Goal: Information Seeking & Learning: Learn about a topic

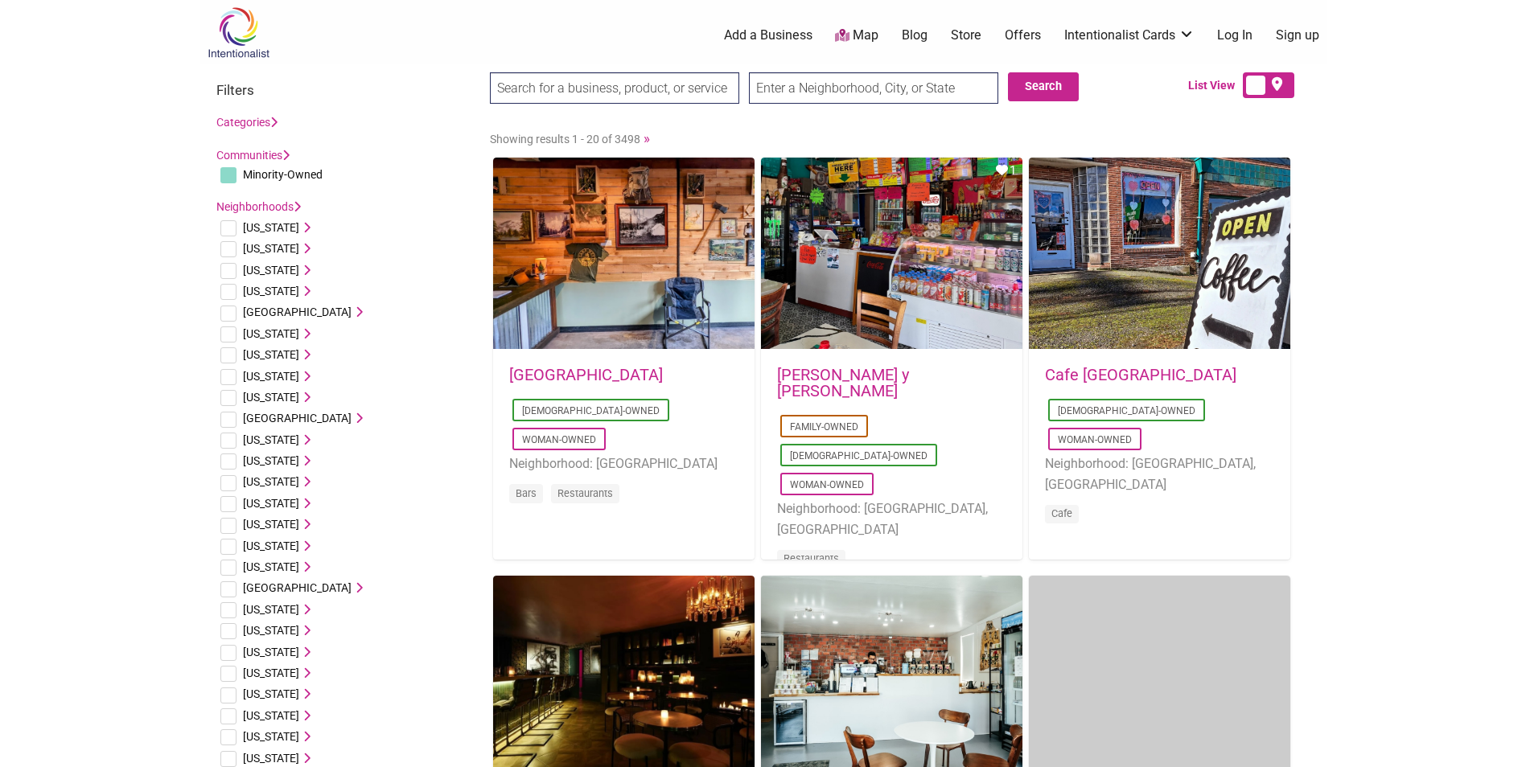
click at [628, 85] on input "search" at bounding box center [614, 87] width 249 height 31
type input "r"
click at [841, 88] on input "text" at bounding box center [873, 87] width 249 height 31
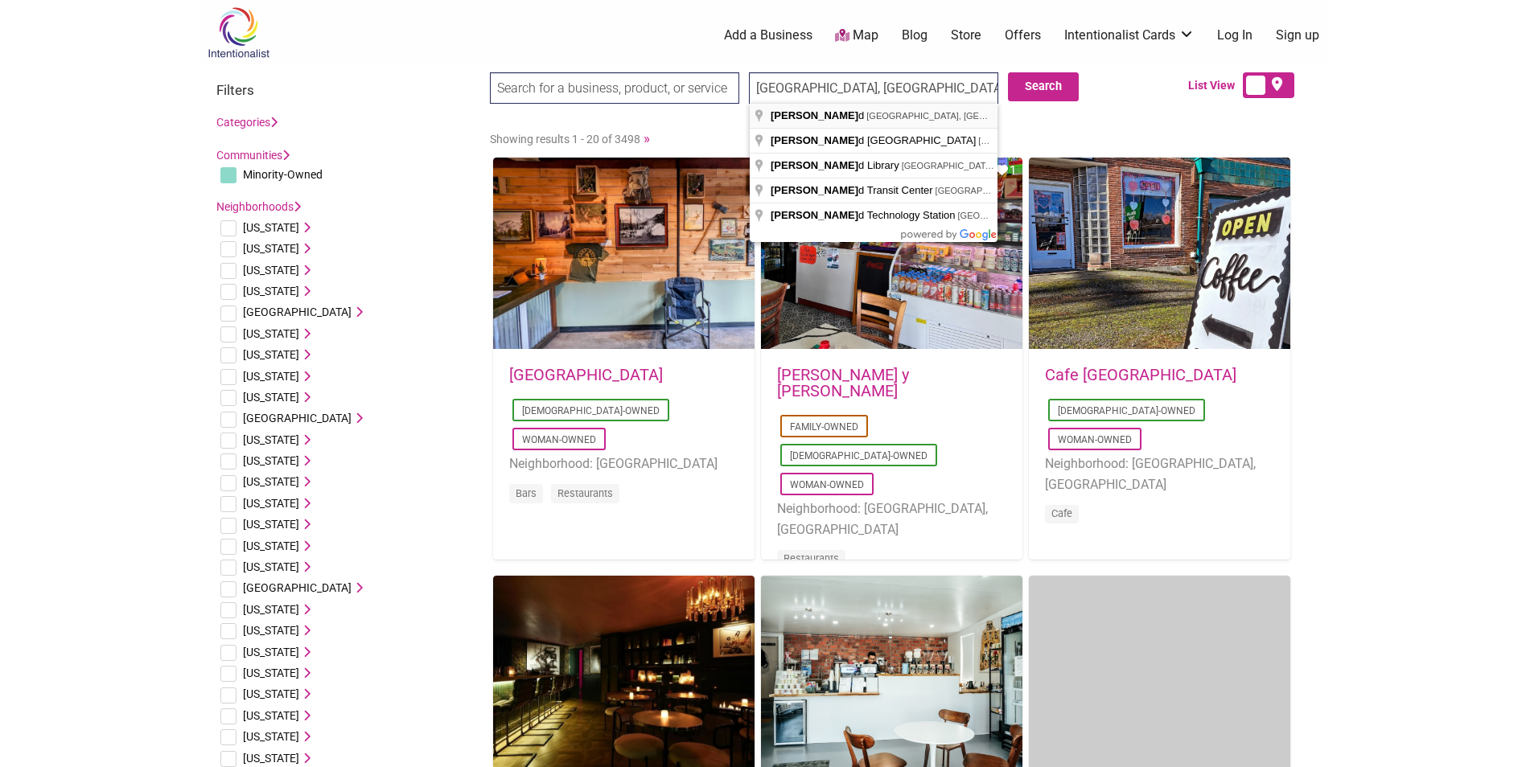
type input "Redmond, WA, USA"
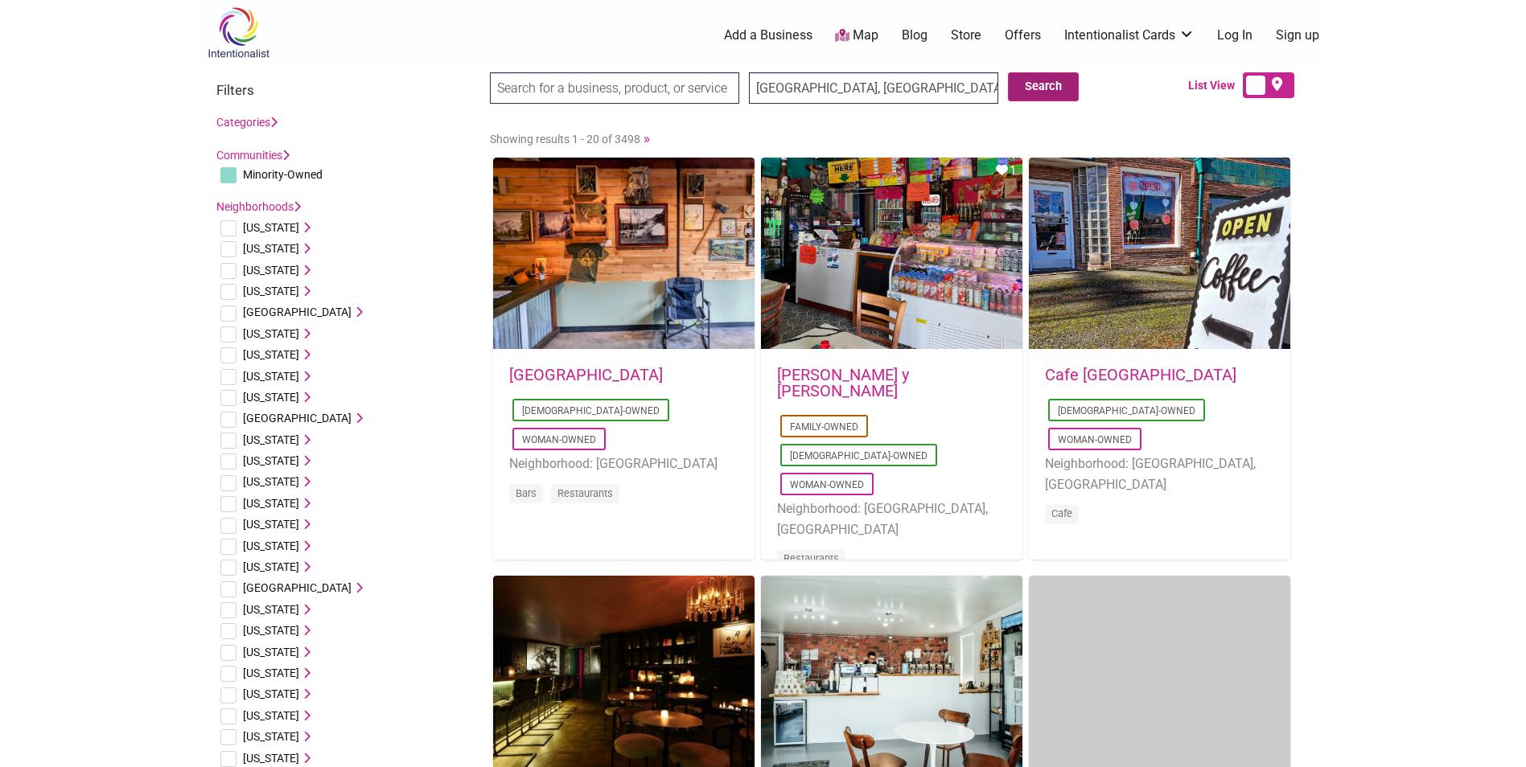
click at [1040, 84] on button "Search" at bounding box center [1043, 86] width 71 height 29
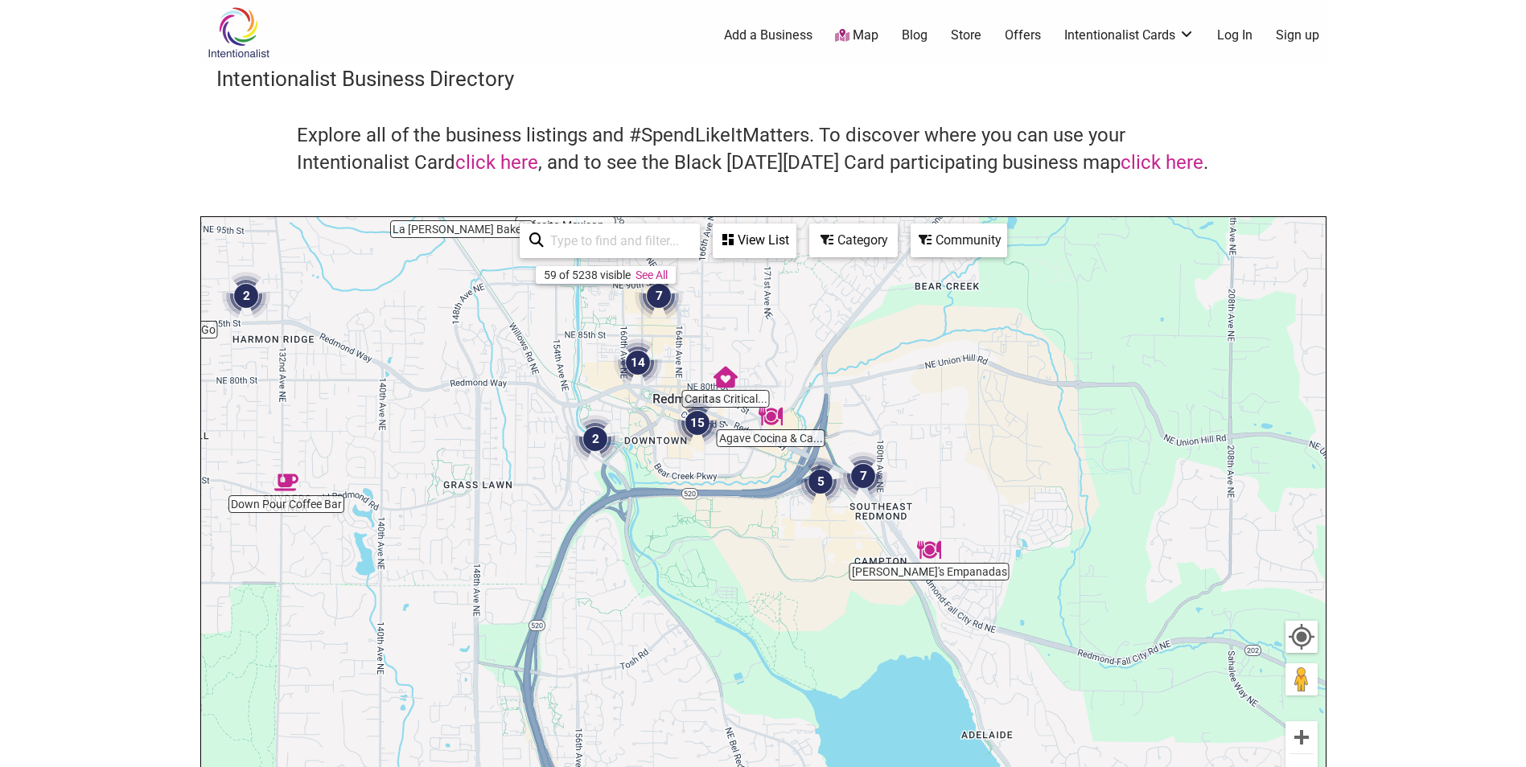
drag, startPoint x: 997, startPoint y: 586, endPoint x: 913, endPoint y: 451, distance: 158.3
click at [913, 451] on div "To navigate, press the arrow keys." at bounding box center [763, 530] width 1125 height 626
click at [927, 554] on img "Rocky's Empanadas" at bounding box center [929, 550] width 24 height 24
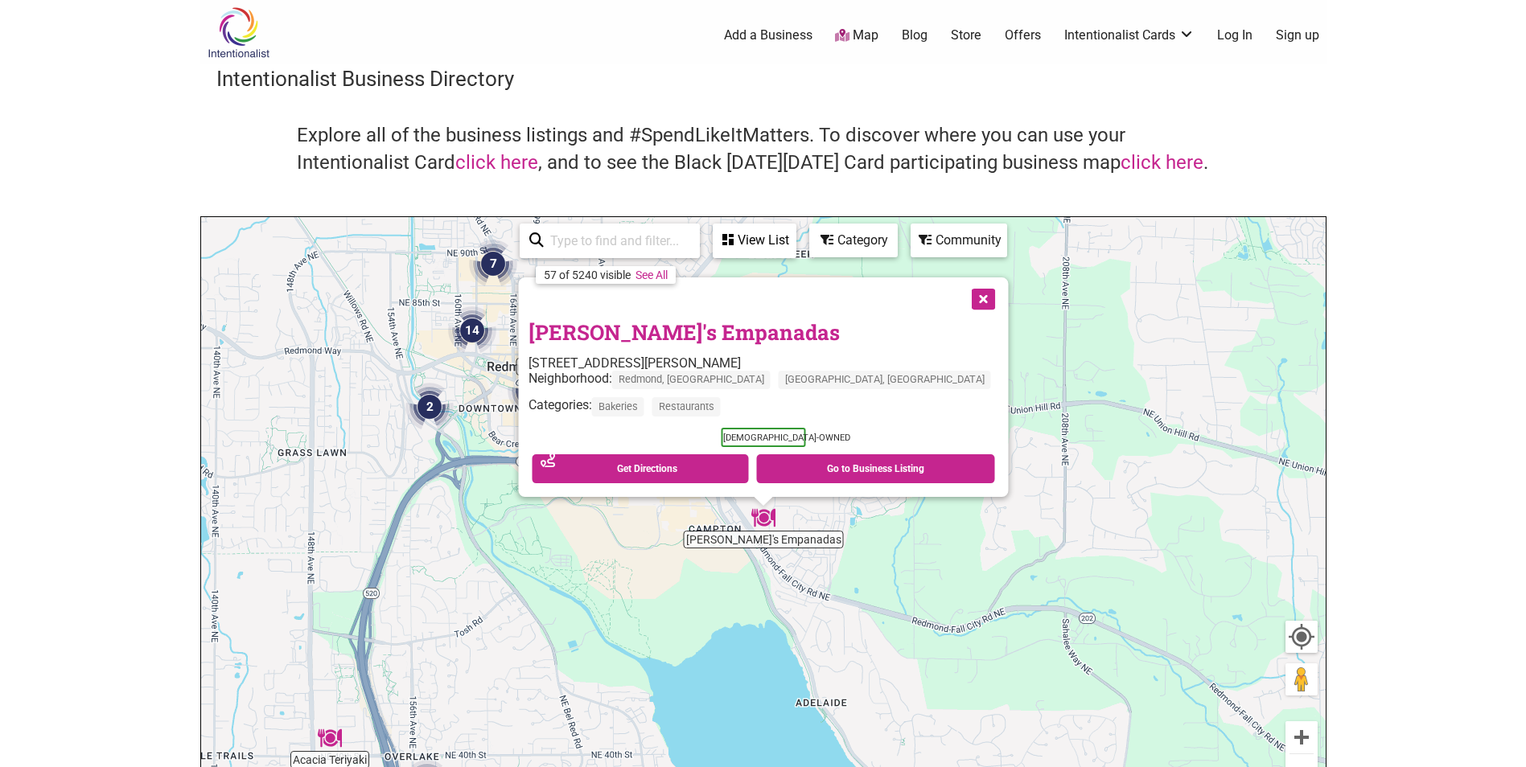
click at [961, 294] on button "Close" at bounding box center [981, 298] width 40 height 40
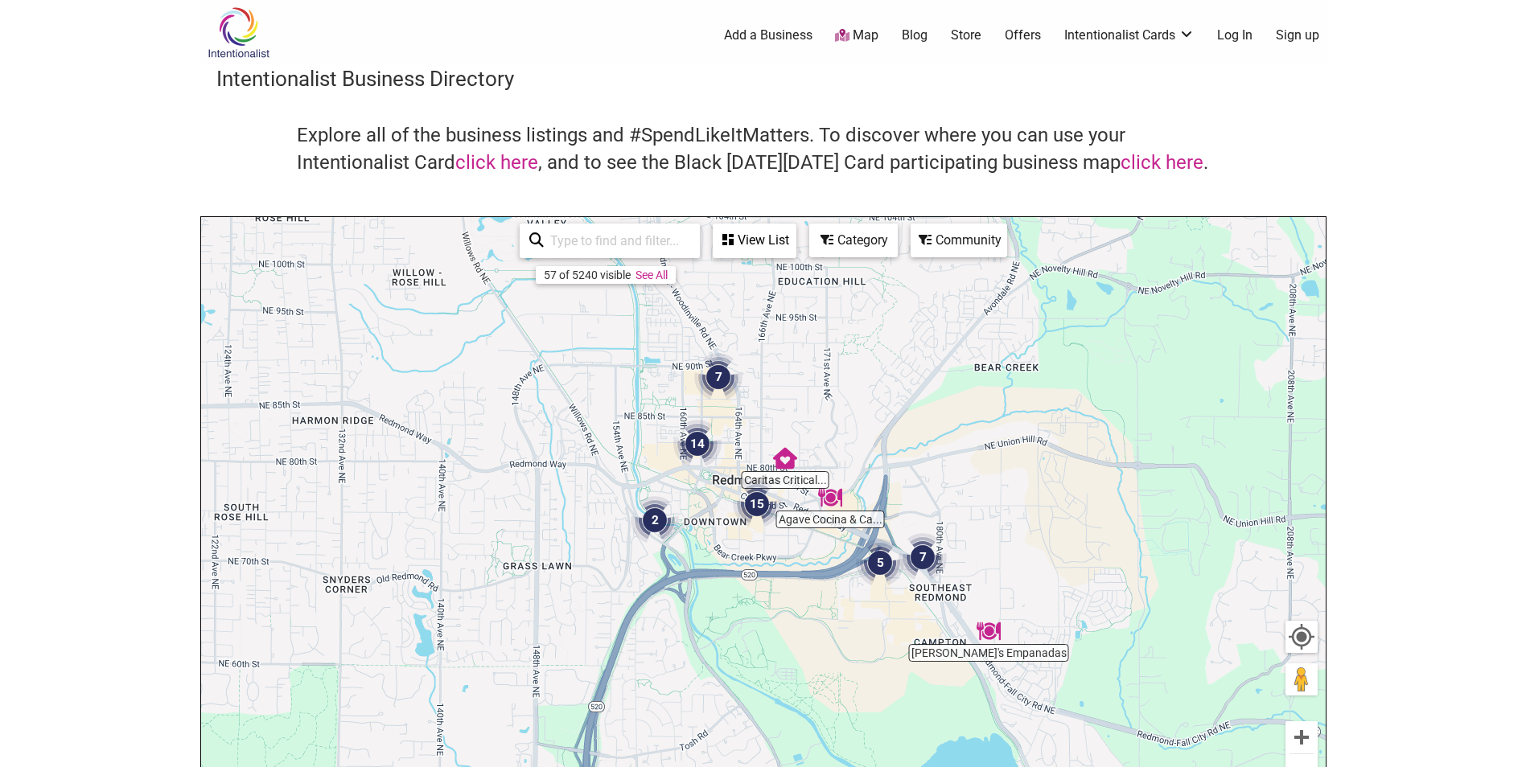
drag, startPoint x: 604, startPoint y: 509, endPoint x: 849, endPoint y: 625, distance: 270.6
click at [849, 625] on div "To navigate, press the arrow keys." at bounding box center [763, 530] width 1125 height 626
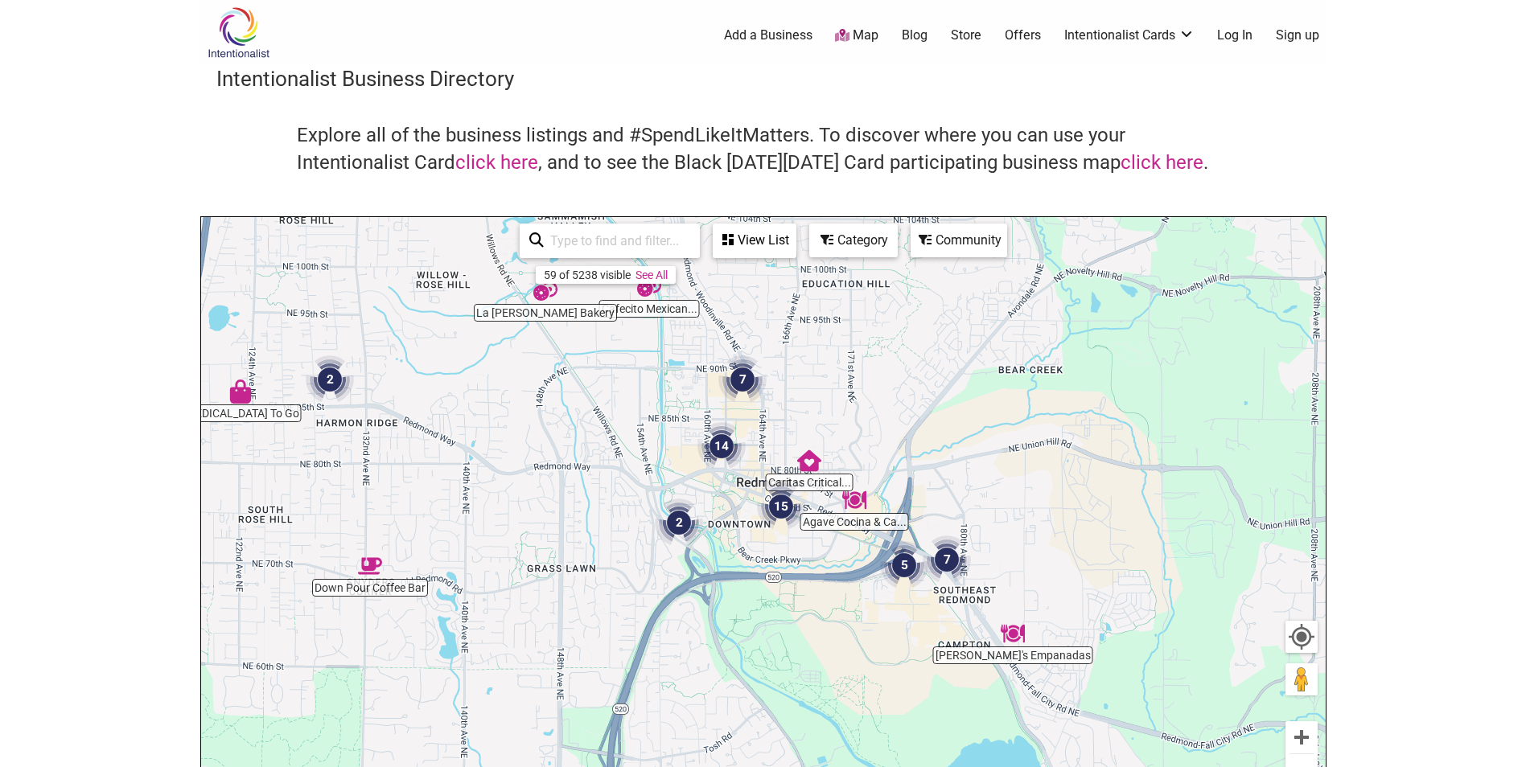
click at [366, 566] on img "Down Pour Coffee Bar" at bounding box center [370, 566] width 24 height 24
click at [366, 566] on div "To navigate, press the arrow keys." at bounding box center [763, 530] width 1125 height 626
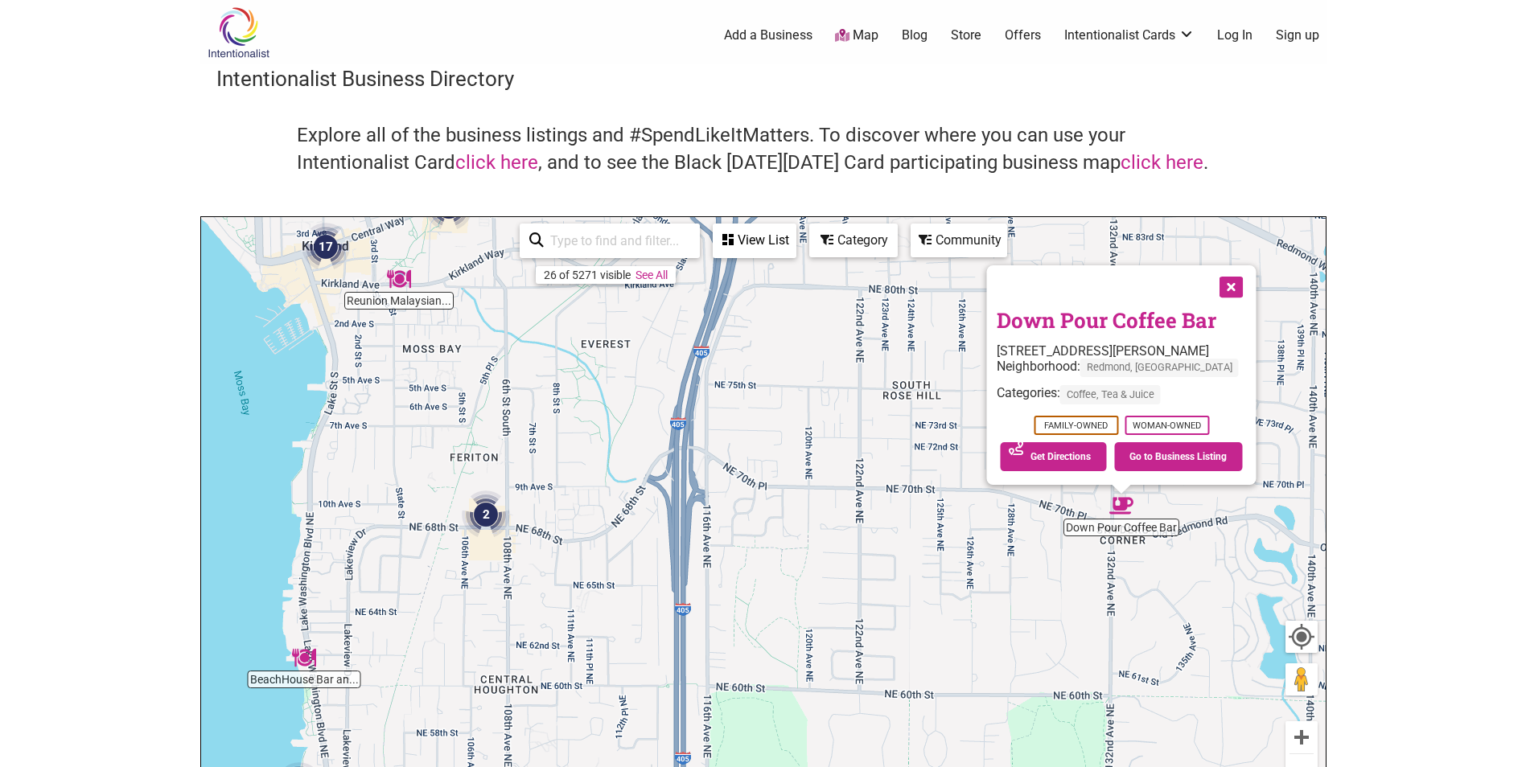
click at [1249, 290] on button "Close" at bounding box center [1229, 285] width 40 height 40
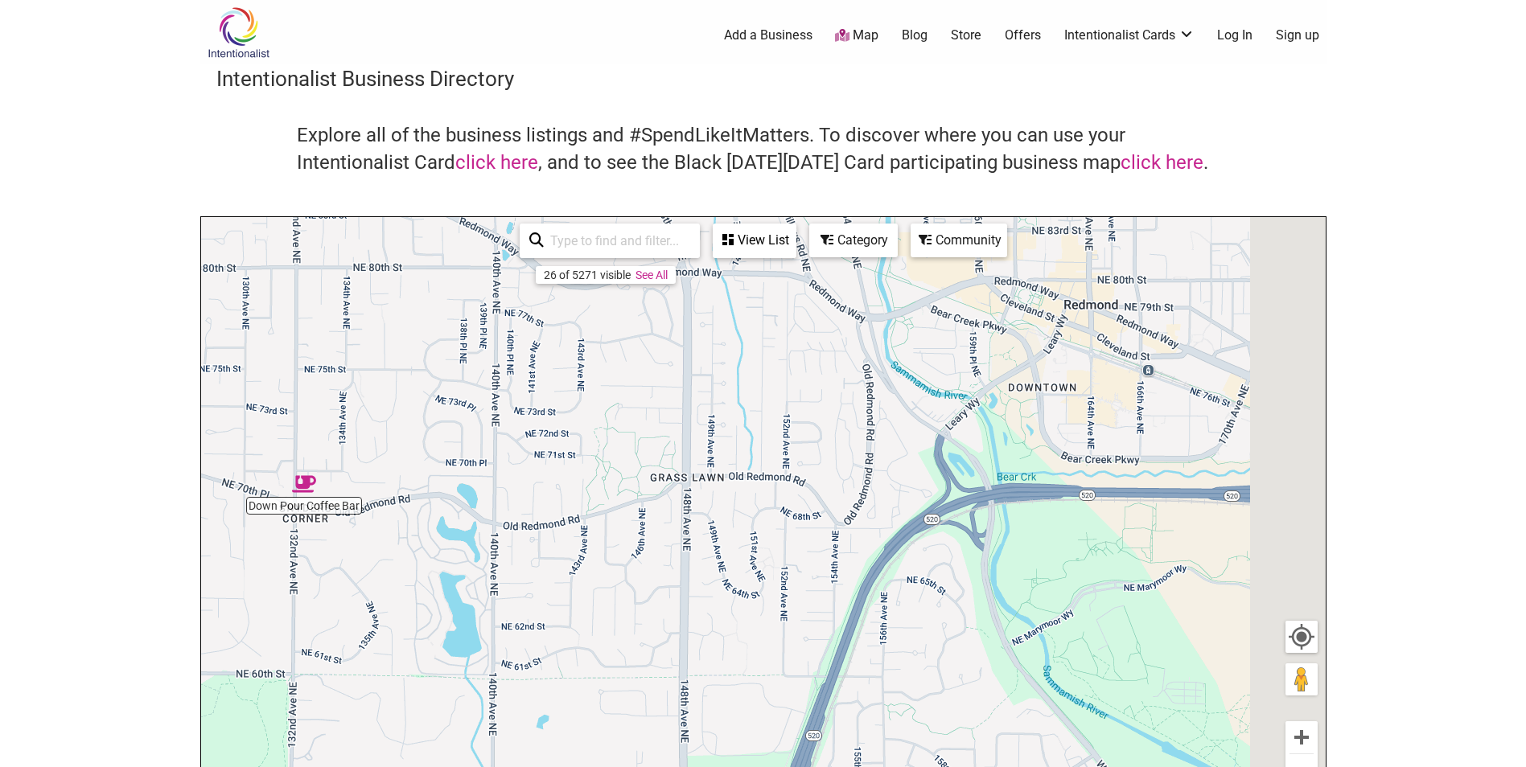
drag, startPoint x: 1032, startPoint y: 401, endPoint x: 204, endPoint y: 383, distance: 828.0
click at [186, 381] on body "× Menu 0 Add a Business Map Blog Store Offers Intentionalist Cards Buy Black Ca…" at bounding box center [763, 383] width 1526 height 767
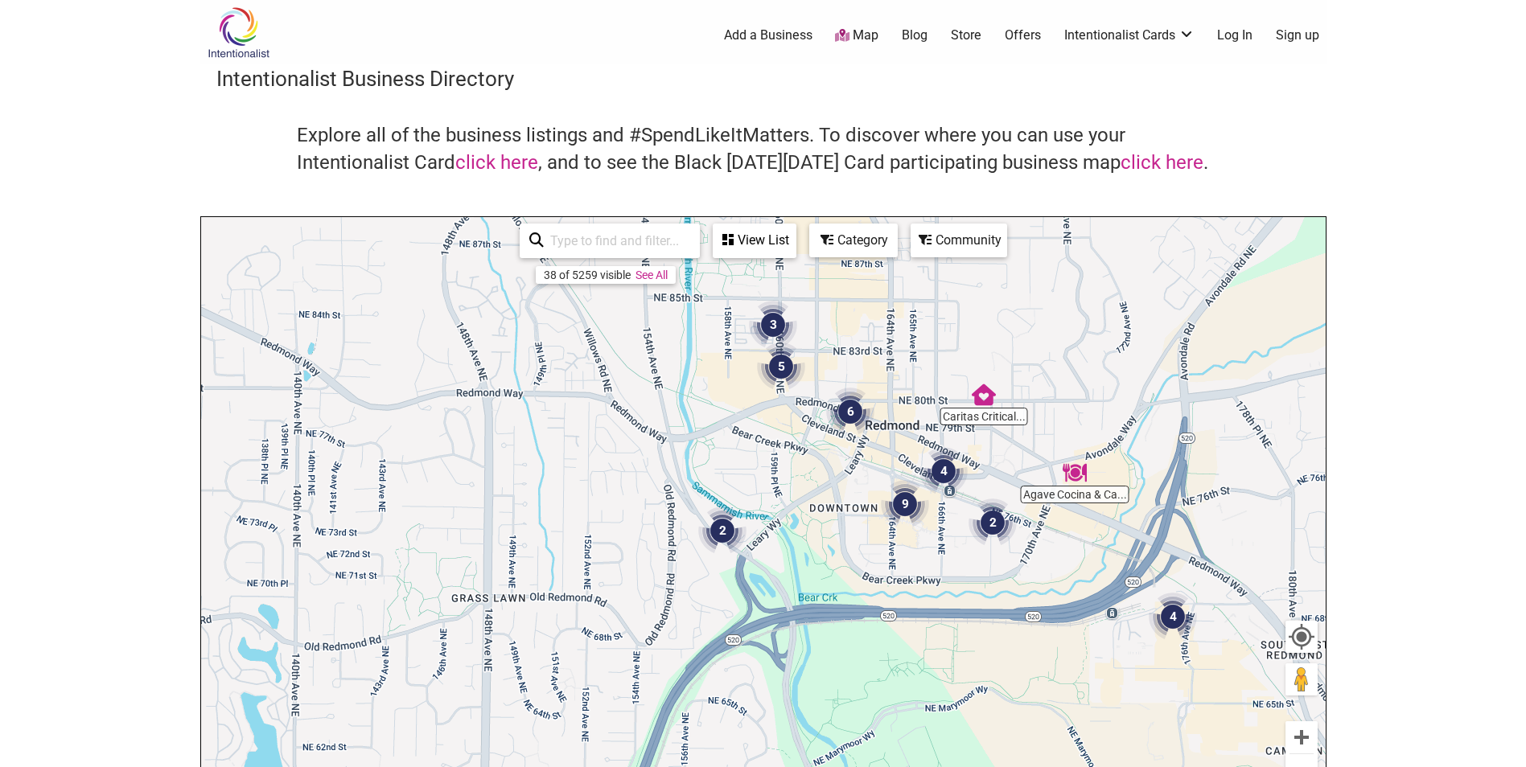
drag, startPoint x: 981, startPoint y: 434, endPoint x: 828, endPoint y: 555, distance: 195.9
click at [828, 555] on div "To navigate, press the arrow keys." at bounding box center [763, 530] width 1125 height 626
click at [903, 503] on img "9" at bounding box center [905, 505] width 48 height 48
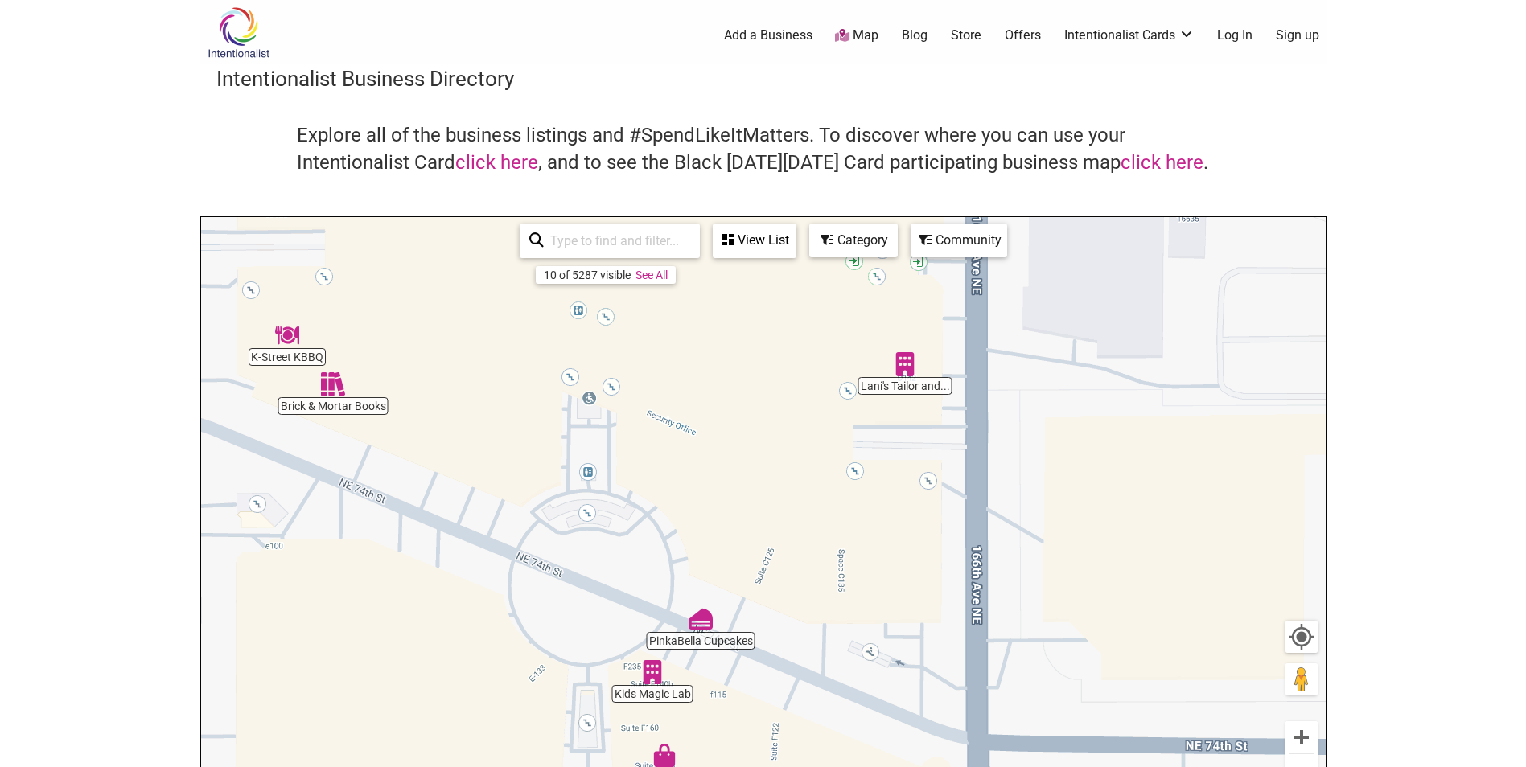
drag, startPoint x: 788, startPoint y: 562, endPoint x: 612, endPoint y: 525, distance: 179.4
click at [377, 634] on div "To navigate, press the arrow keys." at bounding box center [763, 530] width 1125 height 626
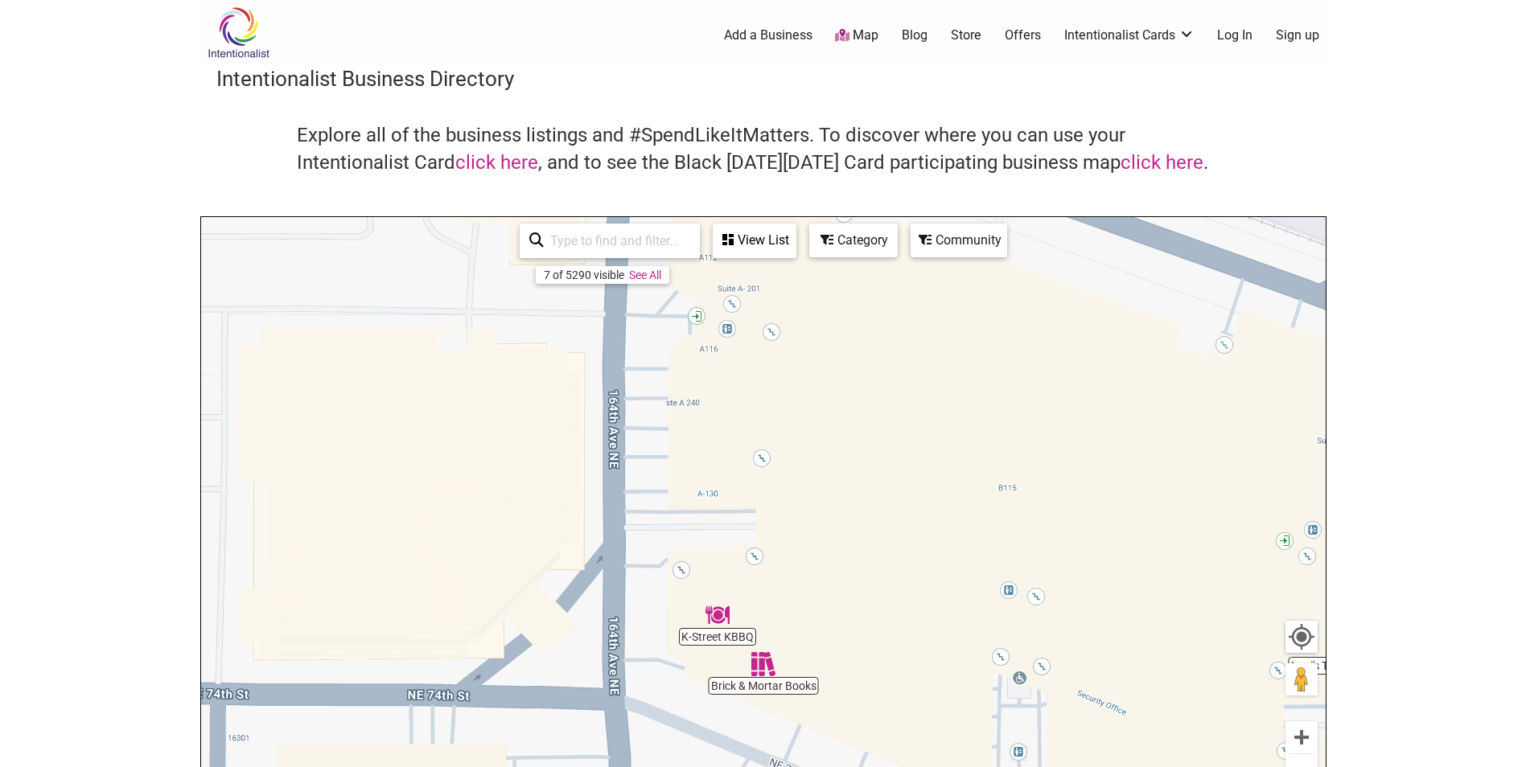
drag, startPoint x: 716, startPoint y: 415, endPoint x: 1149, endPoint y: 699, distance: 517.6
click at [1149, 699] on div "To navigate, press the arrow keys." at bounding box center [763, 530] width 1125 height 626
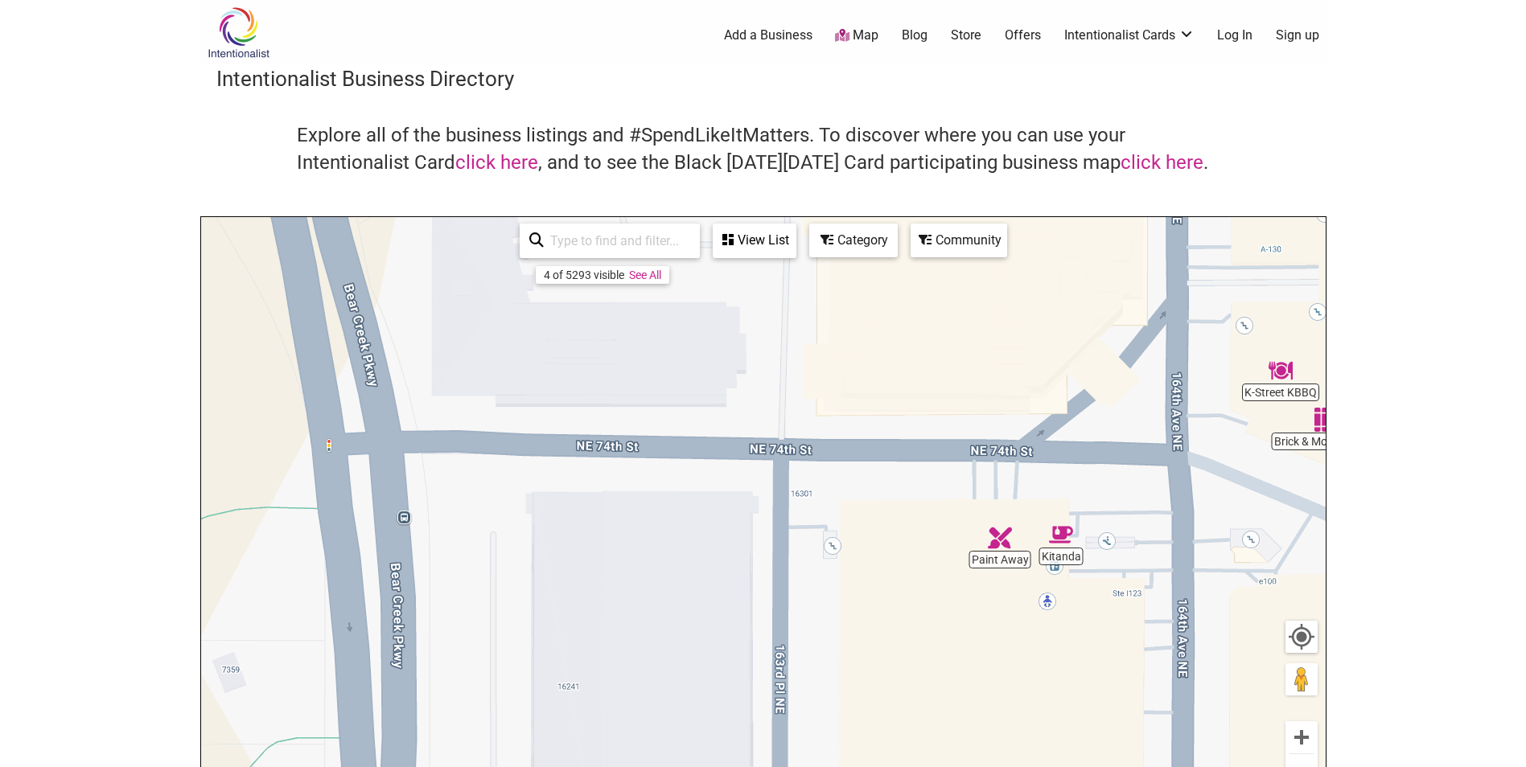
drag, startPoint x: 722, startPoint y: 506, endPoint x: 1295, endPoint y: 261, distance: 623.5
click at [1295, 261] on div "To navigate, press the arrow keys." at bounding box center [763, 530] width 1125 height 626
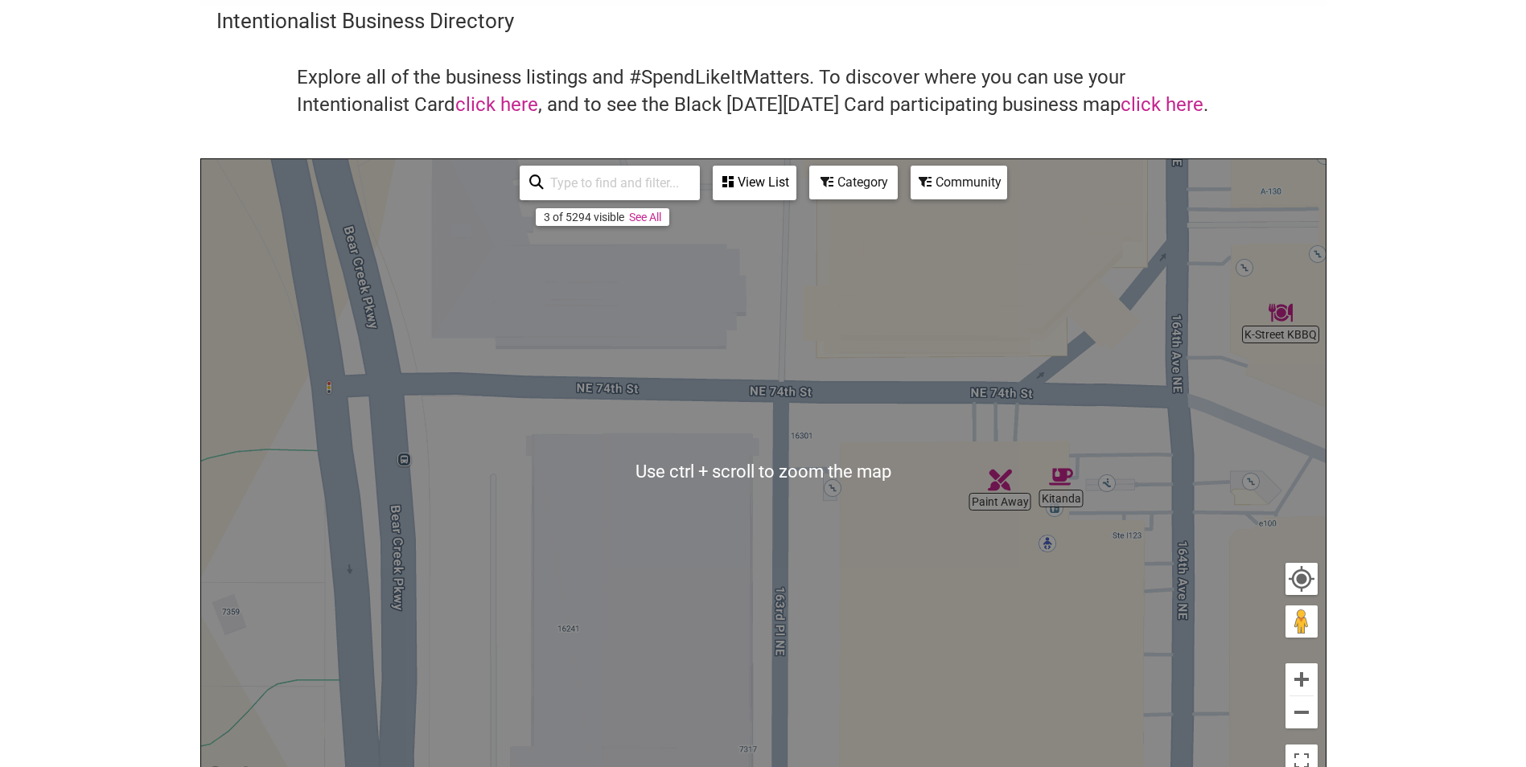
scroll to position [80, 0]
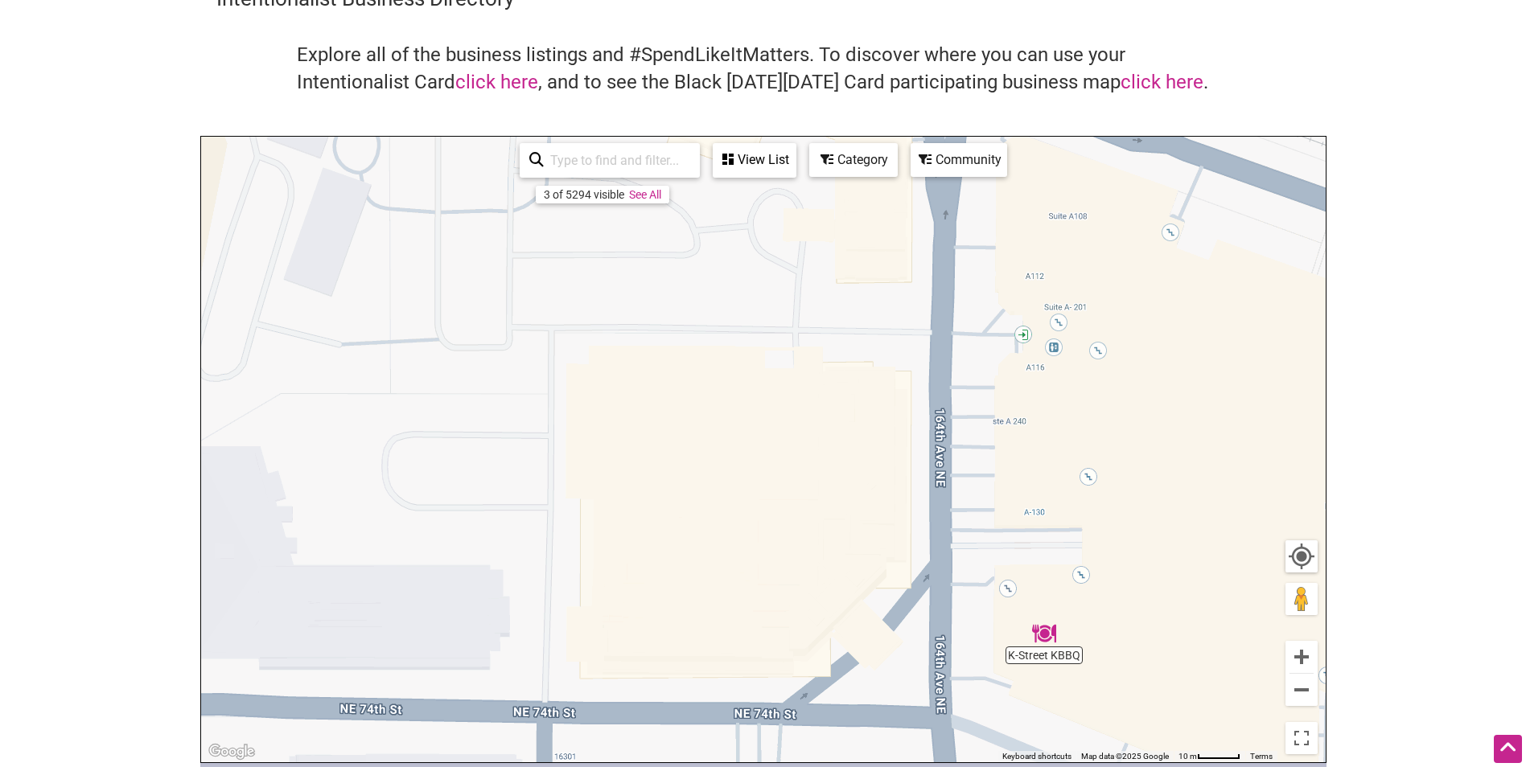
drag, startPoint x: 887, startPoint y: 278, endPoint x: 639, endPoint y: 657, distance: 453.2
click at [637, 660] on div "To navigate, press the arrow keys." at bounding box center [763, 450] width 1125 height 626
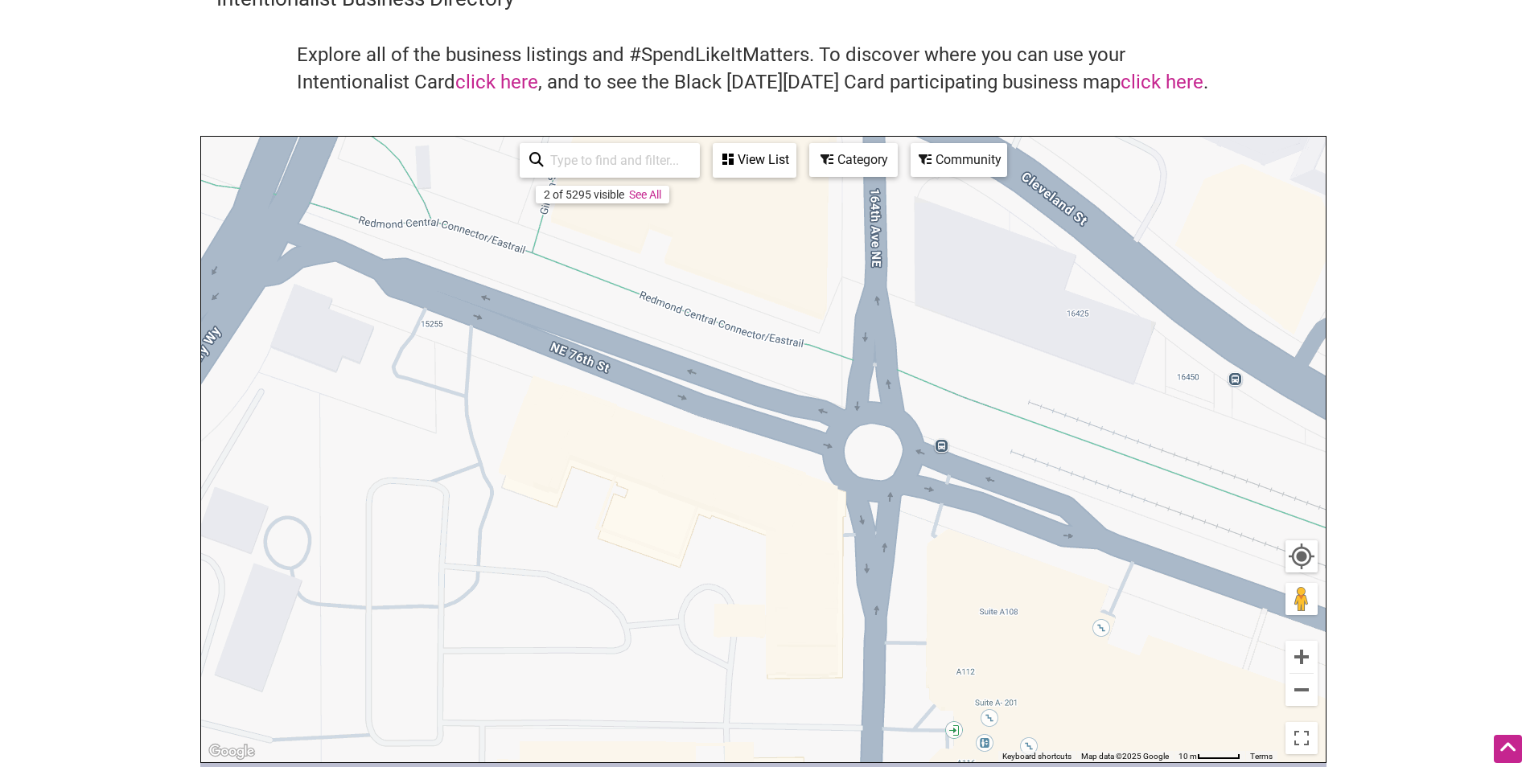
drag, startPoint x: 734, startPoint y: 404, endPoint x: 685, endPoint y: 747, distance: 347.0
click at [685, 747] on div "To navigate, press the arrow keys." at bounding box center [763, 450] width 1125 height 626
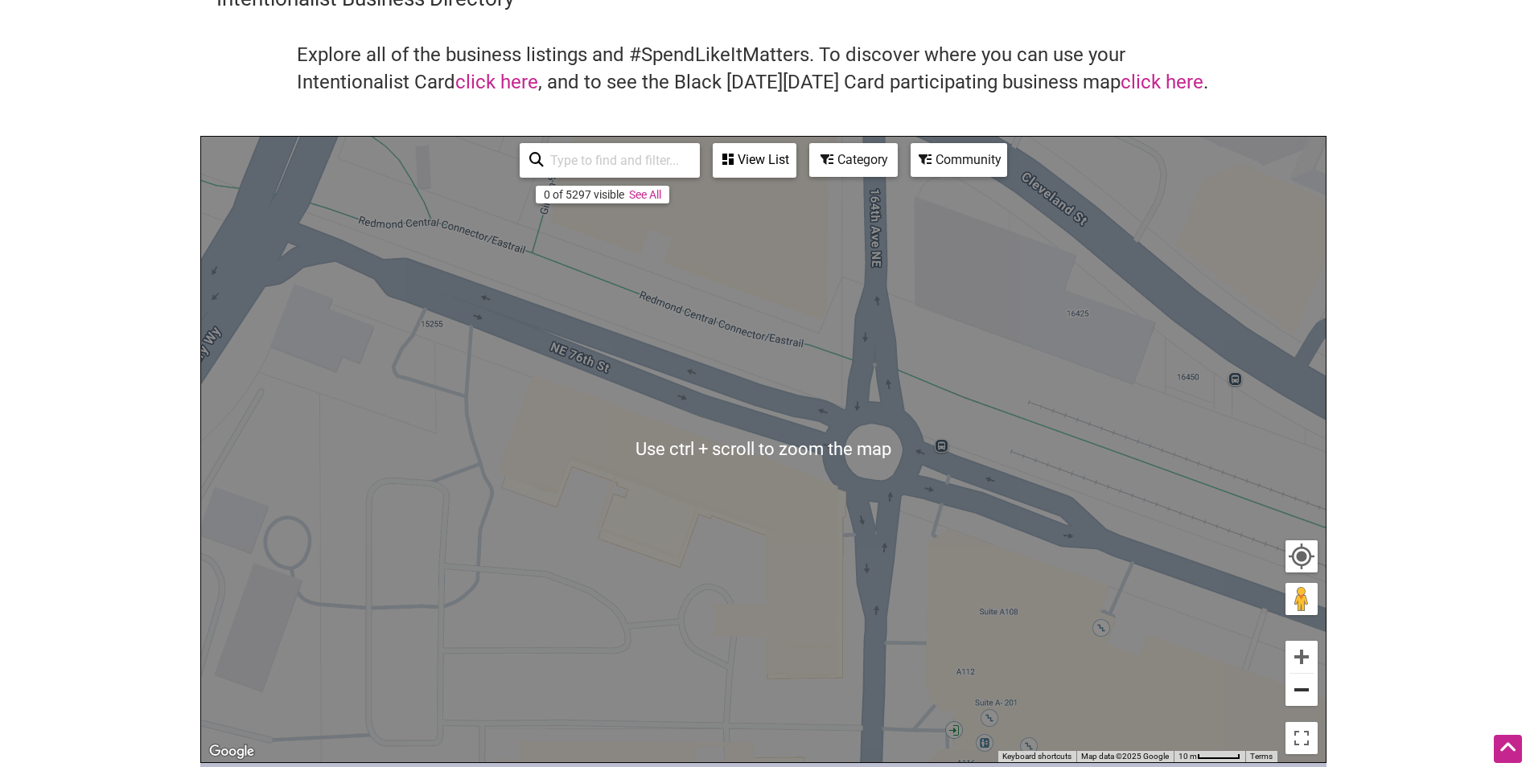
click at [1309, 689] on button "Zoom out" at bounding box center [1302, 690] width 32 height 32
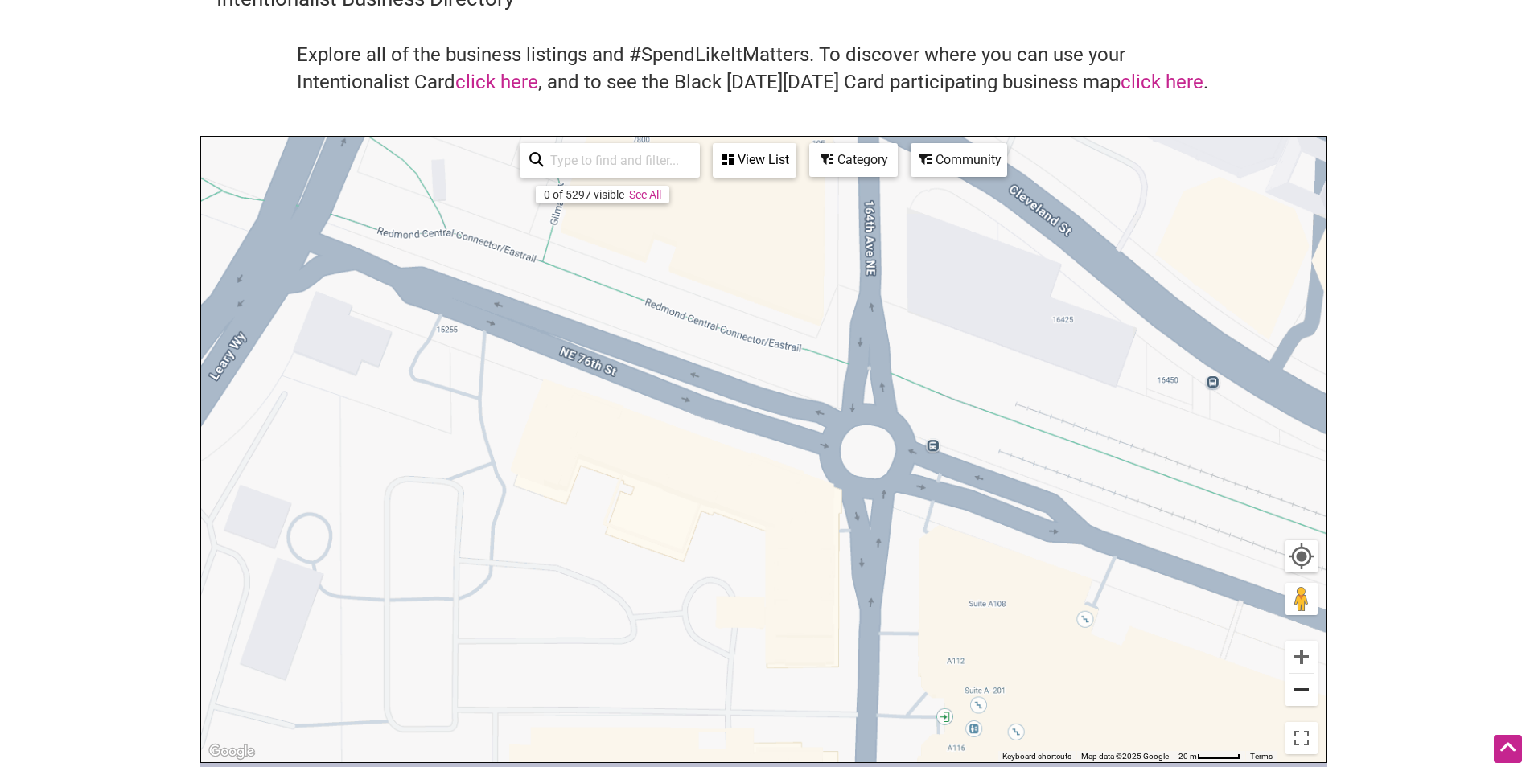
click at [1309, 689] on button "Zoom out" at bounding box center [1302, 690] width 32 height 32
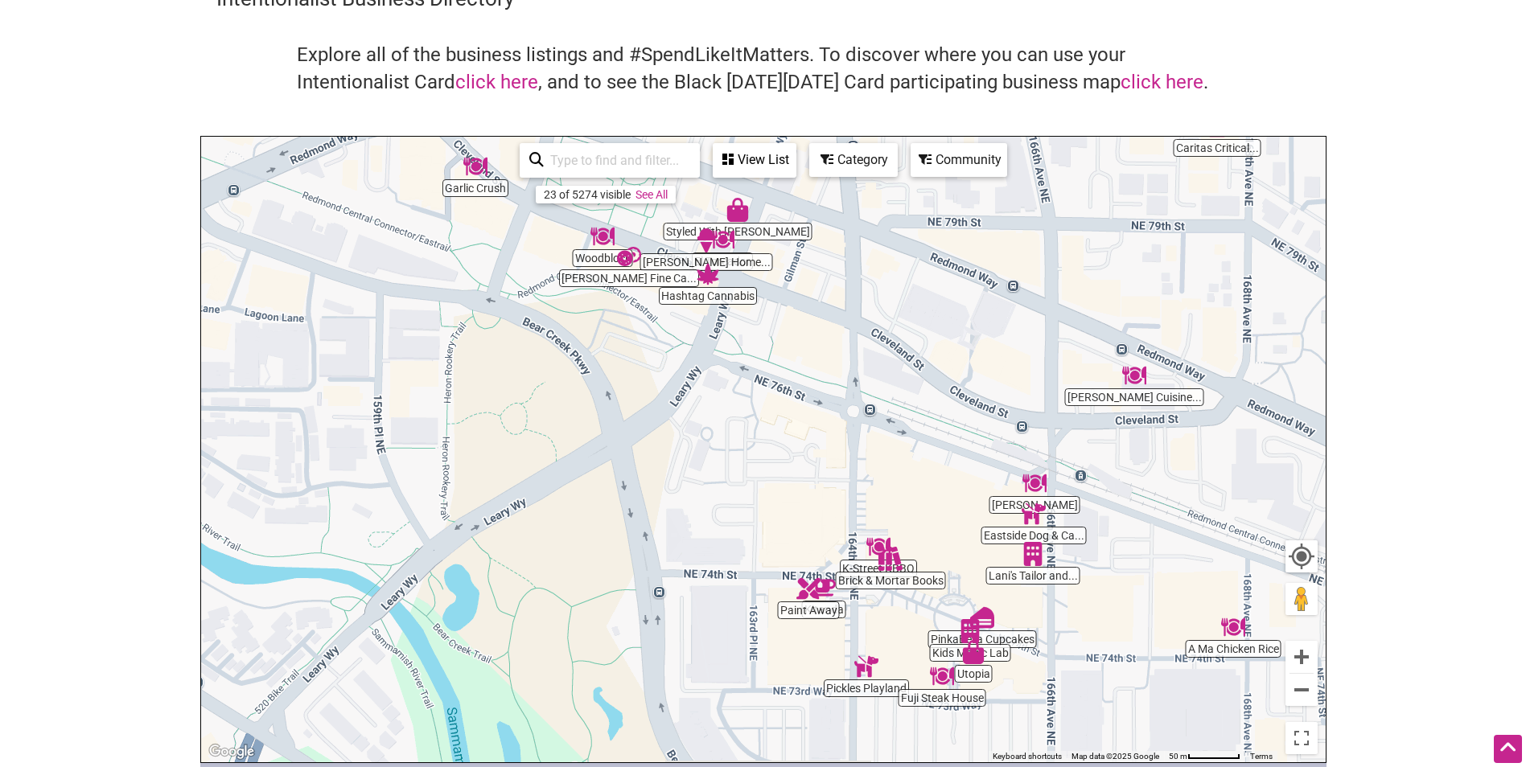
drag, startPoint x: 575, startPoint y: 431, endPoint x: 637, endPoint y: 396, distance: 71.3
click at [637, 396] on div "To navigate, press the arrow keys." at bounding box center [763, 450] width 1125 height 626
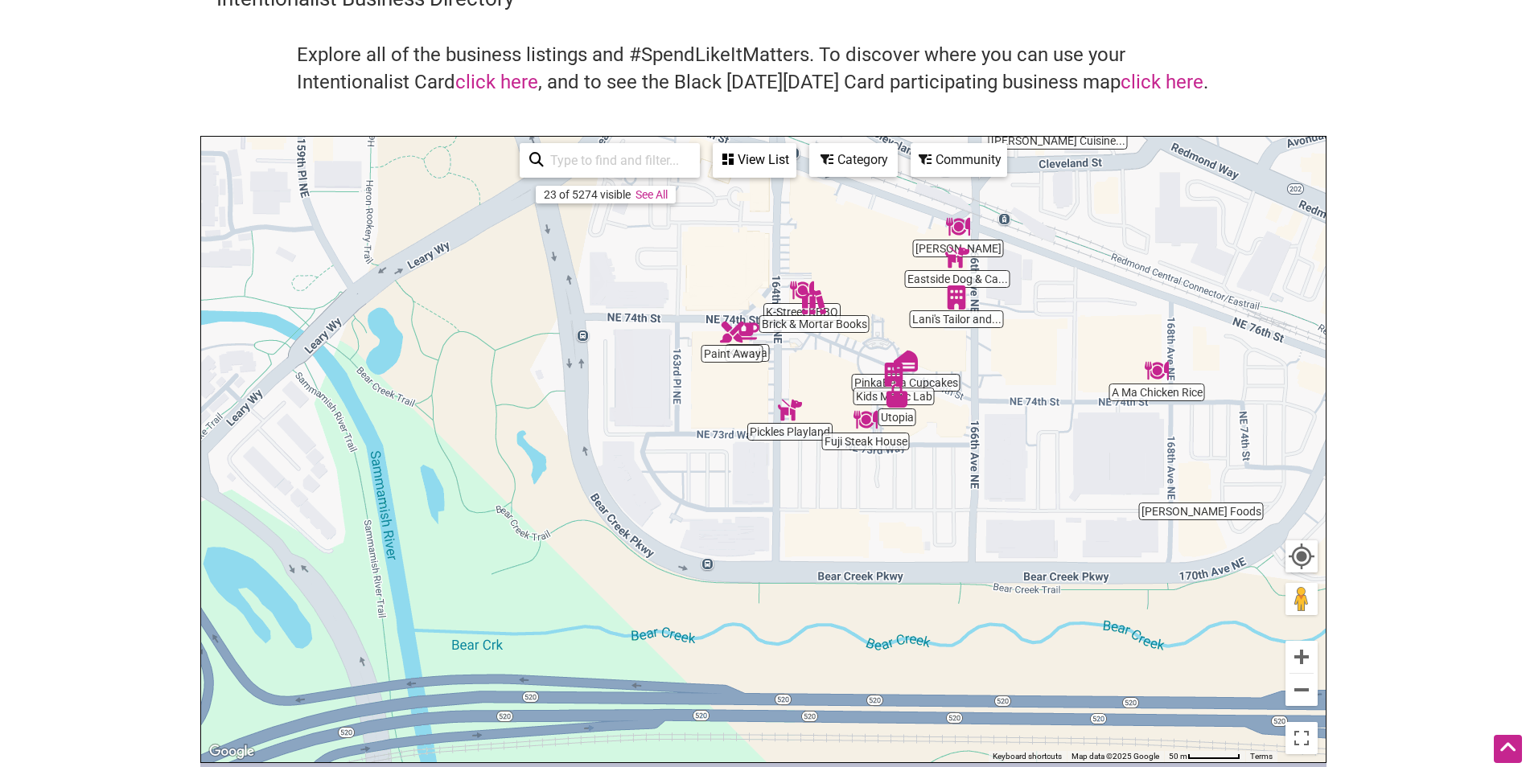
drag, startPoint x: 692, startPoint y: 529, endPoint x: 608, endPoint y: 269, distance: 273.0
click at [613, 266] on div "To navigate, press the arrow keys." at bounding box center [763, 450] width 1125 height 626
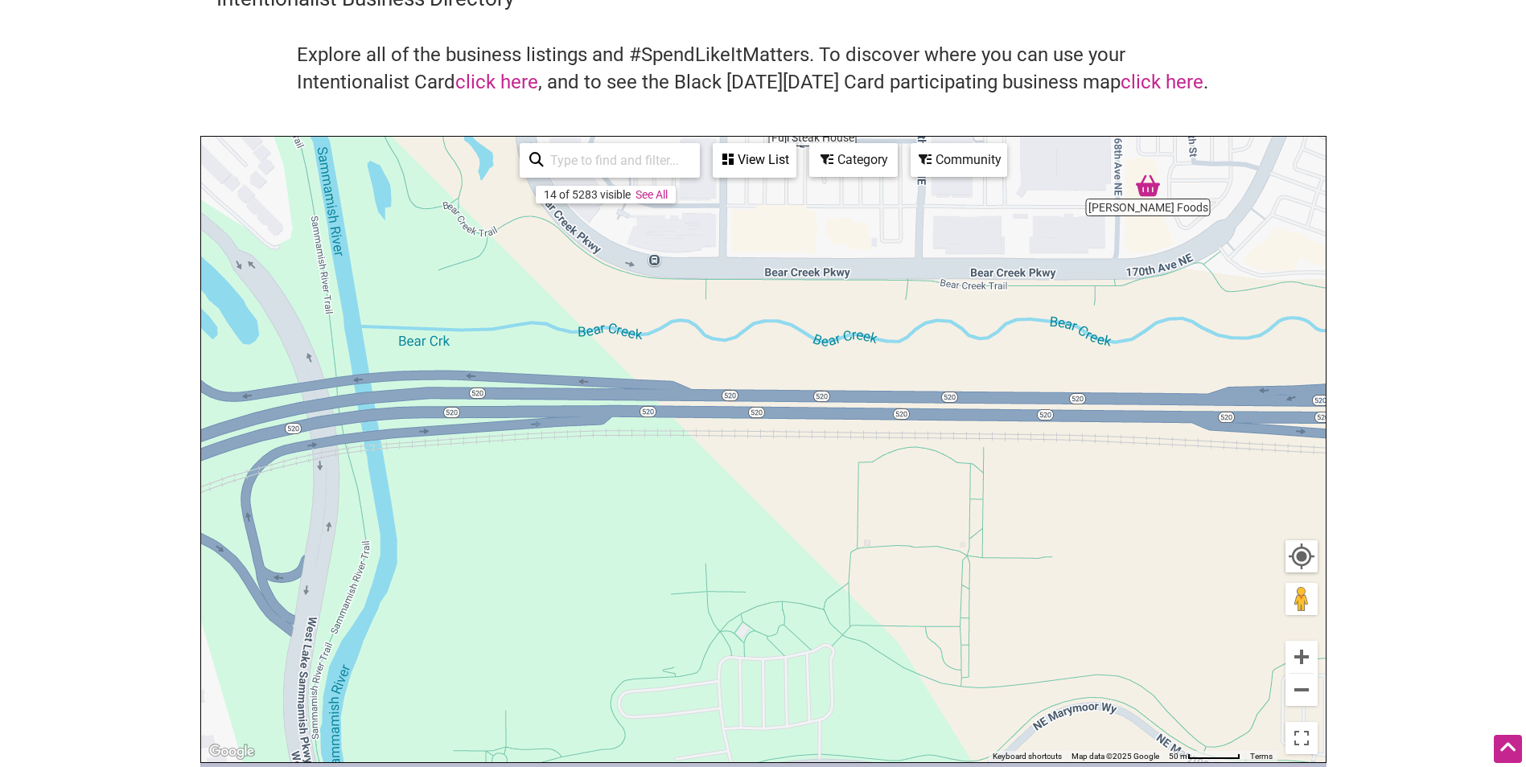
drag, startPoint x: 701, startPoint y: 633, endPoint x: 673, endPoint y: 352, distance: 282.2
click at [663, 336] on div "To navigate, press the arrow keys." at bounding box center [763, 450] width 1125 height 626
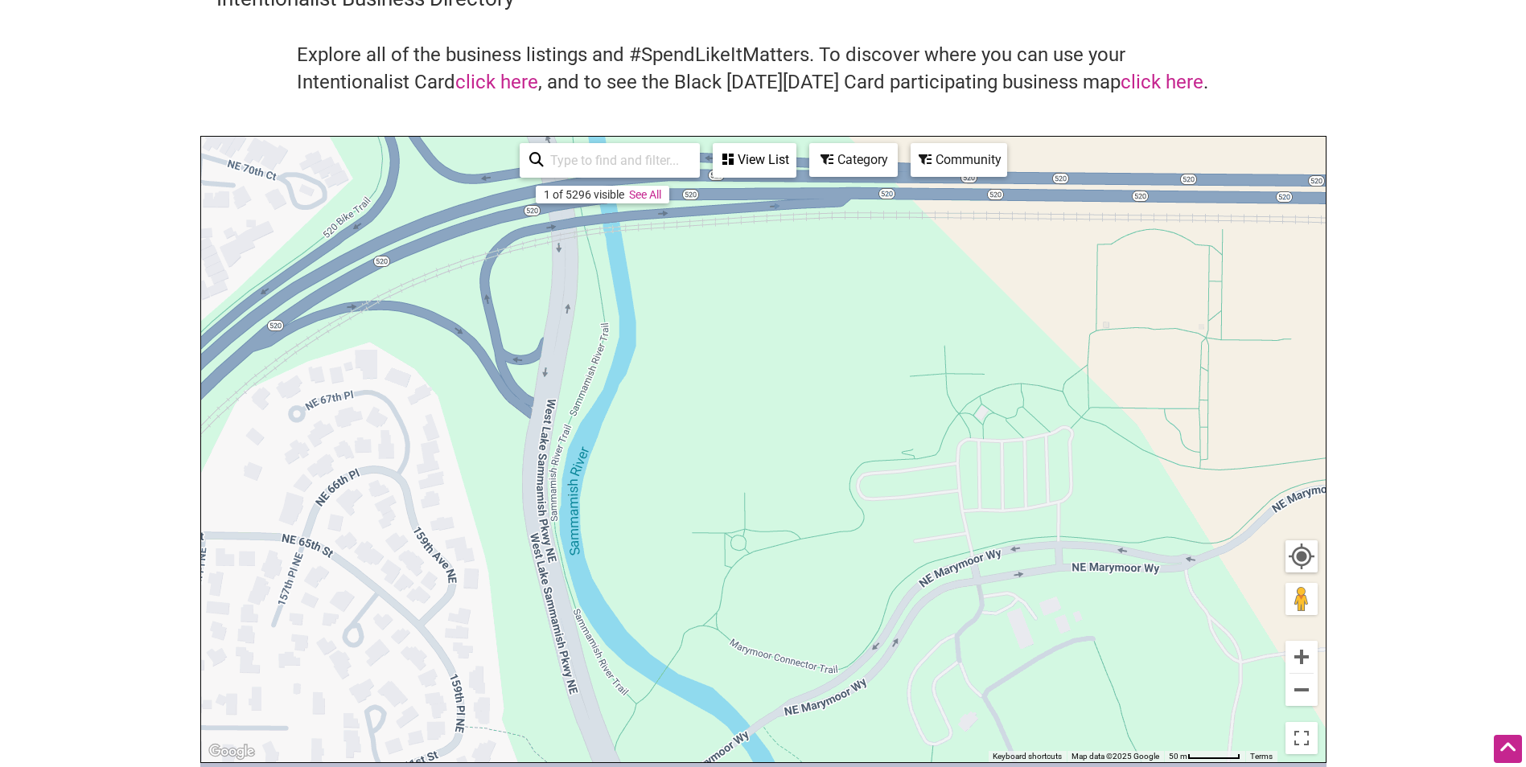
drag, startPoint x: 611, startPoint y: 498, endPoint x: 889, endPoint y: 294, distance: 345.3
click at [889, 294] on div "To navigate, press the arrow keys." at bounding box center [763, 450] width 1125 height 626
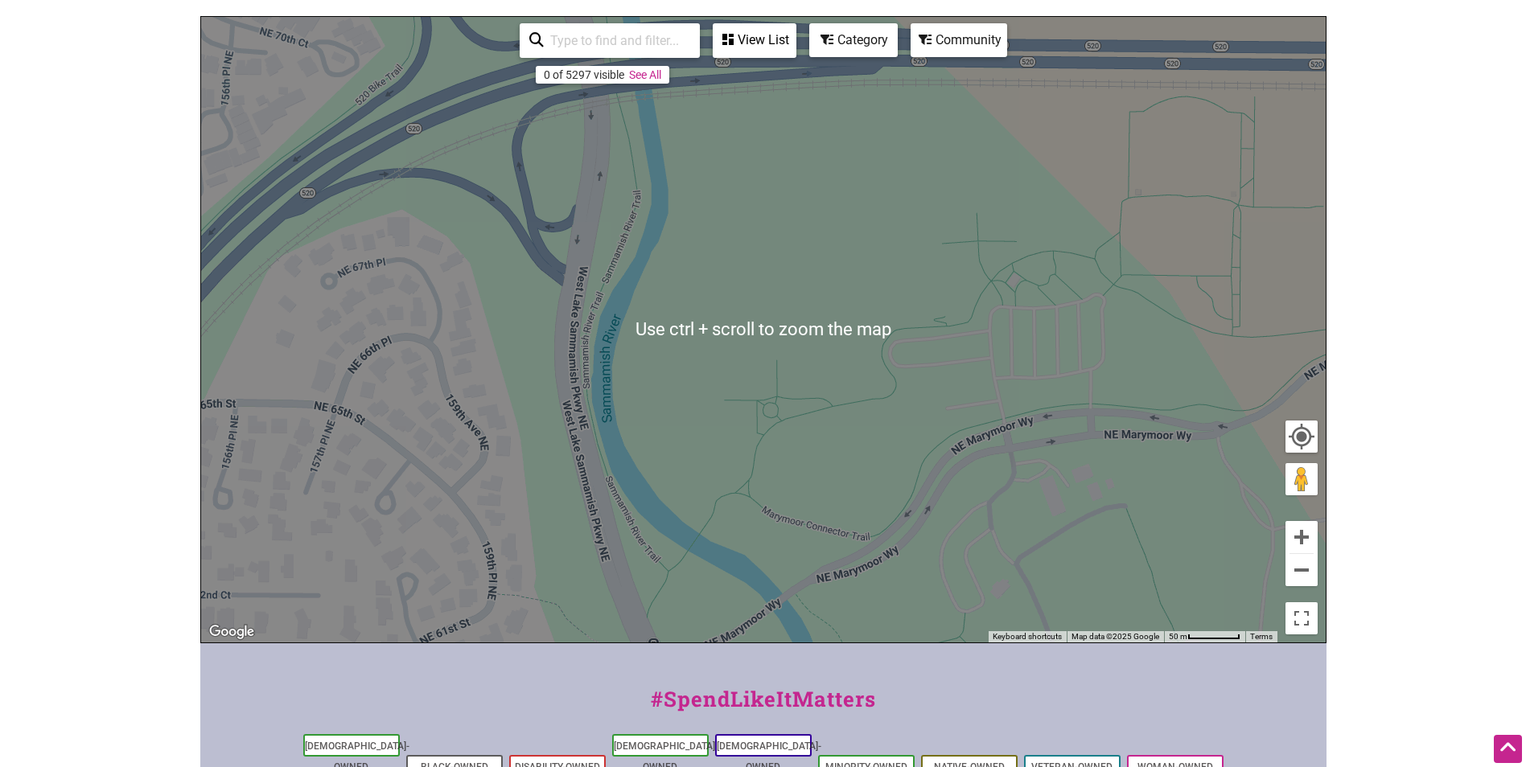
scroll to position [161, 0]
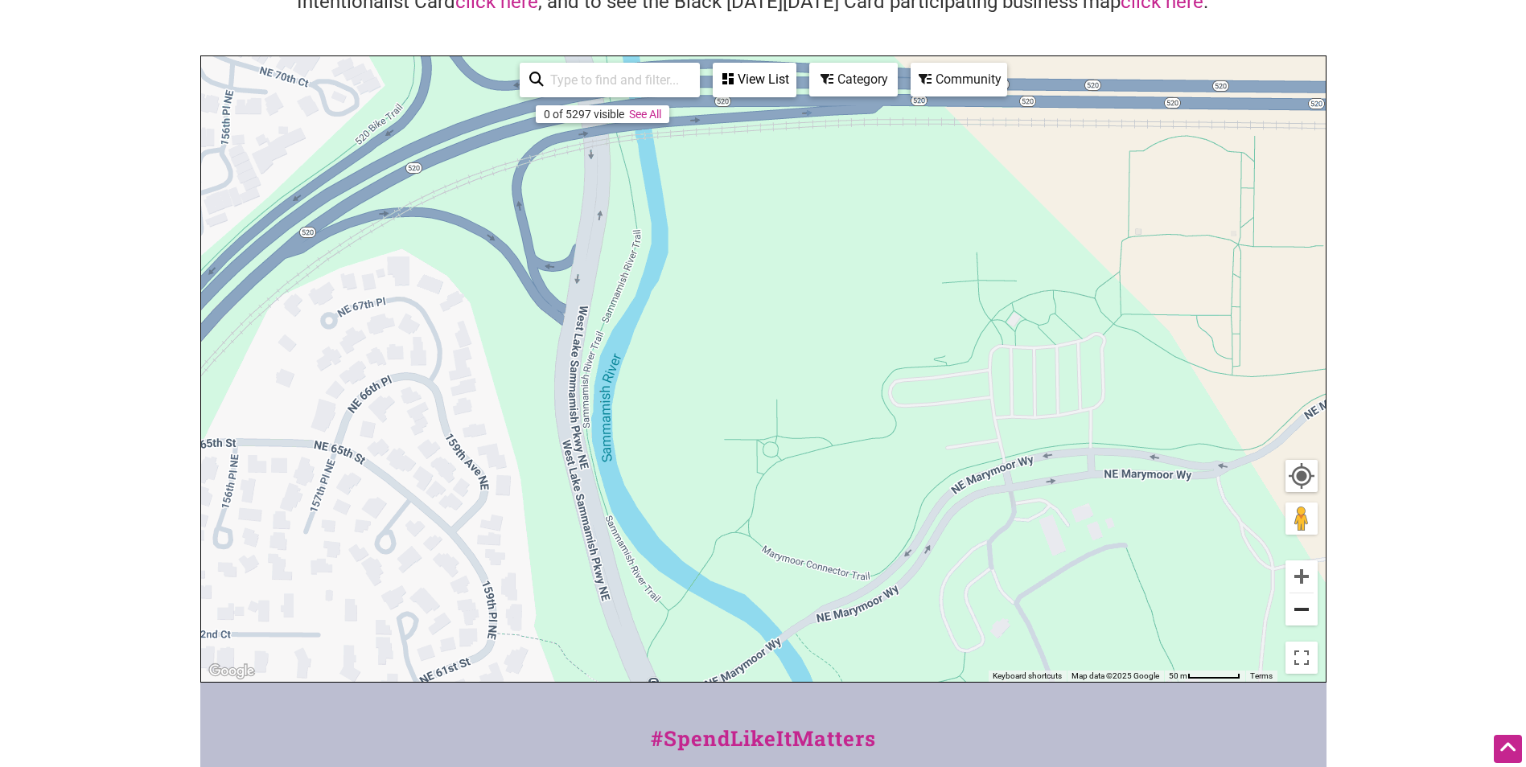
click at [1298, 619] on button "Zoom out" at bounding box center [1302, 610] width 32 height 32
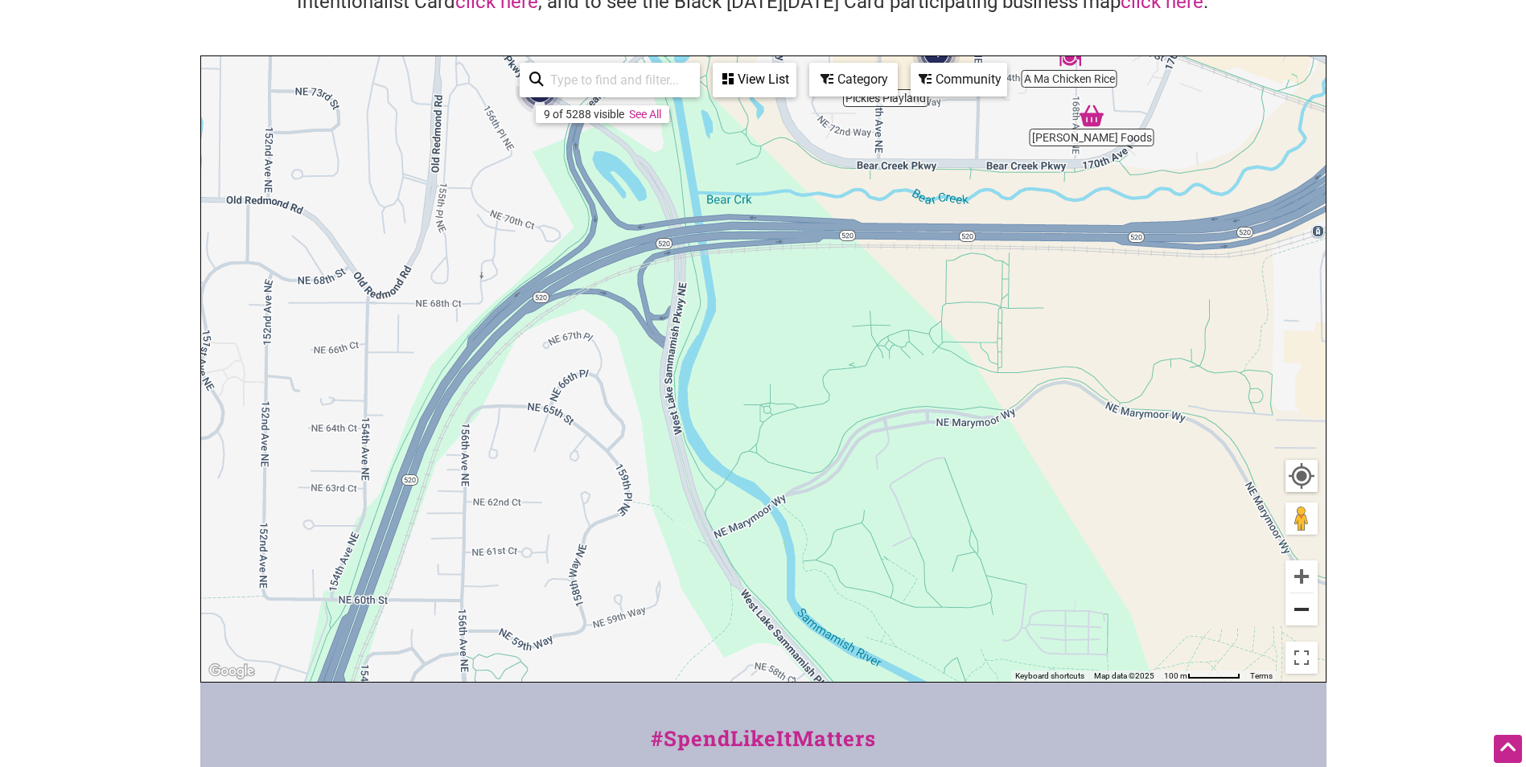
click at [1297, 614] on button "Zoom out" at bounding box center [1302, 610] width 32 height 32
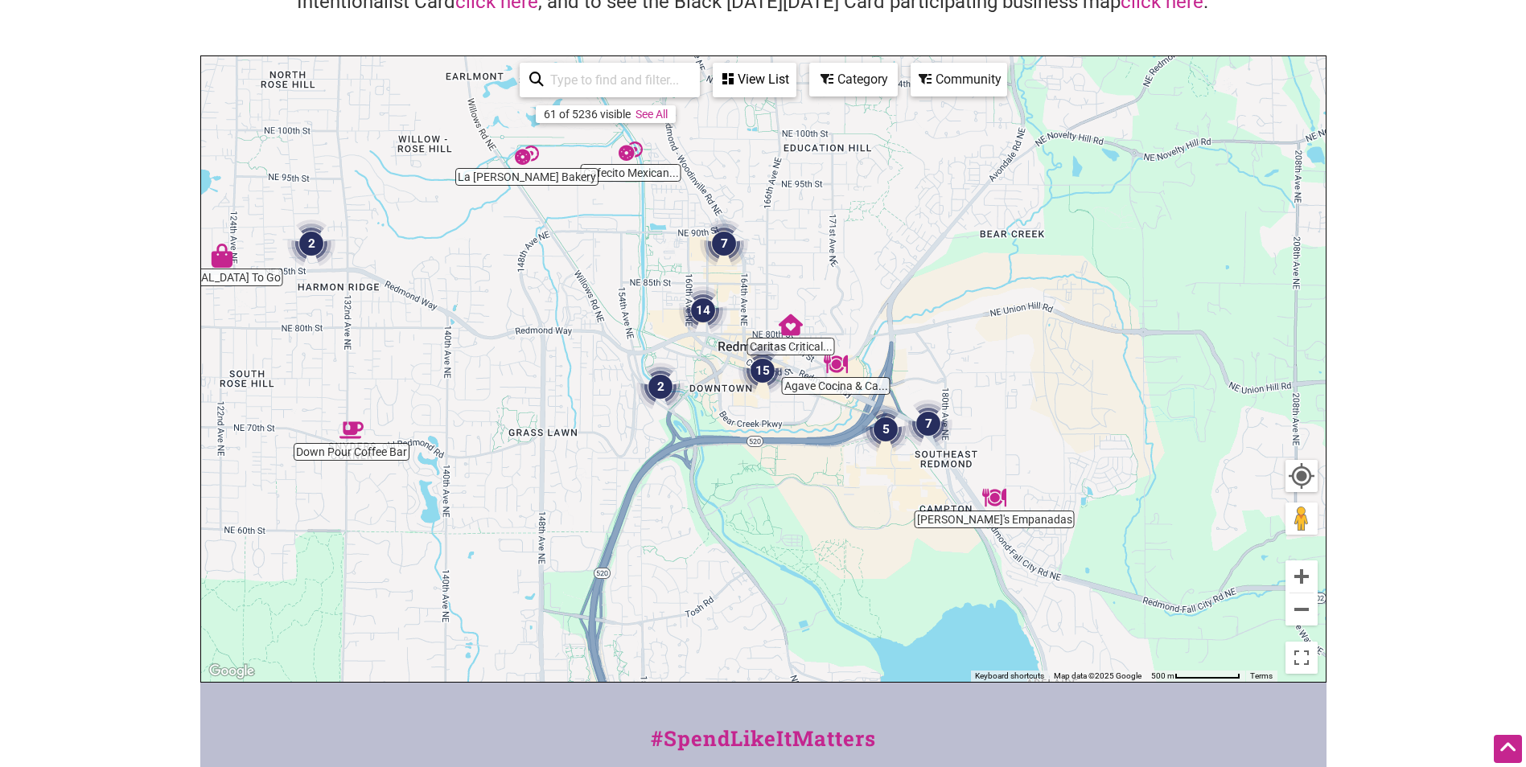
drag, startPoint x: 858, startPoint y: 398, endPoint x: 817, endPoint y: 541, distance: 148.7
click at [794, 541] on div "To navigate, press the arrow keys." at bounding box center [763, 369] width 1125 height 626
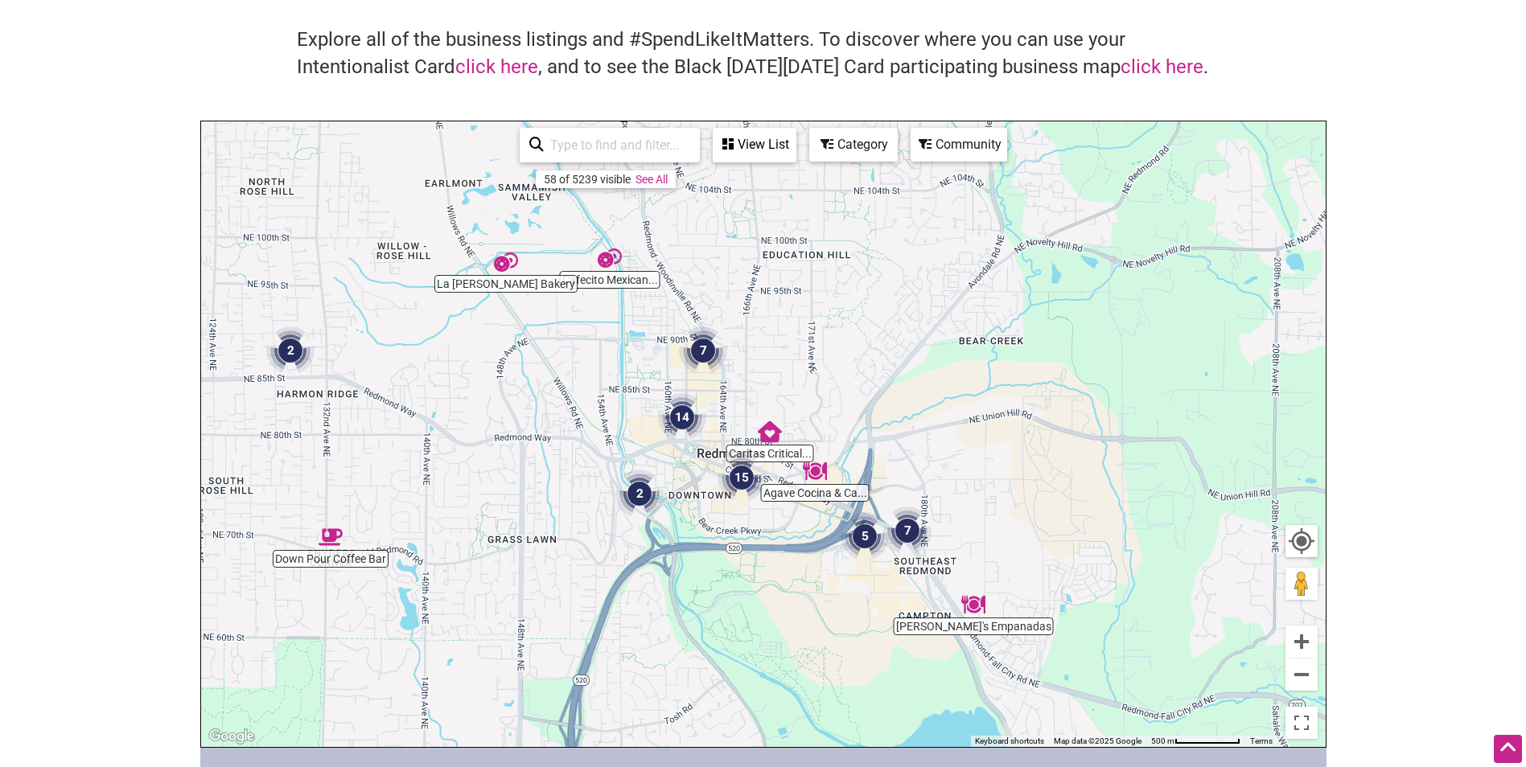
scroll to position [0, 0]
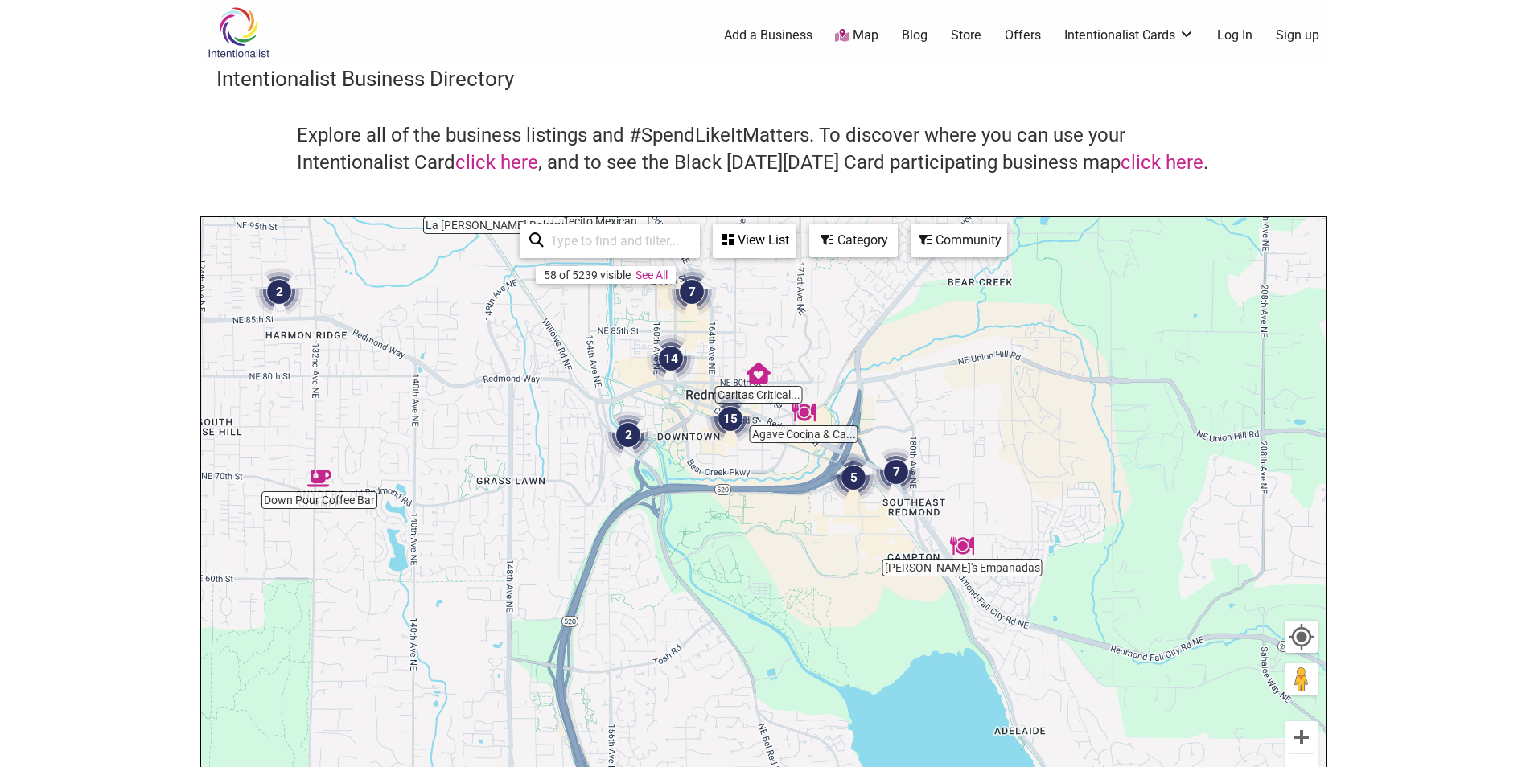
drag, startPoint x: 997, startPoint y: 533, endPoint x: 987, endPoint y: 377, distance: 155.6
click at [987, 377] on div "To navigate, press the arrow keys." at bounding box center [763, 530] width 1125 height 626
click at [956, 576] on div "To navigate, press the arrow keys." at bounding box center [763, 530] width 1125 height 626
click at [964, 550] on img "Rocky's Empanadas" at bounding box center [962, 545] width 24 height 24
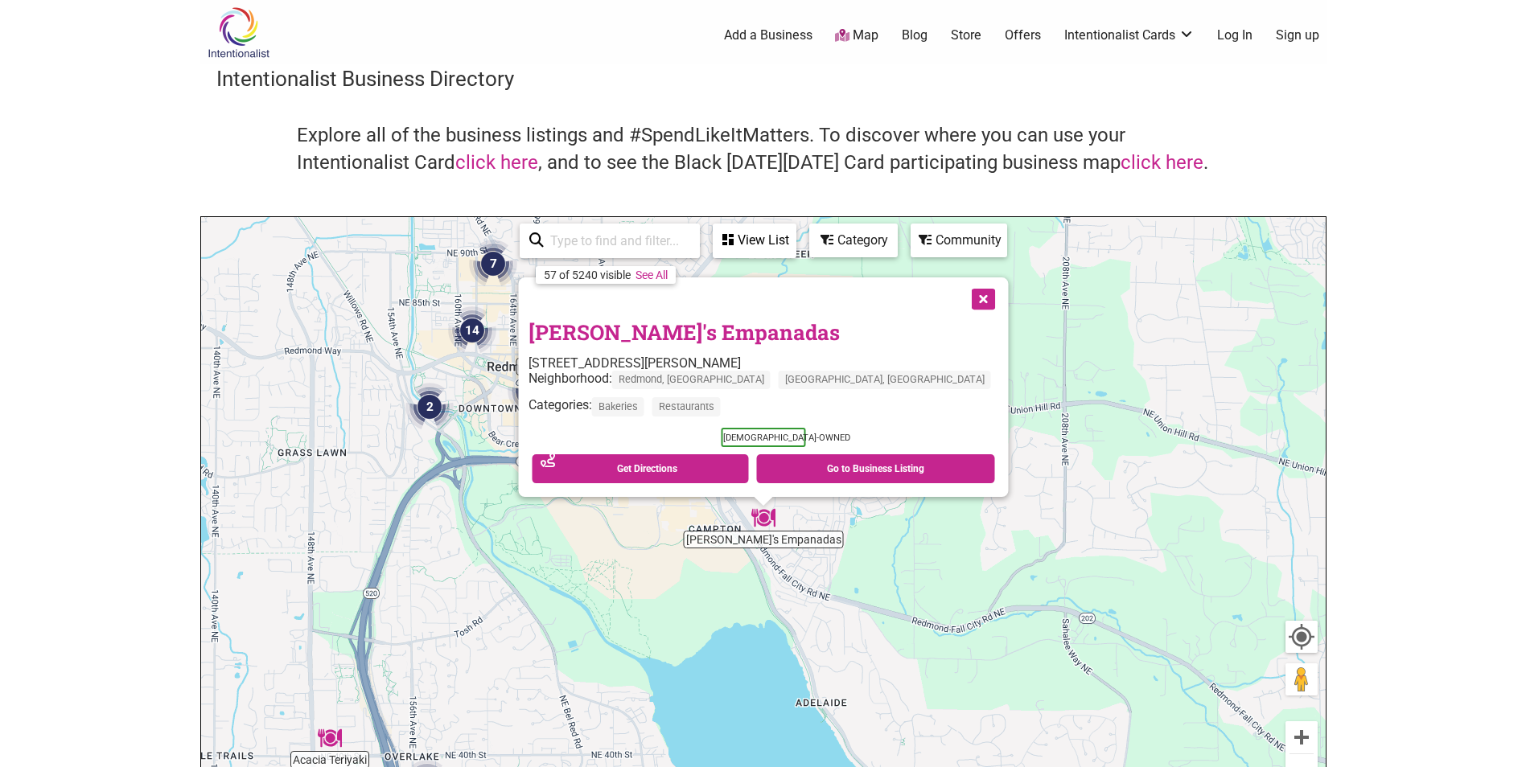
click at [637, 360] on div "Rocky's Empanadas 18390 Redmond Way, Redmond, WA 98052 Neighborhood: Redmond, W…" at bounding box center [763, 388] width 490 height 220
click at [645, 328] on link "Rocky's Empanadas" at bounding box center [683, 332] width 311 height 27
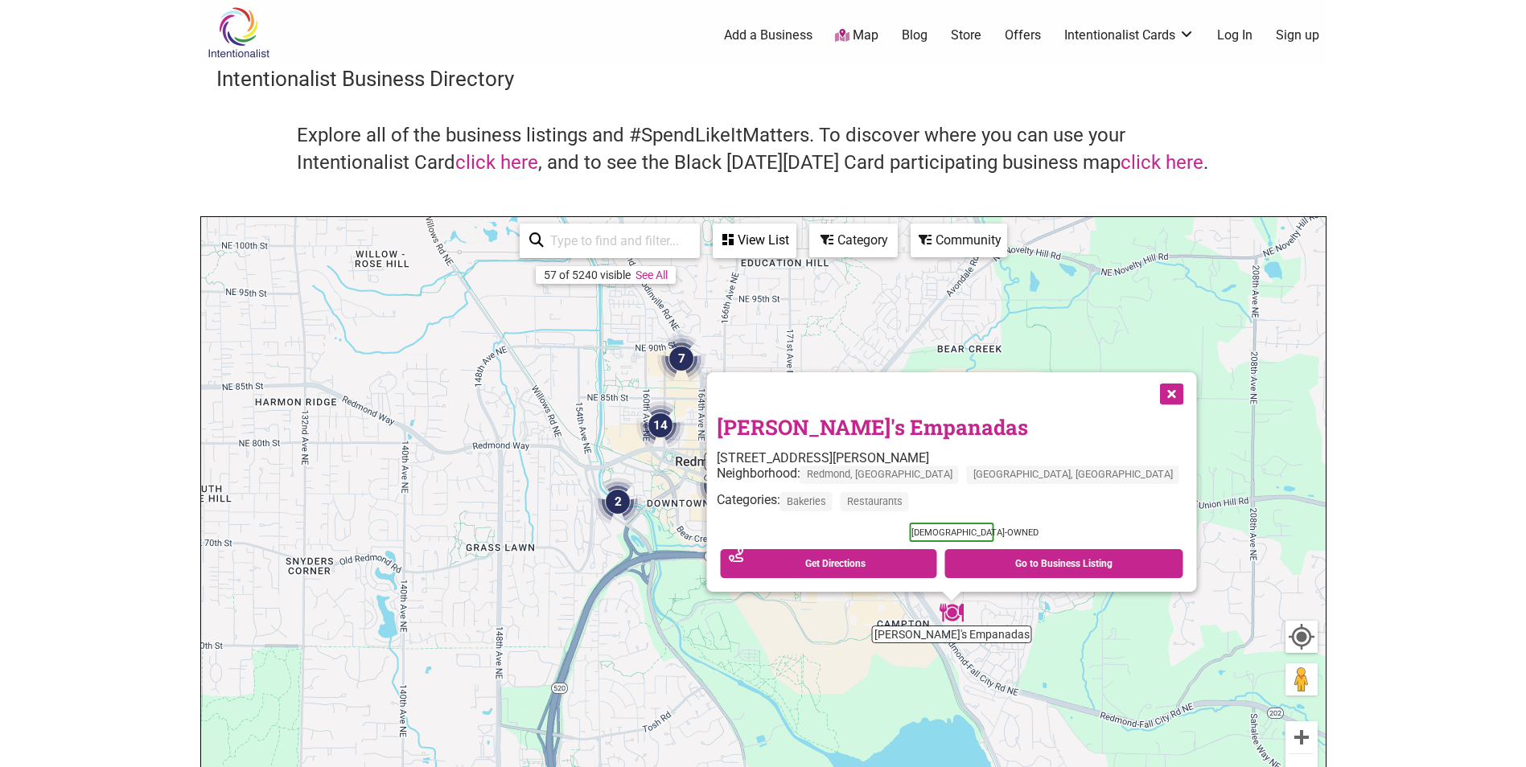
drag, startPoint x: 552, startPoint y: 569, endPoint x: 783, endPoint y: 618, distance: 236.0
click at [744, 666] on div "To navigate, press the arrow keys. Rocky's Empanadas 18390 Redmond Way, Redmond…" at bounding box center [763, 530] width 1125 height 626
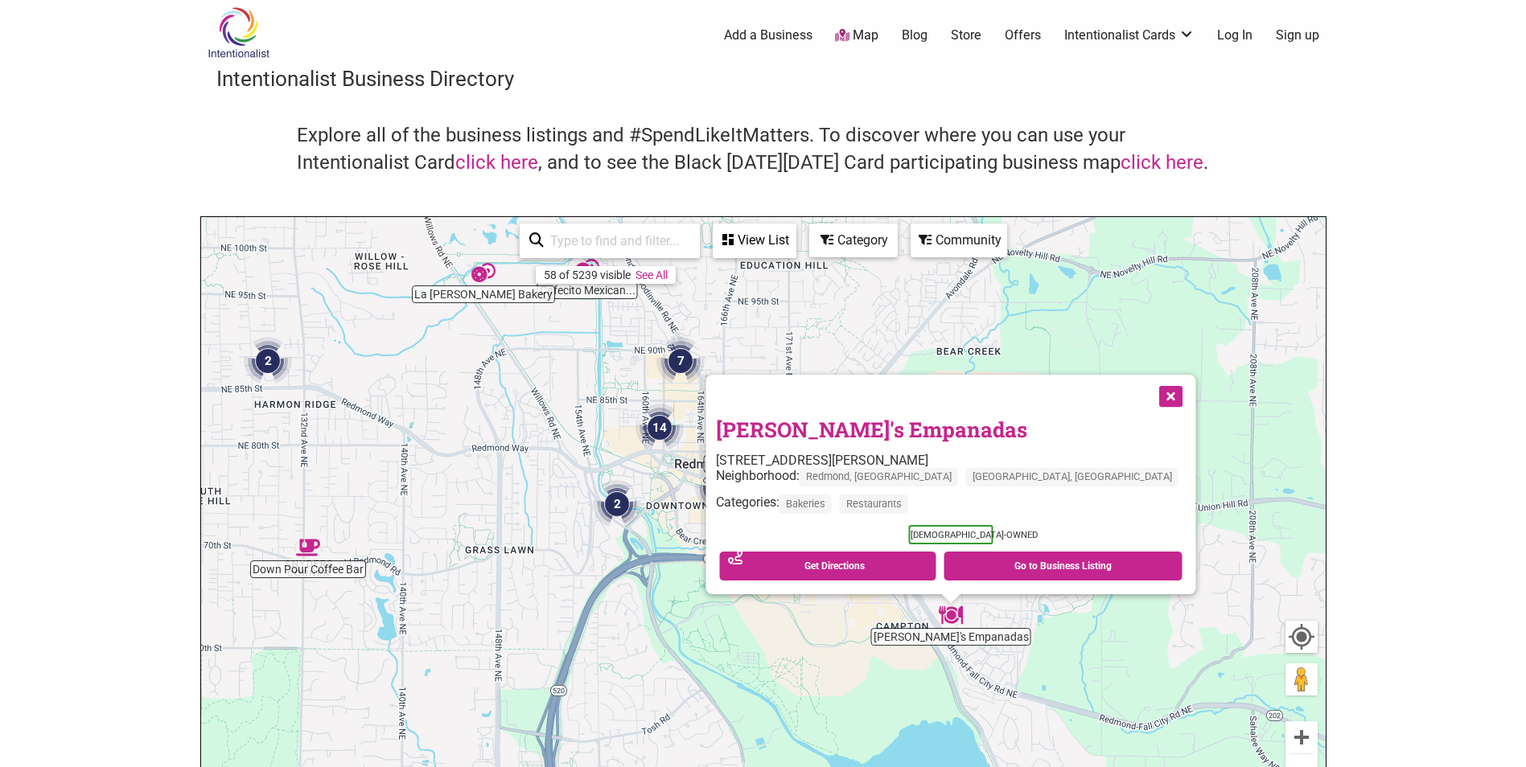
click at [1149, 390] on button "Close" at bounding box center [1169, 395] width 40 height 40
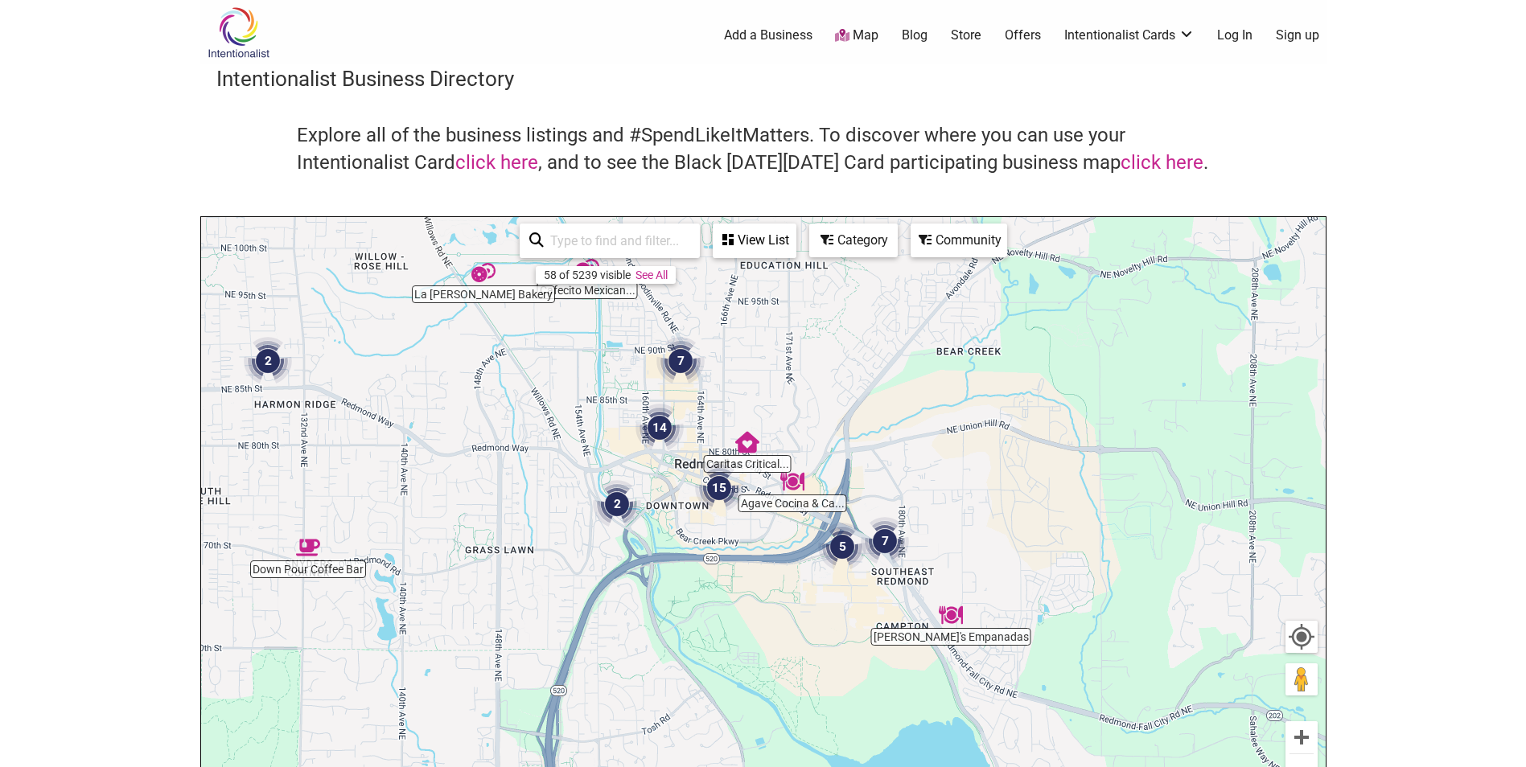
click at [794, 487] on img "Agave Cocina & Cantina" at bounding box center [792, 482] width 24 height 24
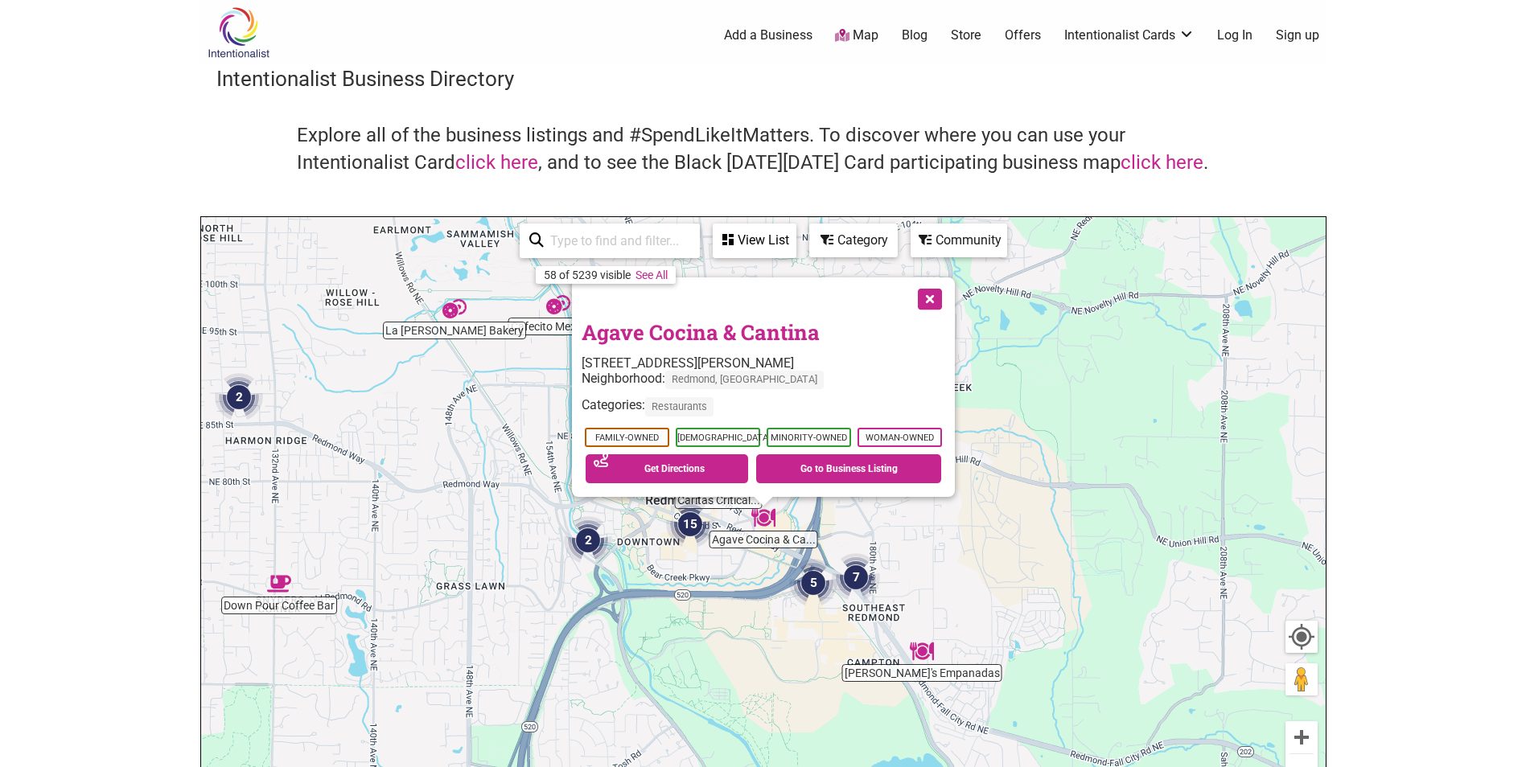
click at [932, 299] on button "Close" at bounding box center [928, 298] width 40 height 40
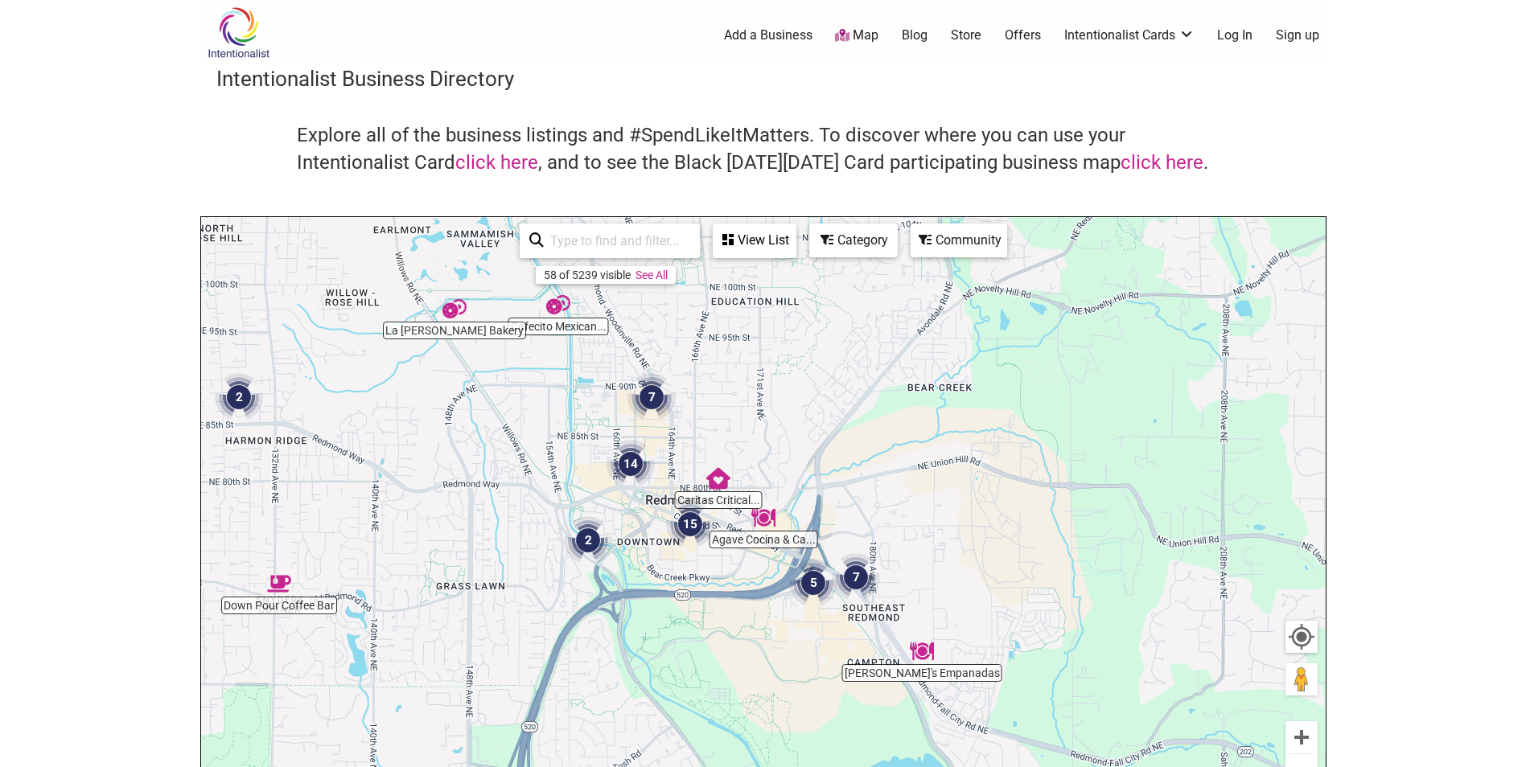
click at [591, 541] on img "2" at bounding box center [588, 540] width 48 height 48
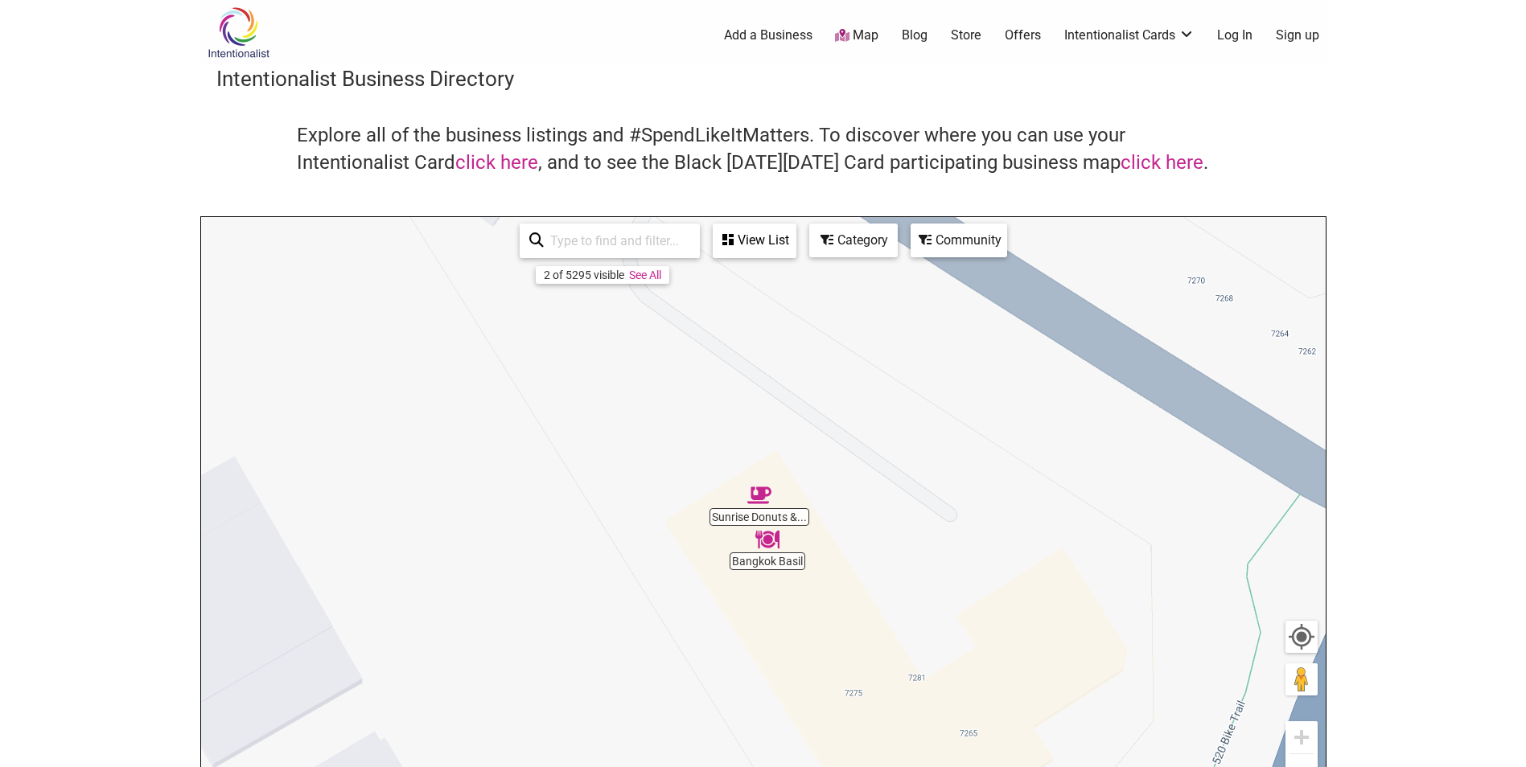
click at [775, 570] on div "To navigate, press the arrow keys." at bounding box center [763, 530] width 1125 height 626
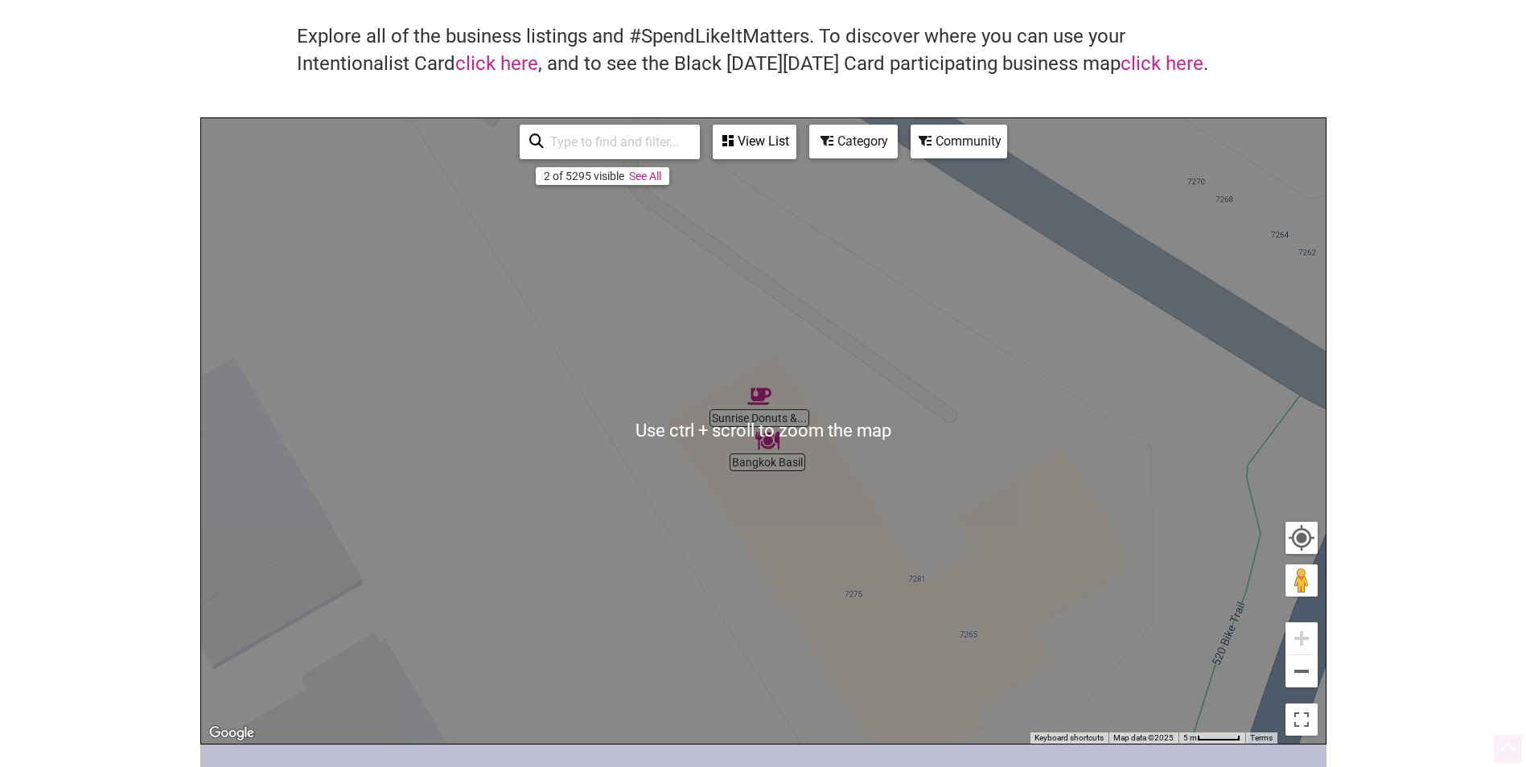
scroll to position [322, 0]
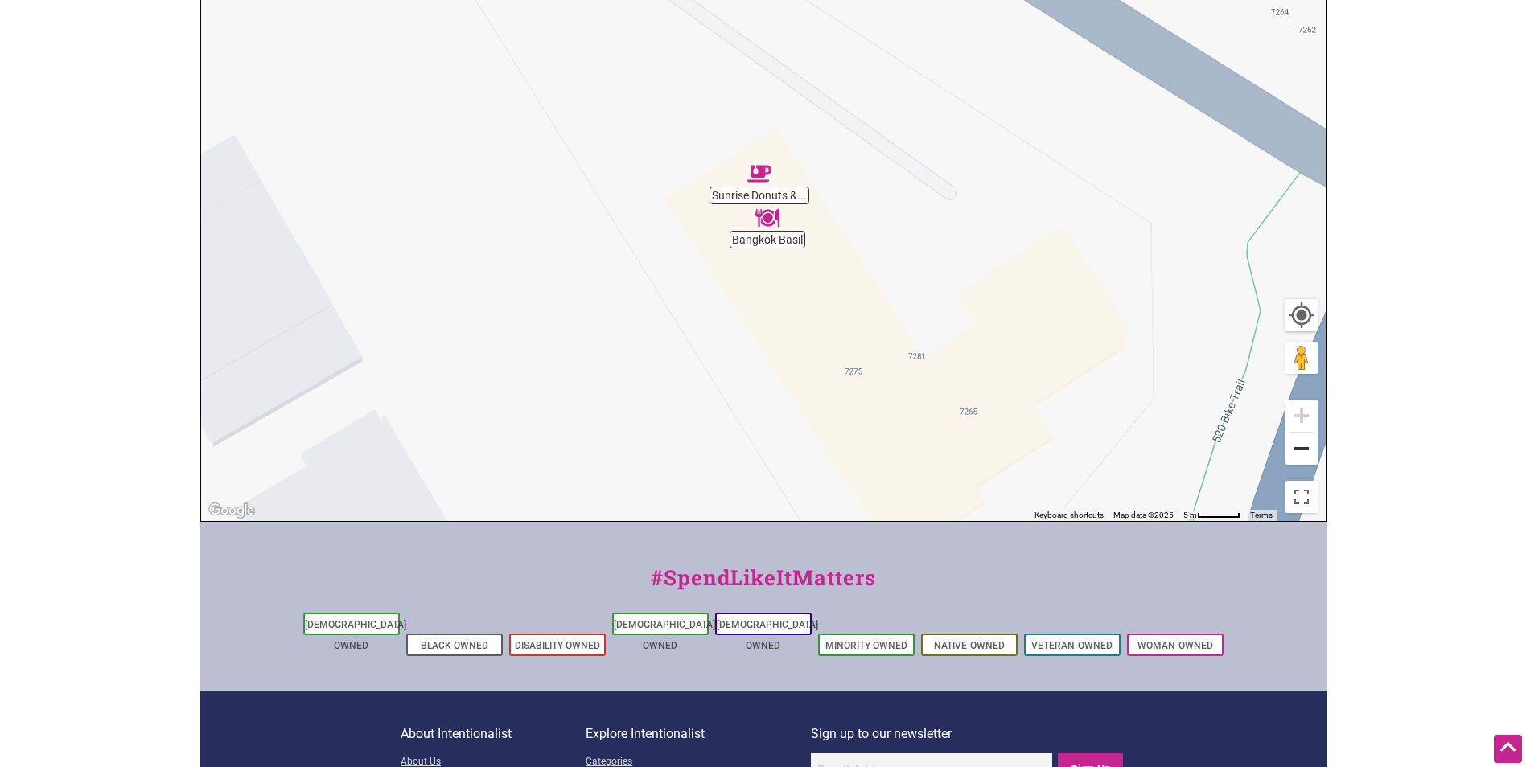
click at [1297, 455] on button "Zoom out" at bounding box center [1302, 449] width 32 height 32
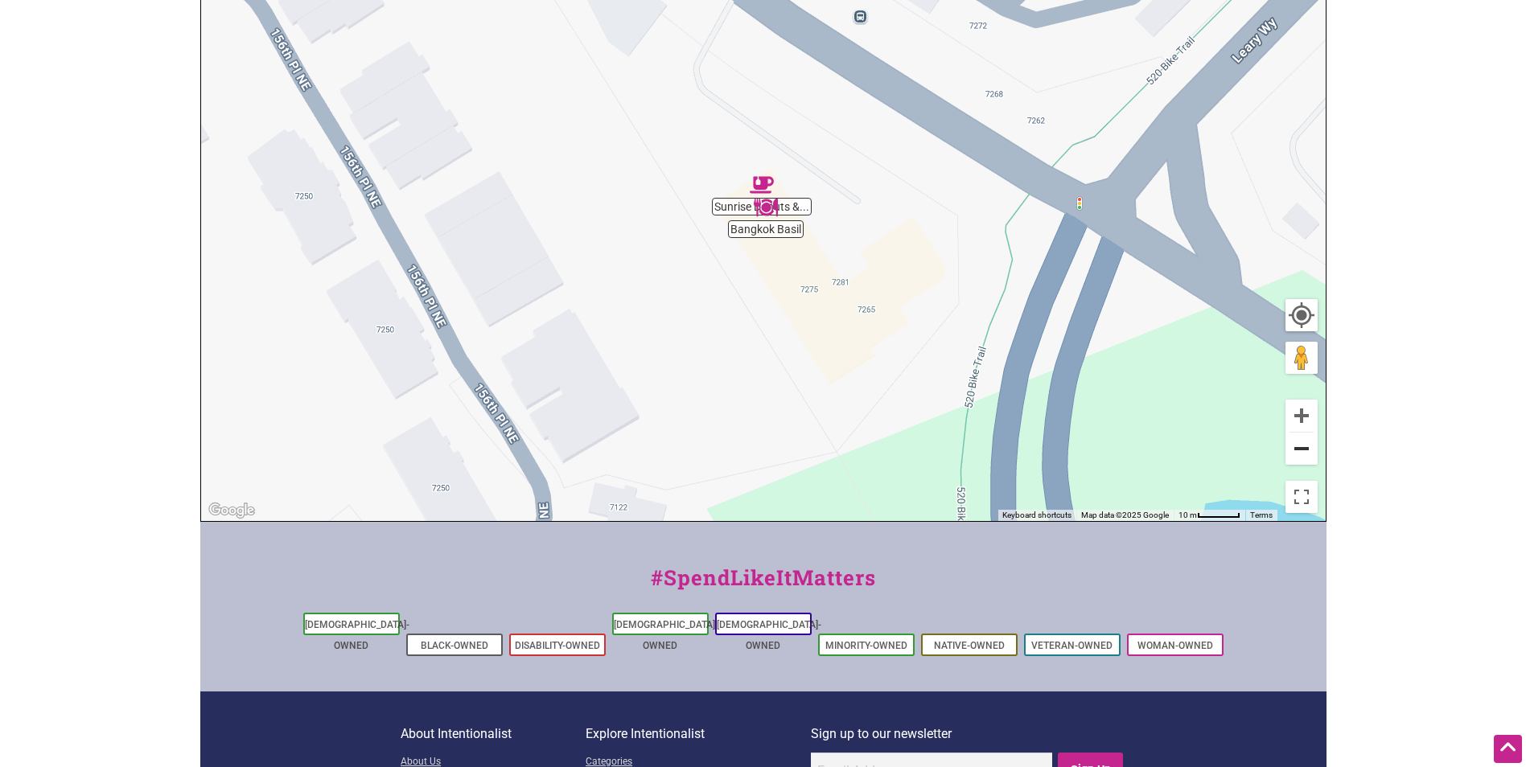
click at [1294, 455] on button "Zoom out" at bounding box center [1302, 449] width 32 height 32
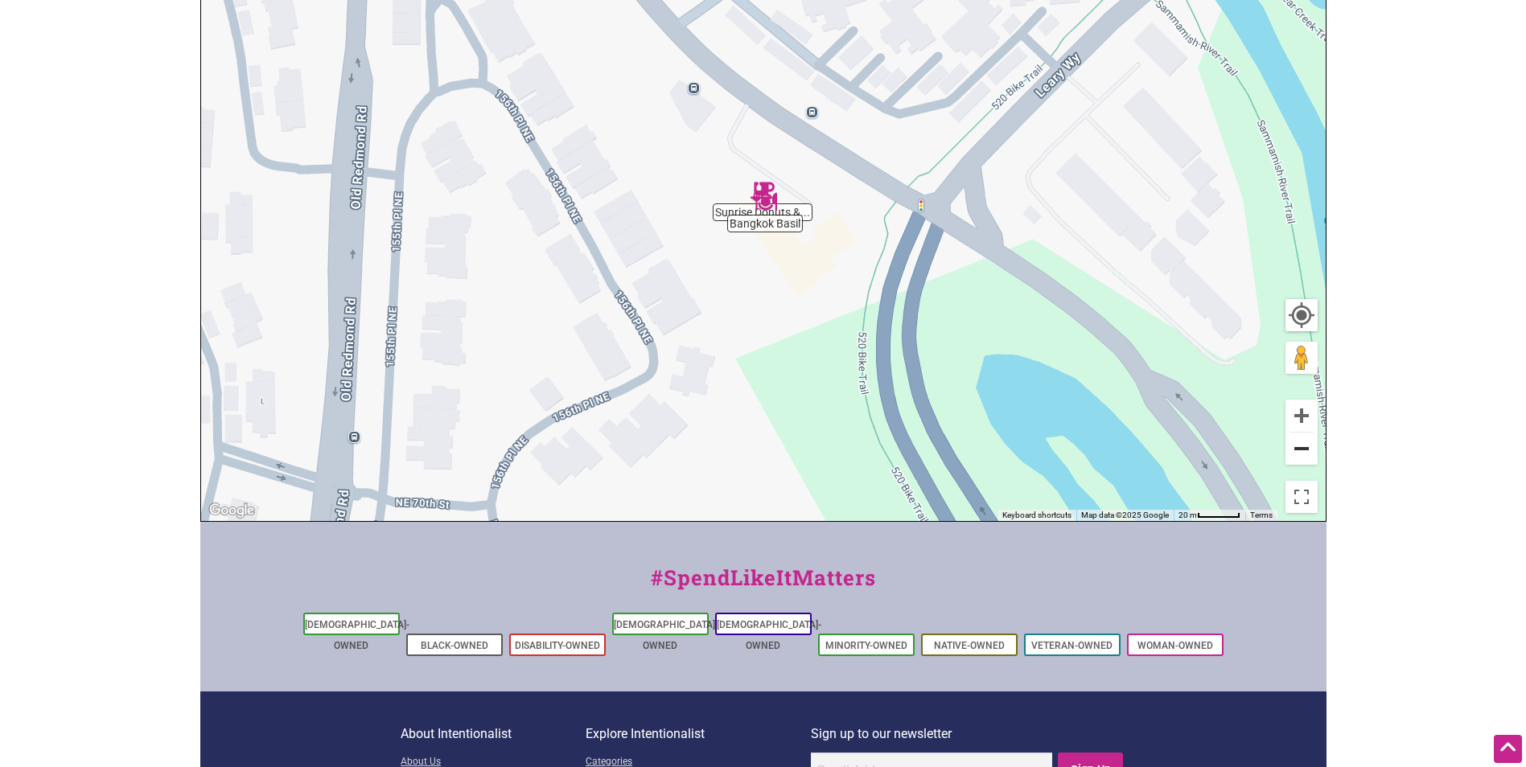
click at [1294, 455] on button "Zoom out" at bounding box center [1302, 449] width 32 height 32
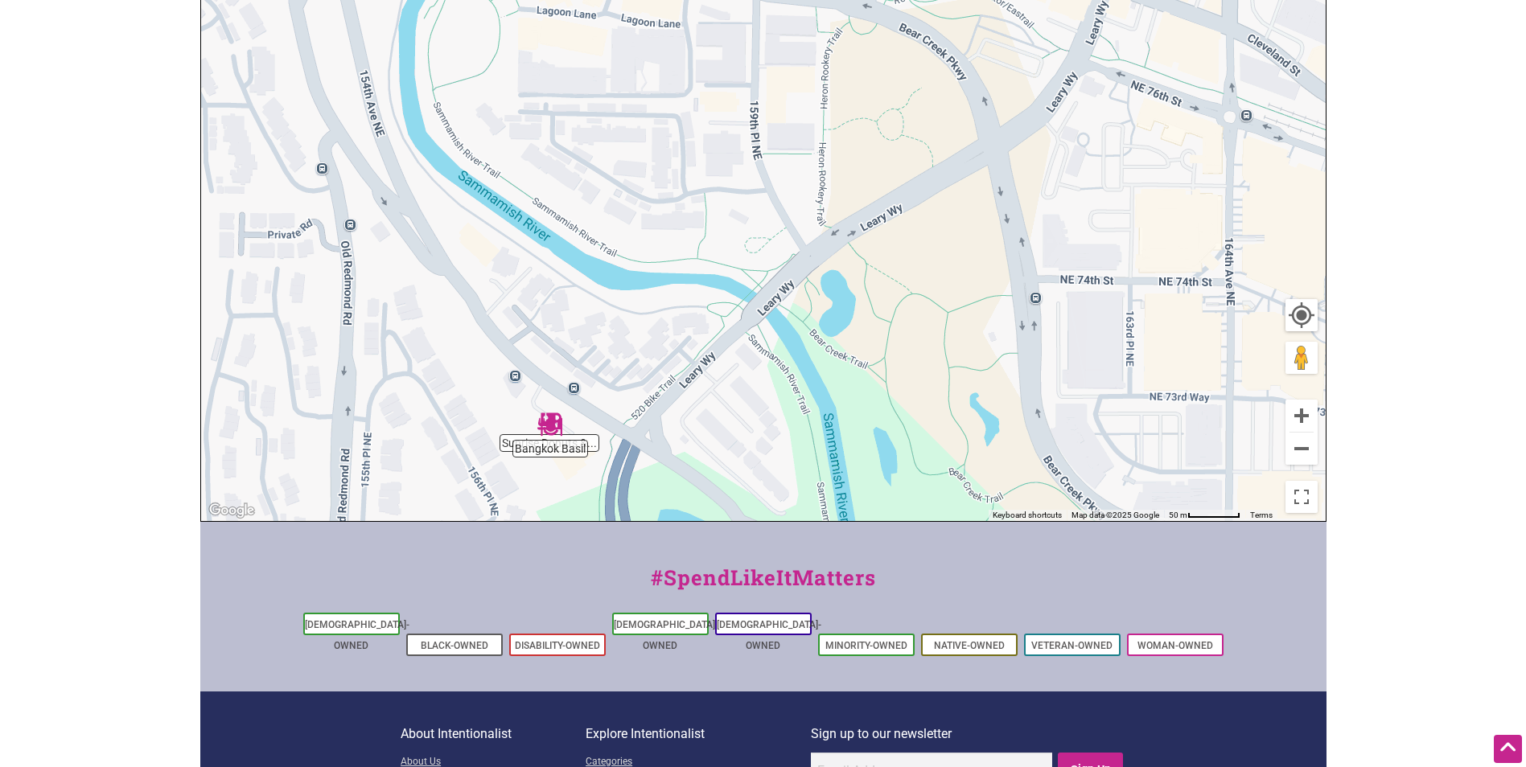
drag, startPoint x: 920, startPoint y: 198, endPoint x: 692, endPoint y: 395, distance: 301.7
click at [692, 395] on div "To navigate, press the arrow keys." at bounding box center [763, 208] width 1125 height 626
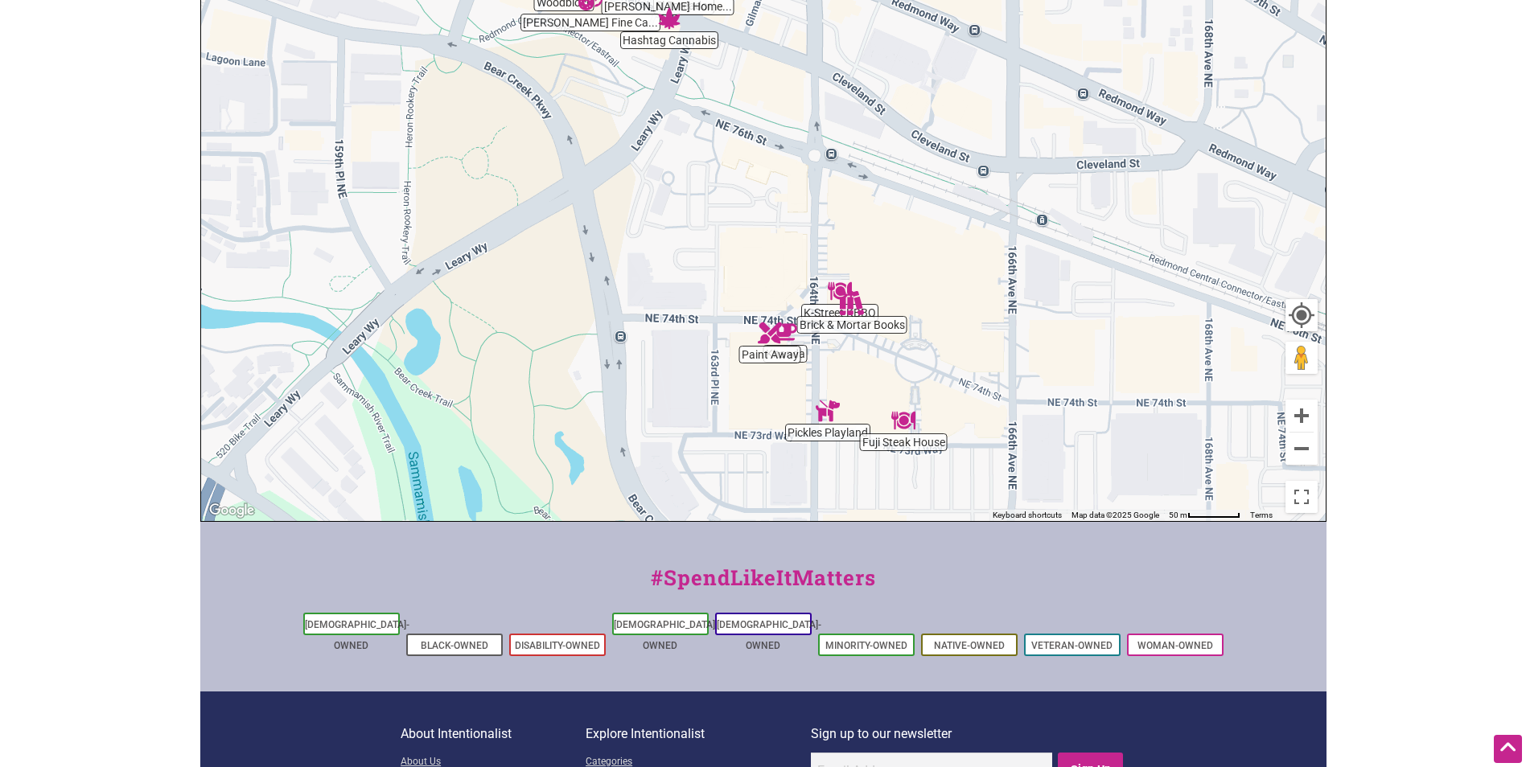
drag, startPoint x: 1107, startPoint y: 356, endPoint x: 685, endPoint y: 410, distance: 425.8
click at [688, 413] on div "To navigate, press the arrow keys." at bounding box center [763, 208] width 1125 height 626
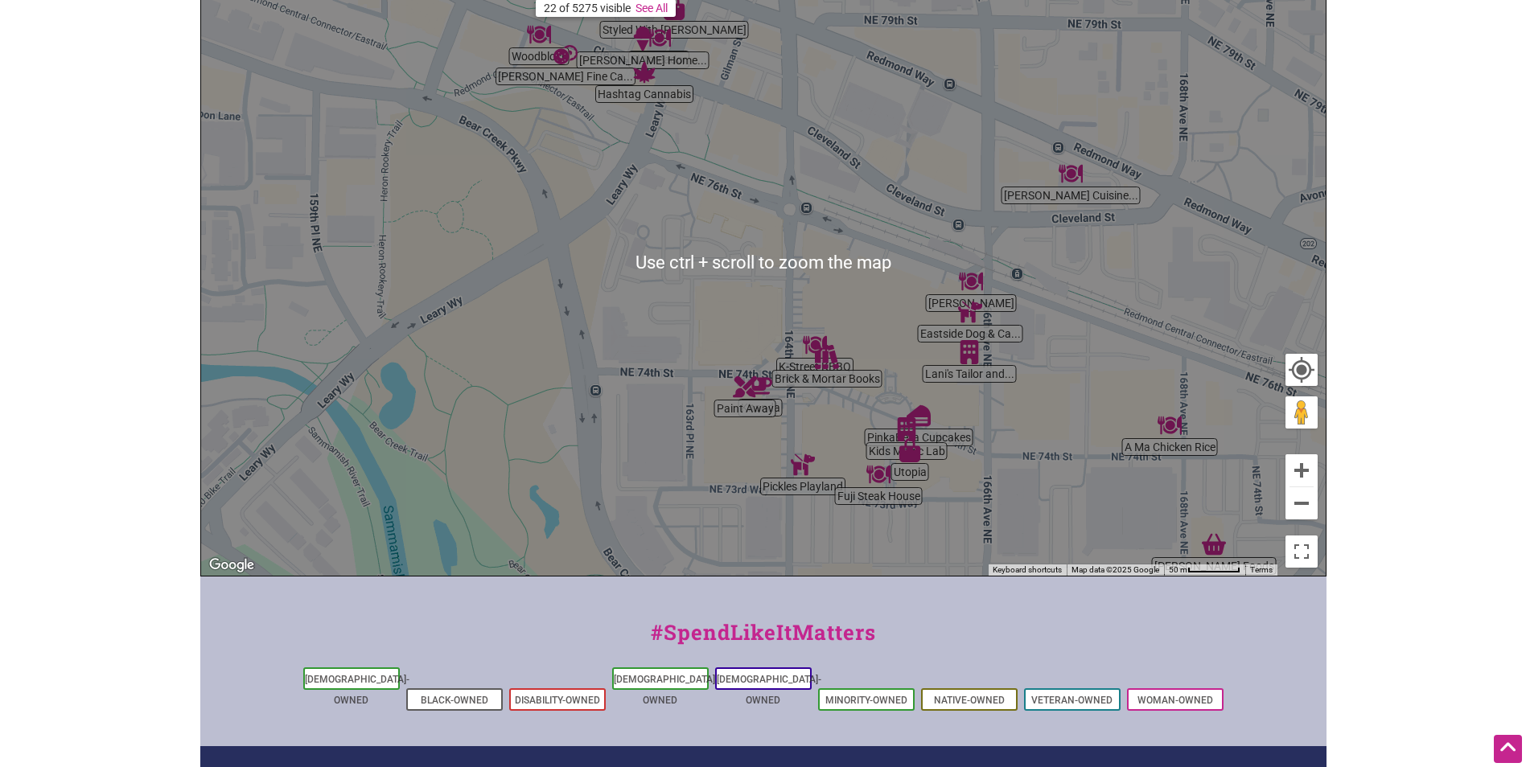
scroll to position [241, 0]
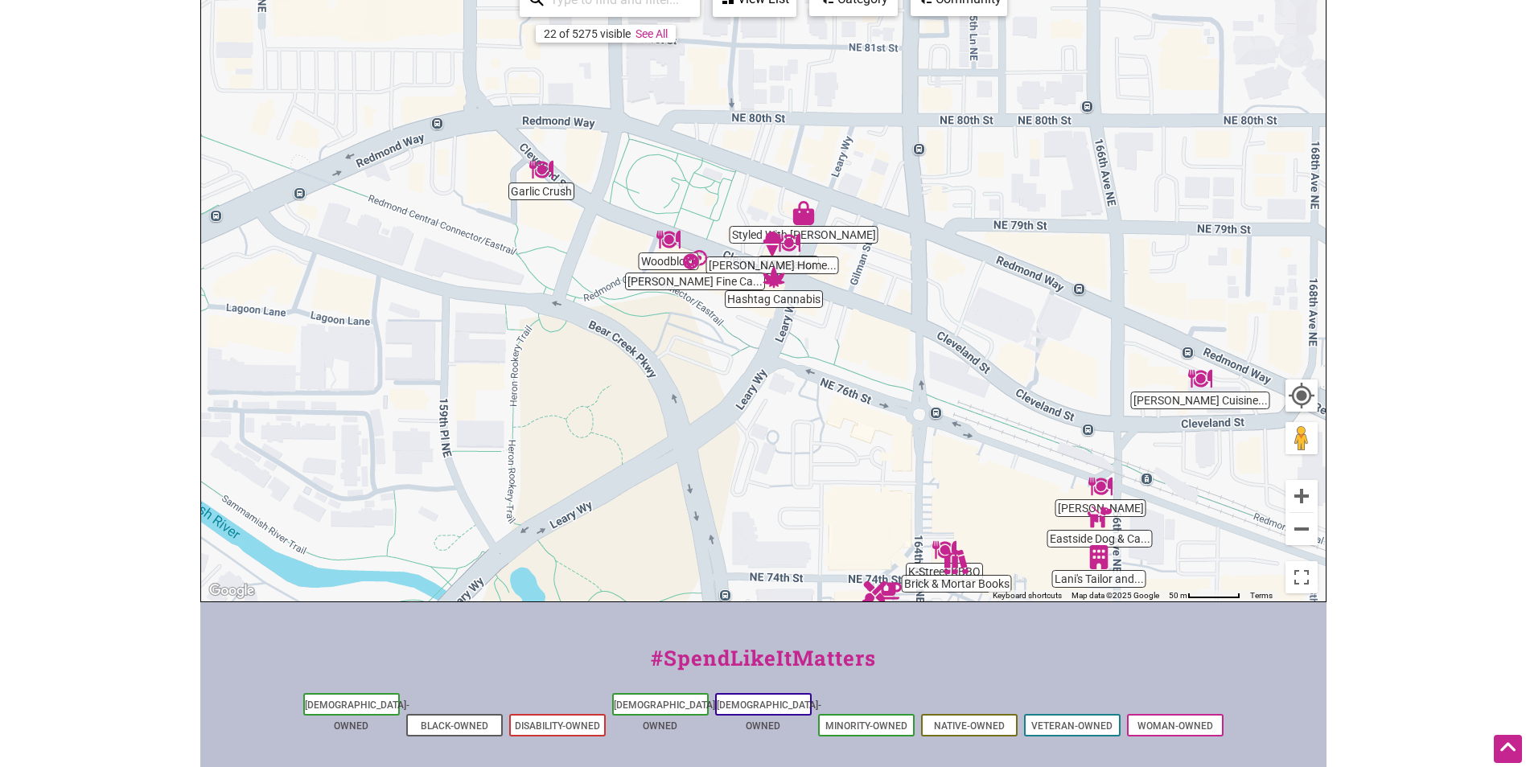
drag, startPoint x: 1155, startPoint y: 290, endPoint x: 1282, endPoint y: 471, distance: 220.5
click at [1282, 471] on div "To navigate, press the arrow keys." at bounding box center [763, 289] width 1125 height 626
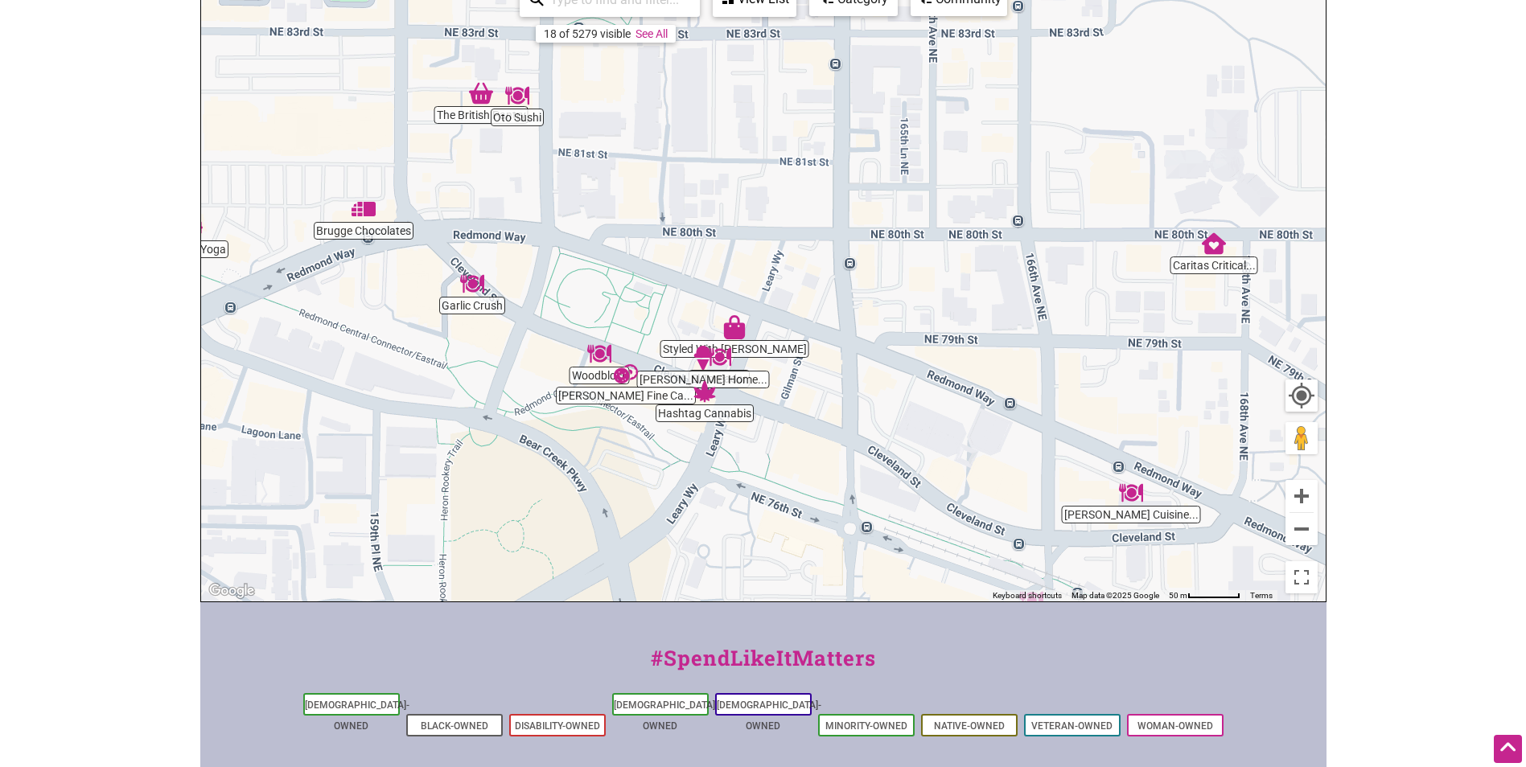
drag, startPoint x: 730, startPoint y: 368, endPoint x: 676, endPoint y: 472, distance: 117.3
click at [660, 483] on div "To navigate, press the arrow keys." at bounding box center [763, 289] width 1125 height 626
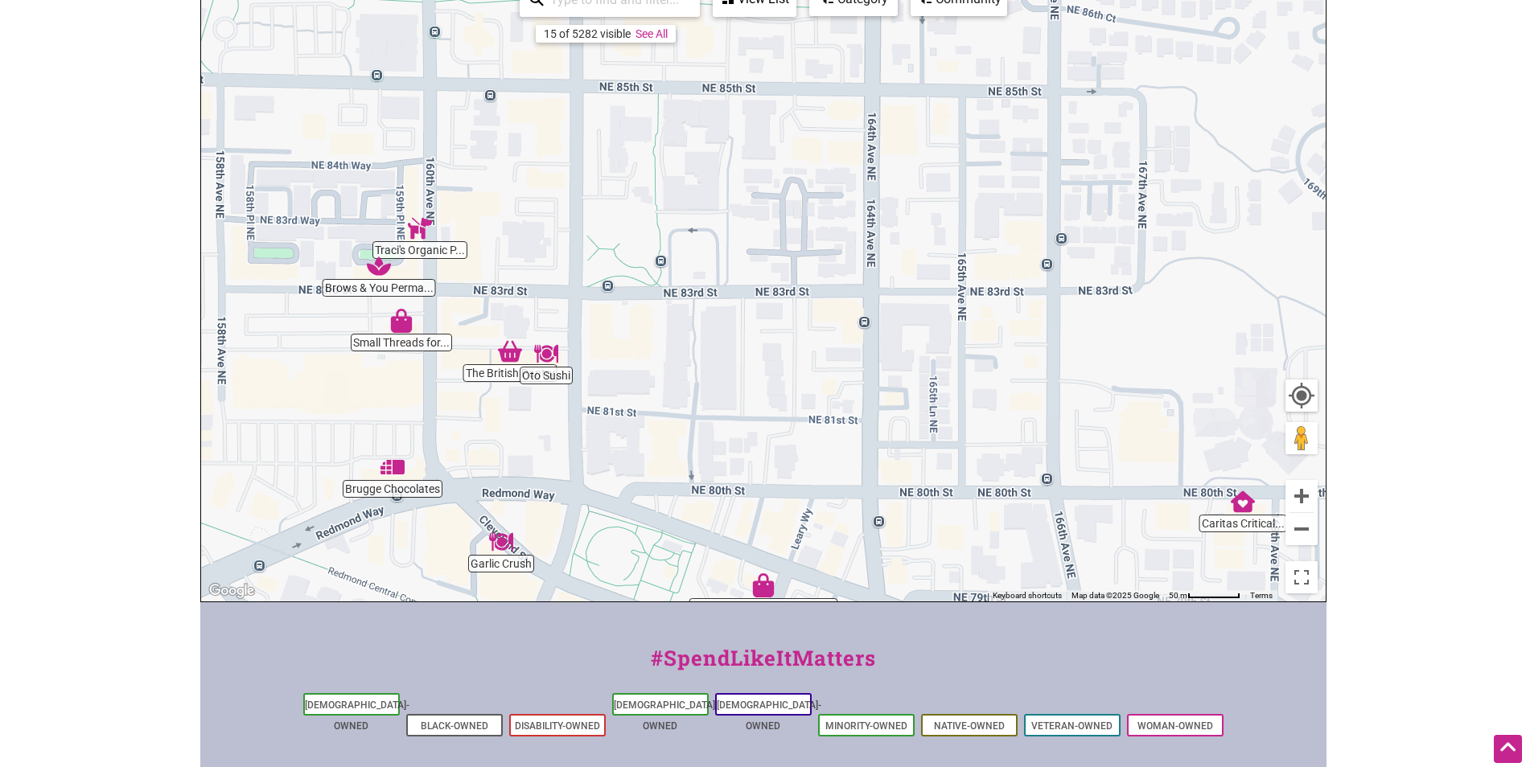
drag, startPoint x: 553, startPoint y: 220, endPoint x: 582, endPoint y: 492, distance: 272.6
click at [582, 492] on div "To navigate, press the arrow keys." at bounding box center [763, 289] width 1125 height 626
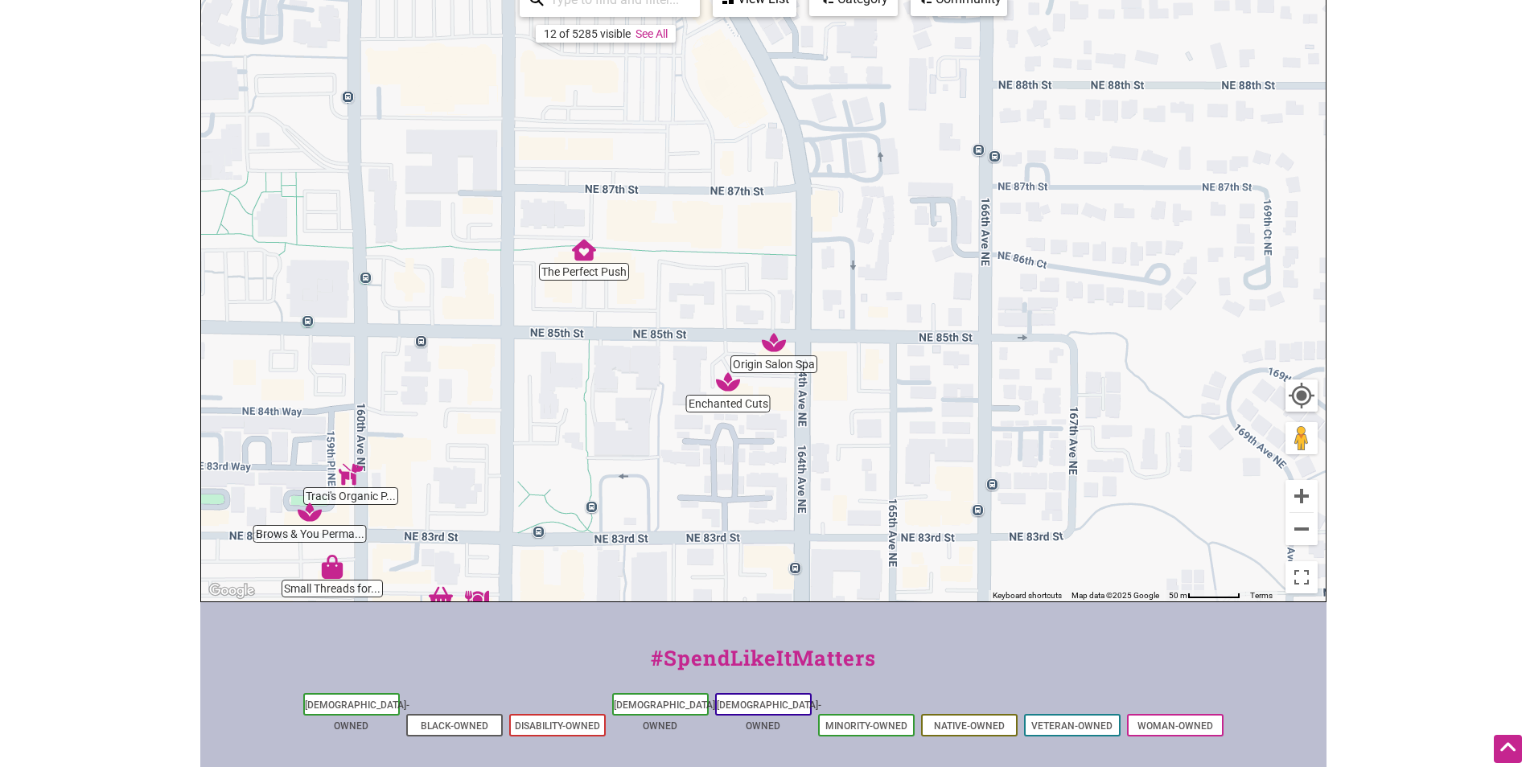
drag, startPoint x: 697, startPoint y: 295, endPoint x: 633, endPoint y: 495, distance: 209.4
click at [633, 495] on div "To navigate, press the arrow keys." at bounding box center [763, 289] width 1125 height 626
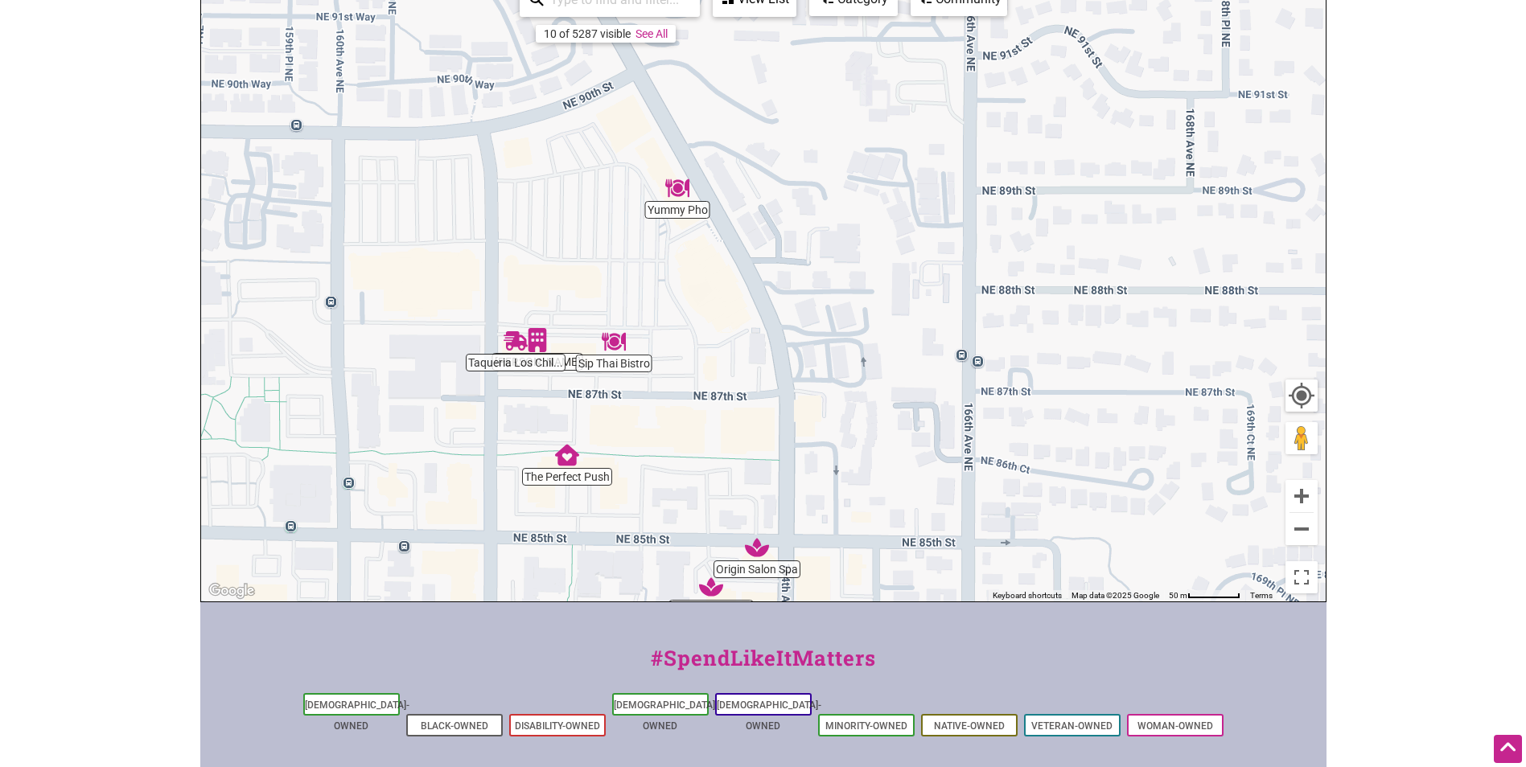
drag, startPoint x: 701, startPoint y: 238, endPoint x: 684, endPoint y: 448, distance: 210.6
click at [684, 448] on div "To navigate, press the arrow keys." at bounding box center [763, 289] width 1125 height 626
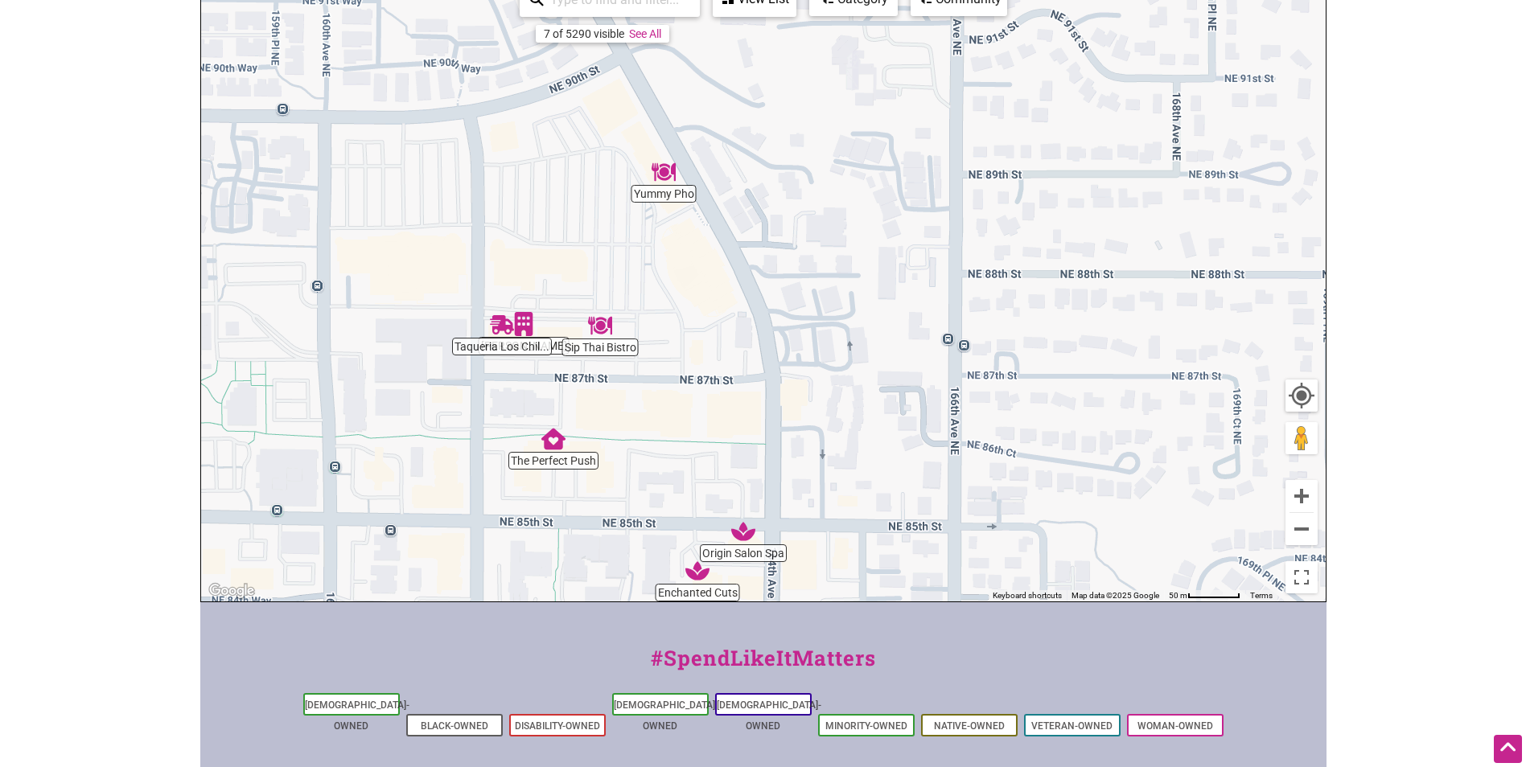
drag, startPoint x: 571, startPoint y: 237, endPoint x: 555, endPoint y: 203, distance: 38.2
click at [555, 203] on div "To navigate, press the arrow keys." at bounding box center [763, 289] width 1125 height 626
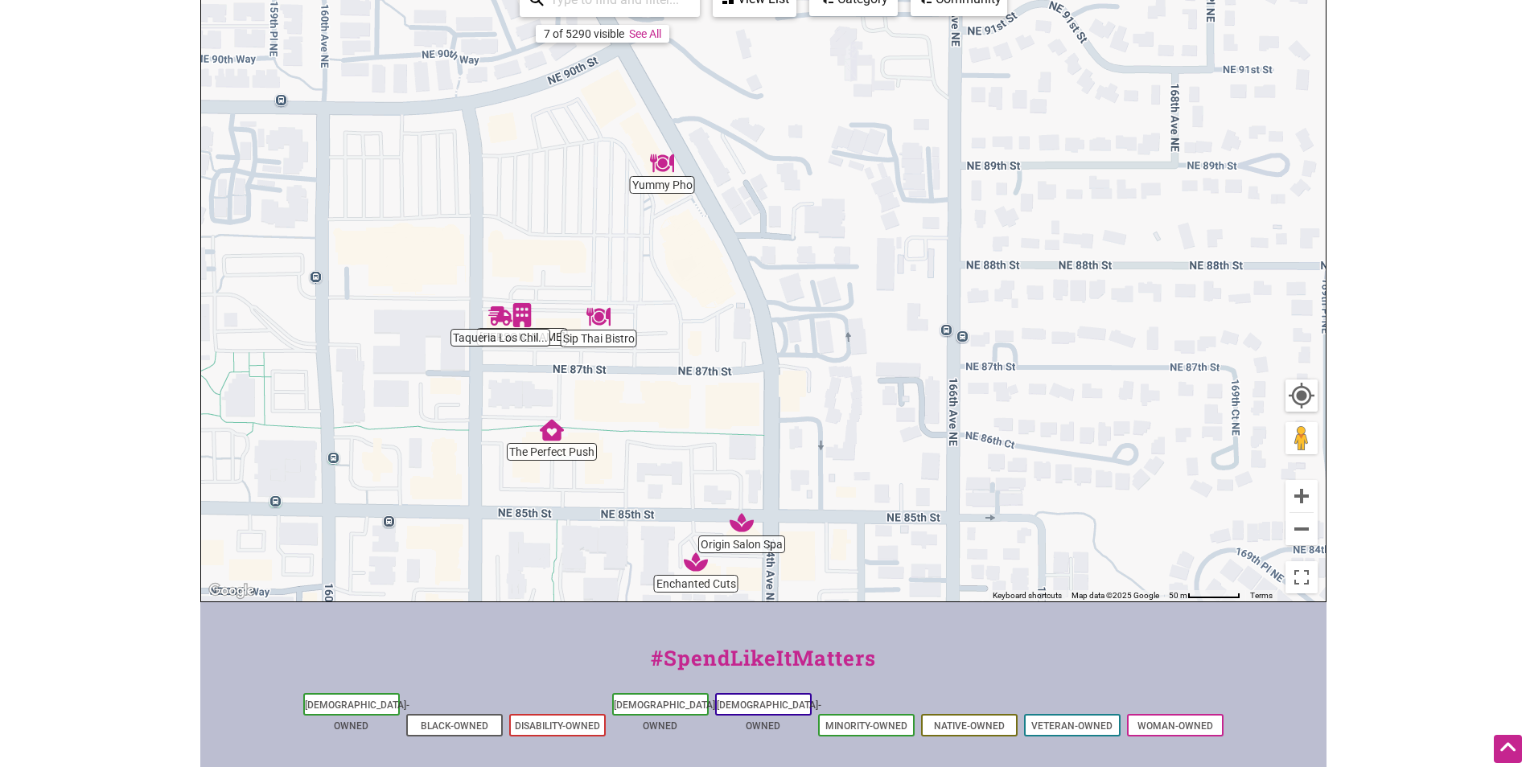
click at [553, 450] on div "To navigate, press the arrow keys." at bounding box center [763, 289] width 1125 height 626
click at [554, 459] on div "To navigate, press the arrow keys." at bounding box center [763, 289] width 1125 height 626
click at [551, 429] on img "The Perfect Push" at bounding box center [552, 430] width 24 height 24
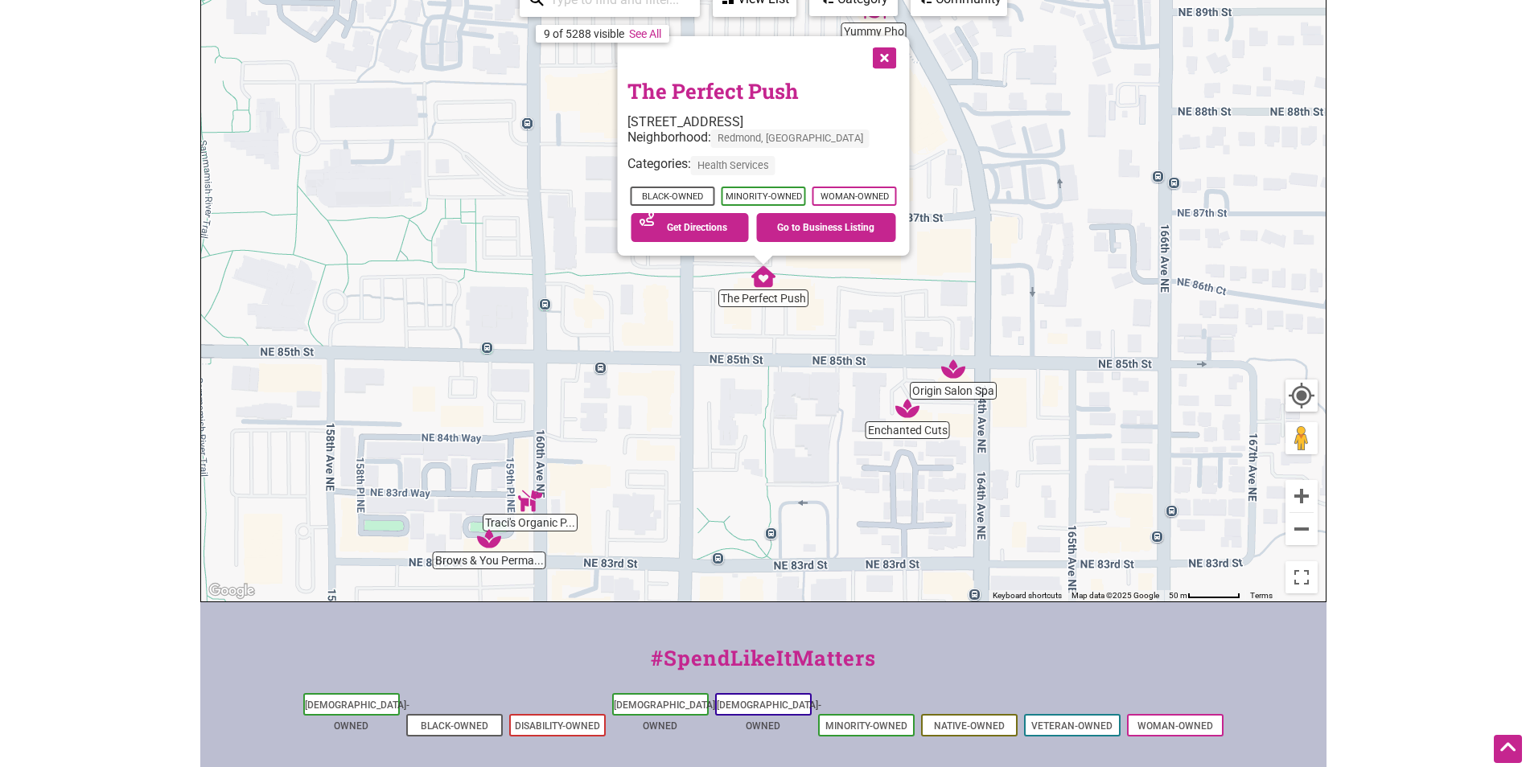
click at [738, 90] on link "The Perfect Push" at bounding box center [712, 90] width 171 height 27
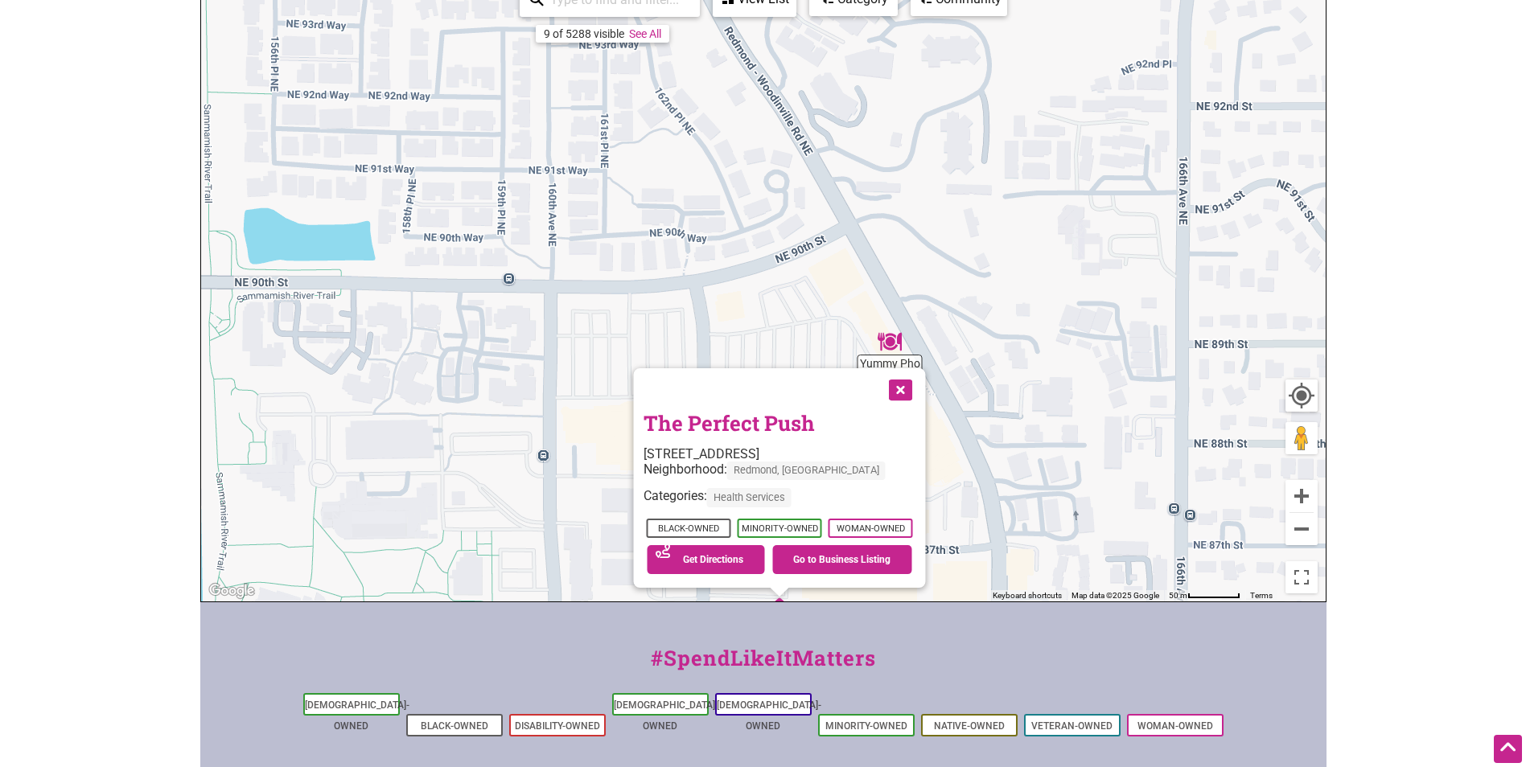
drag, startPoint x: 586, startPoint y: 271, endPoint x: 603, endPoint y: 616, distance: 345.5
click at [603, 616] on div "Intentionalist Spend like it matters 0 Add a Business Map Blog Store Offers Int…" at bounding box center [763, 383] width 1126 height 1248
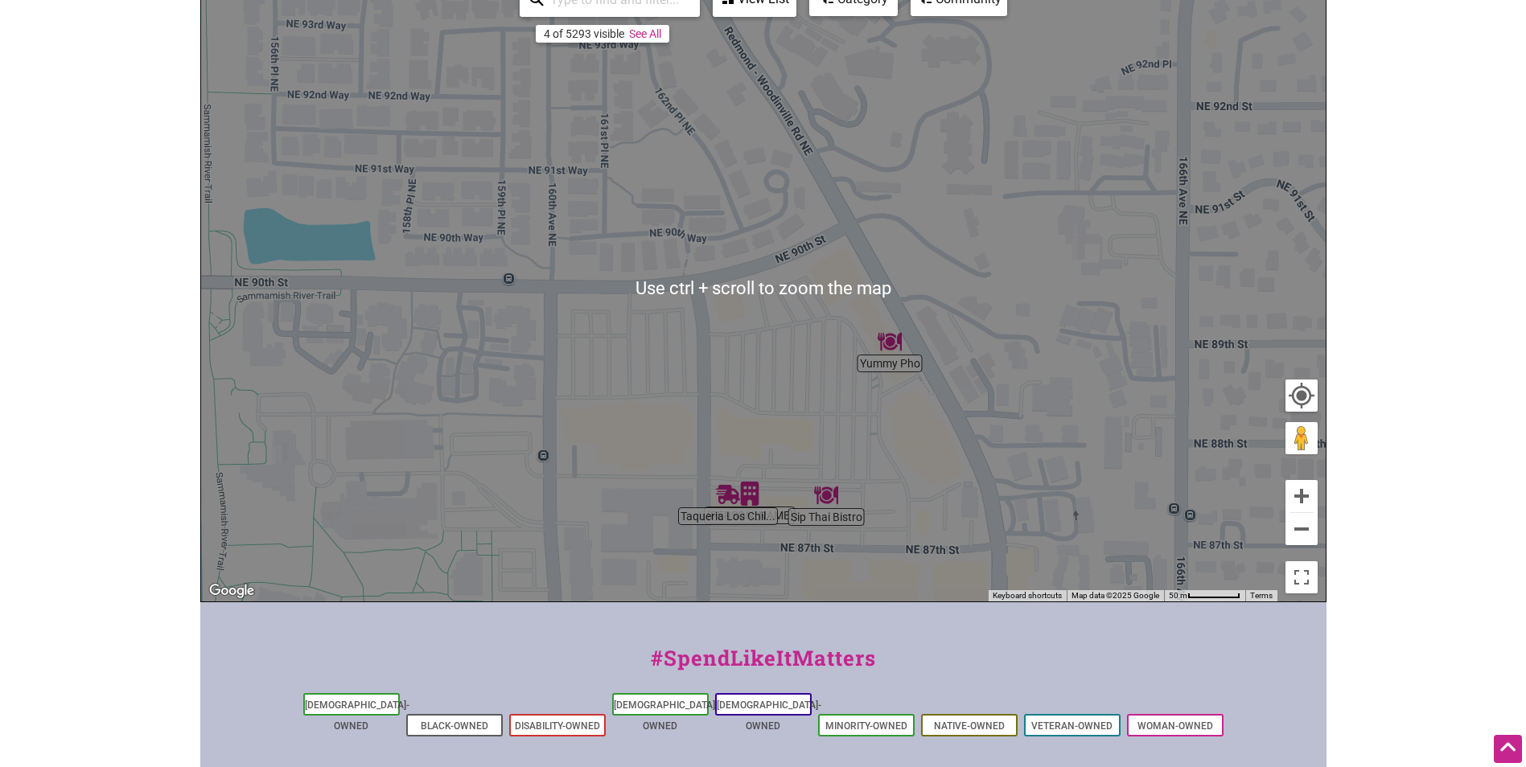
scroll to position [322, 0]
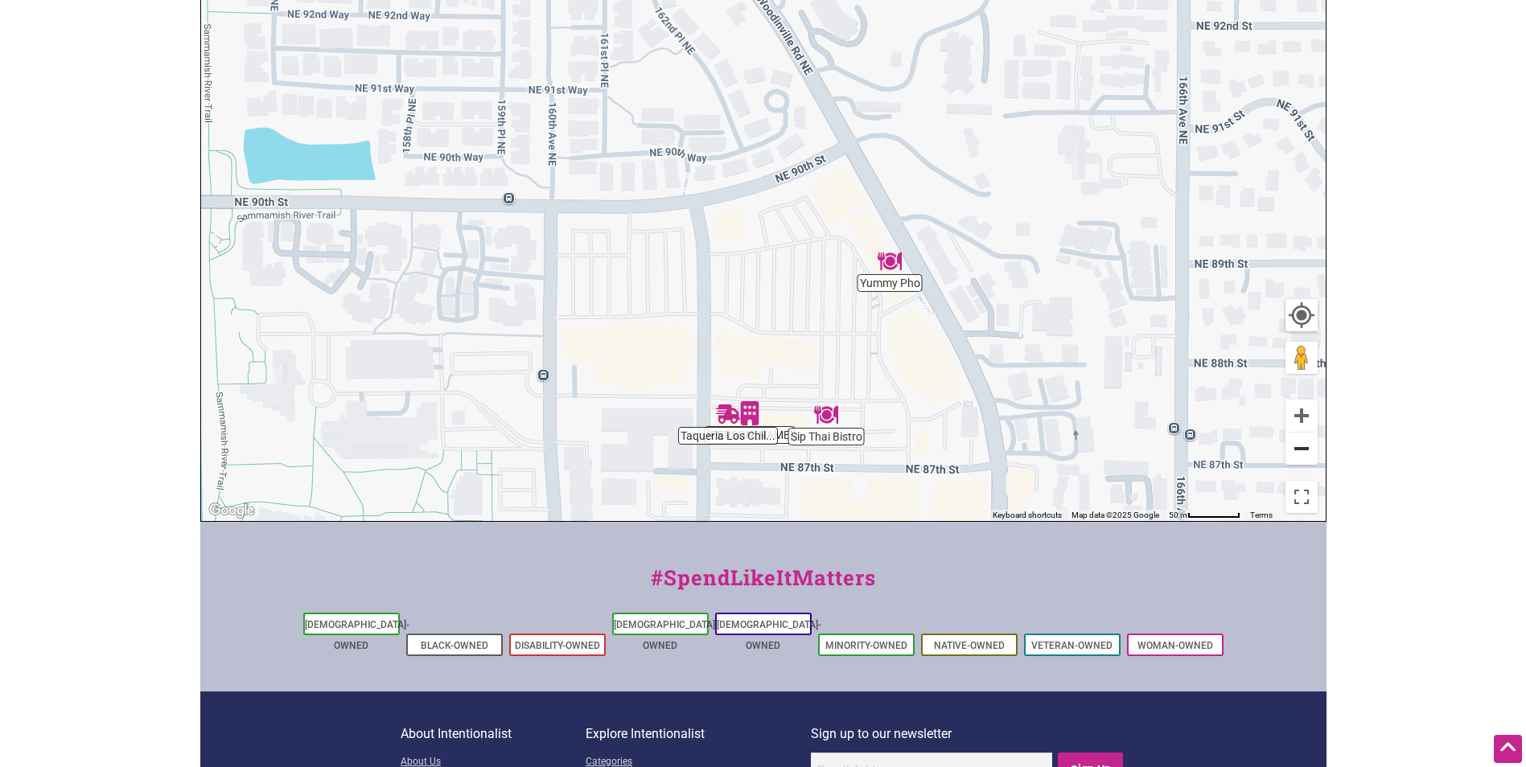
click at [1302, 451] on button "Zoom out" at bounding box center [1302, 449] width 32 height 32
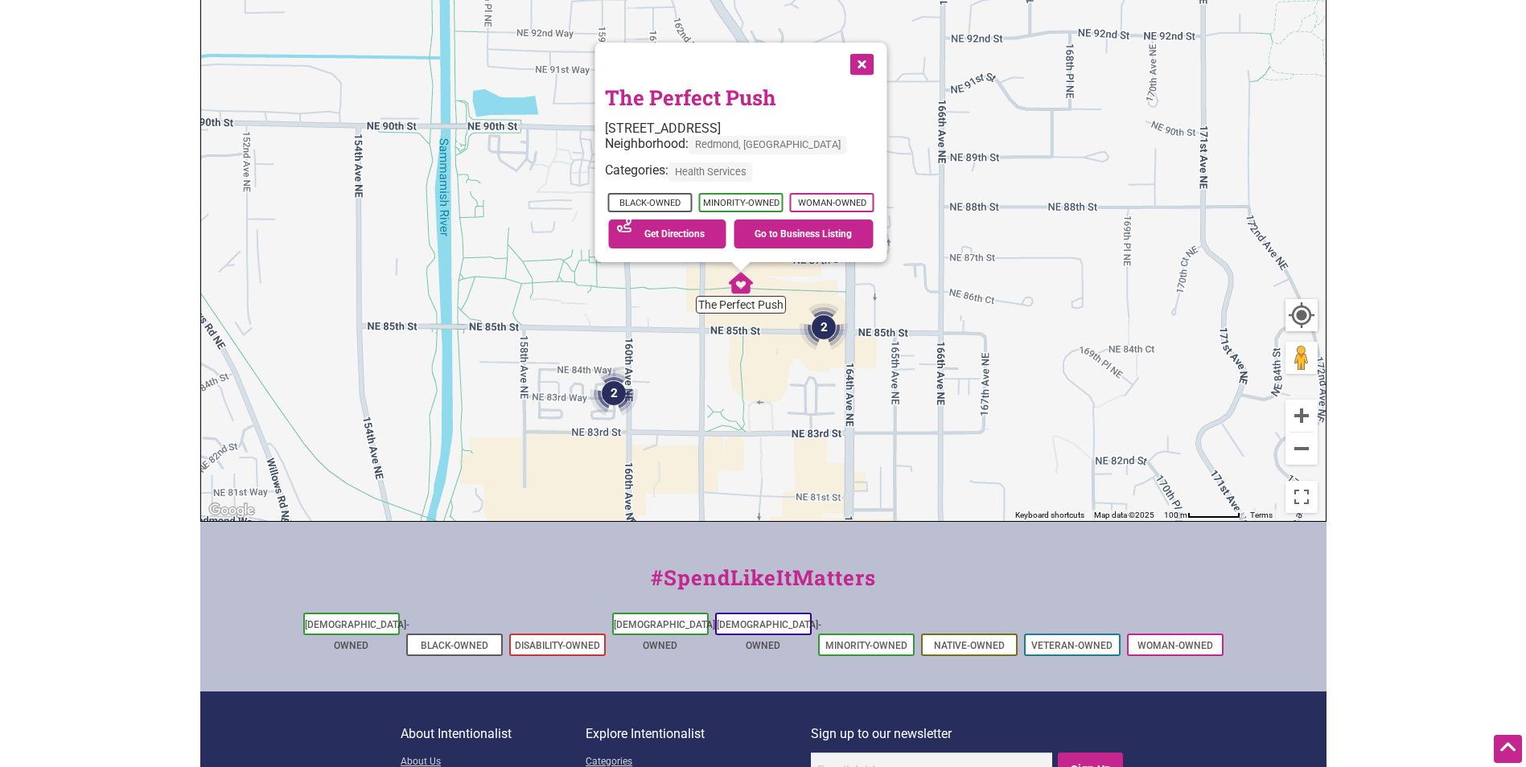
drag, startPoint x: 544, startPoint y: 331, endPoint x: 515, endPoint y: 252, distance: 84.0
click at [515, 252] on div "To navigate, press the arrow keys. The Perfect Push 16150 NE 85th St #205, Redm…" at bounding box center [763, 208] width 1125 height 626
click at [612, 405] on img "3" at bounding box center [614, 405] width 48 height 48
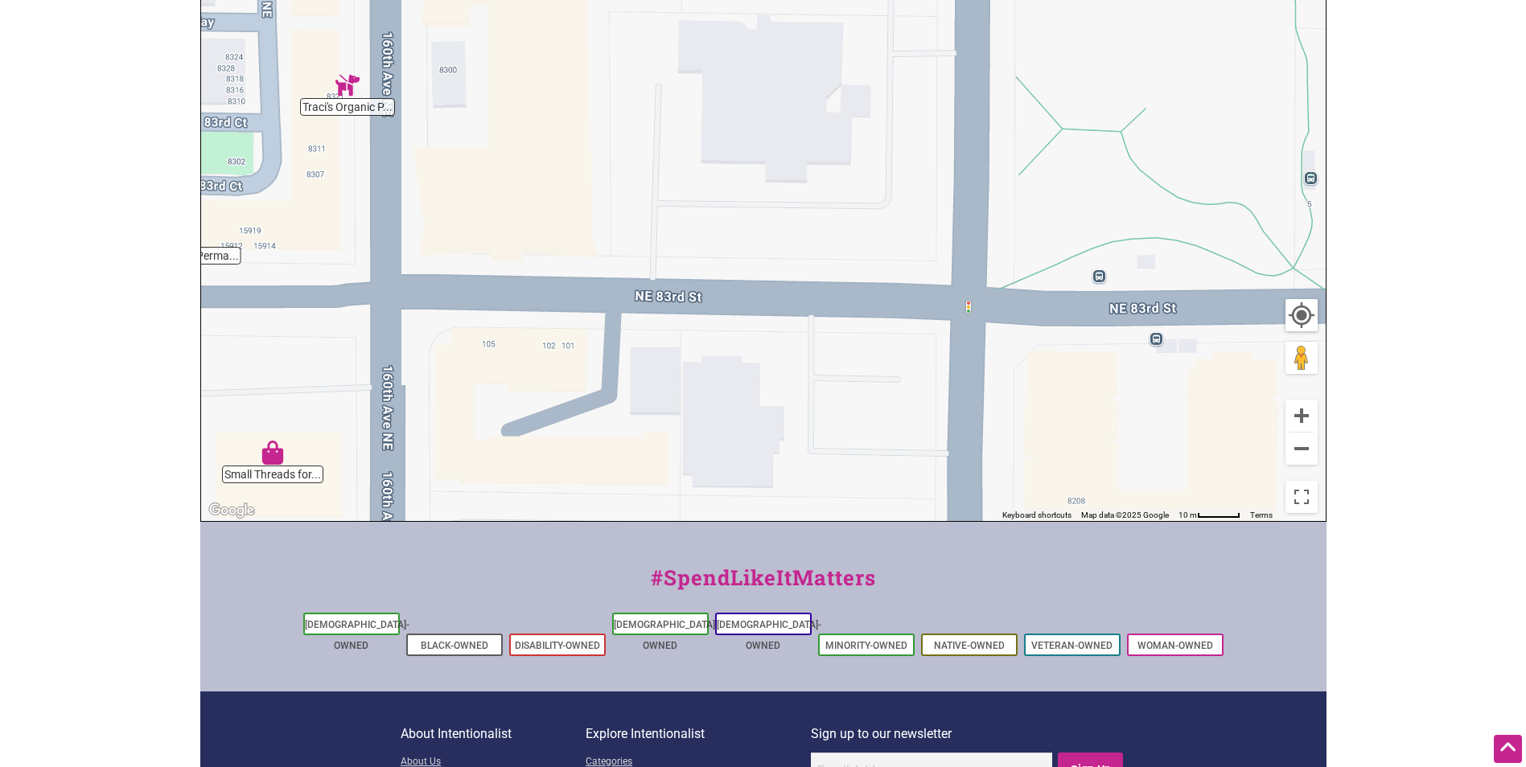
drag, startPoint x: 767, startPoint y: 306, endPoint x: 350, endPoint y: 372, distance: 421.9
click at [271, 387] on div "To navigate, press the arrow keys." at bounding box center [763, 208] width 1125 height 626
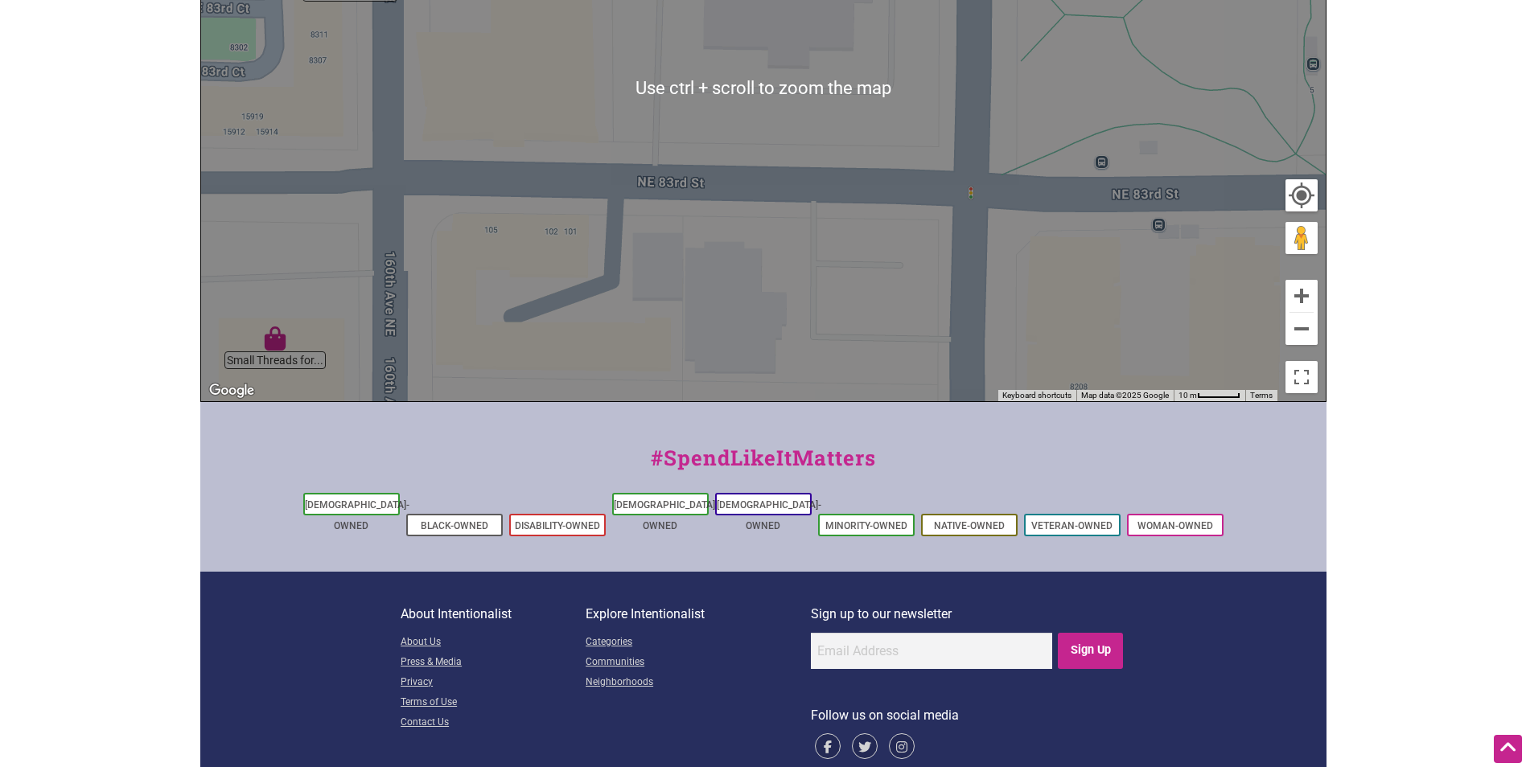
scroll to position [459, 0]
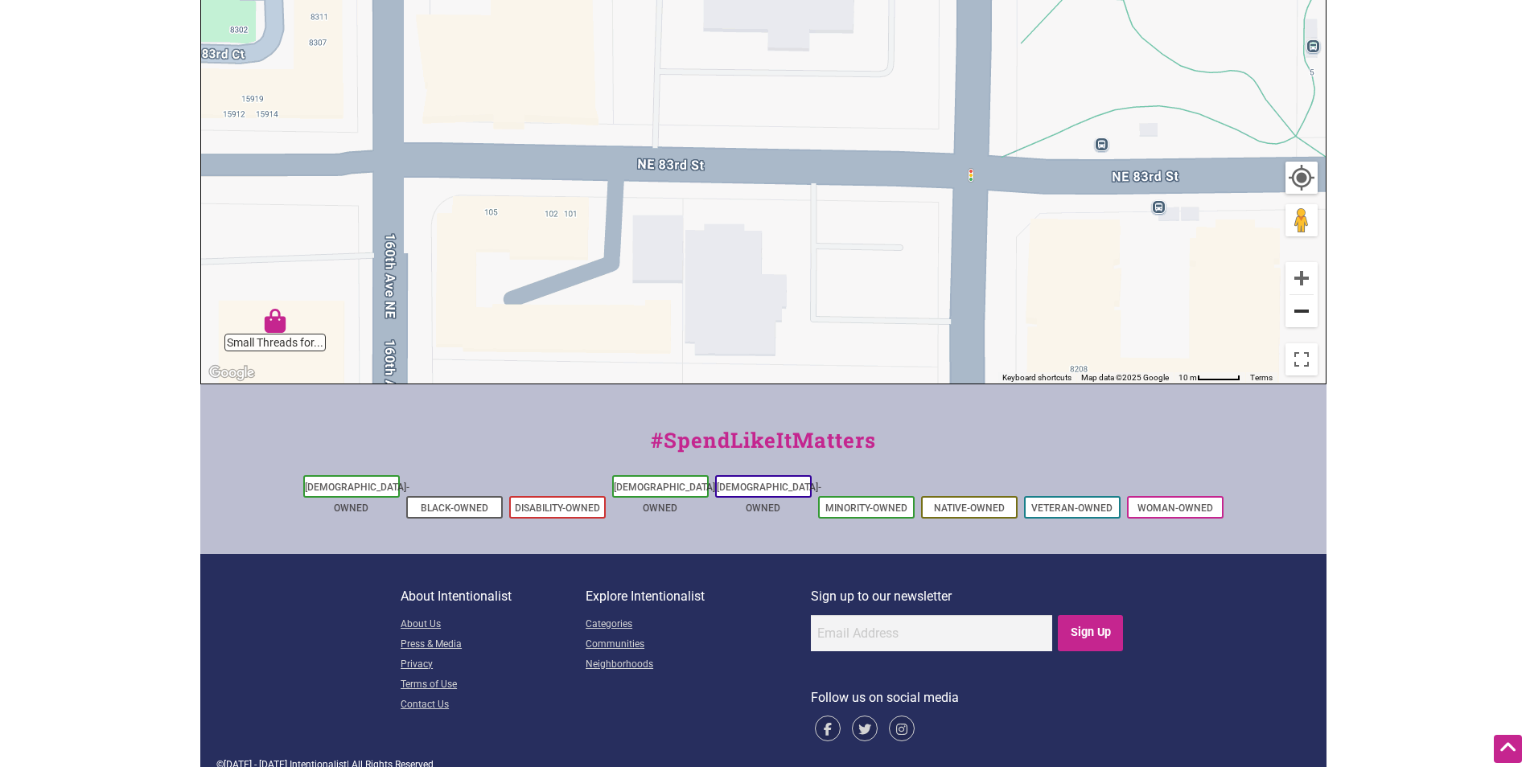
click at [1298, 314] on button "Zoom out" at bounding box center [1302, 311] width 32 height 32
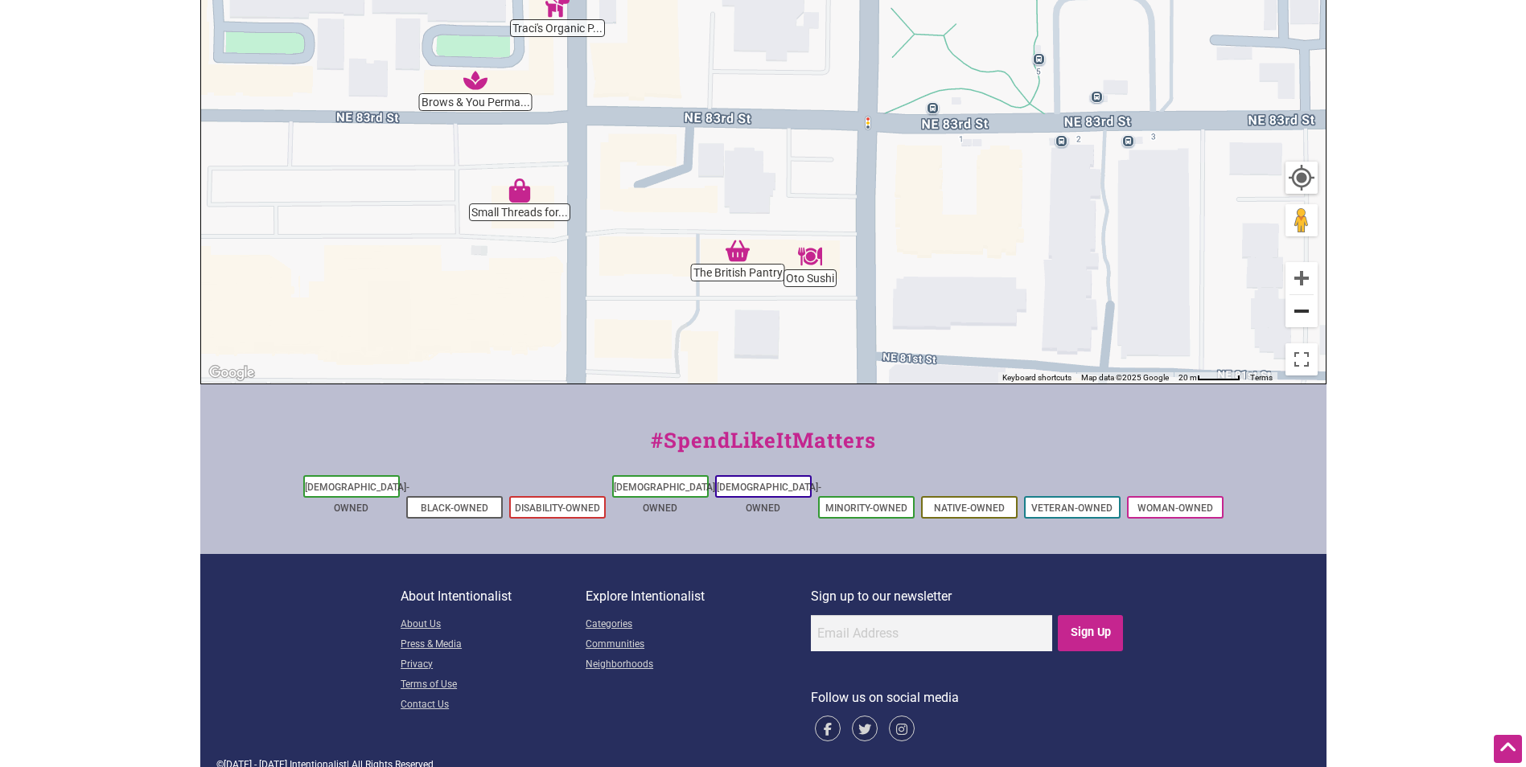
click at [1298, 314] on button "Zoom out" at bounding box center [1302, 311] width 32 height 32
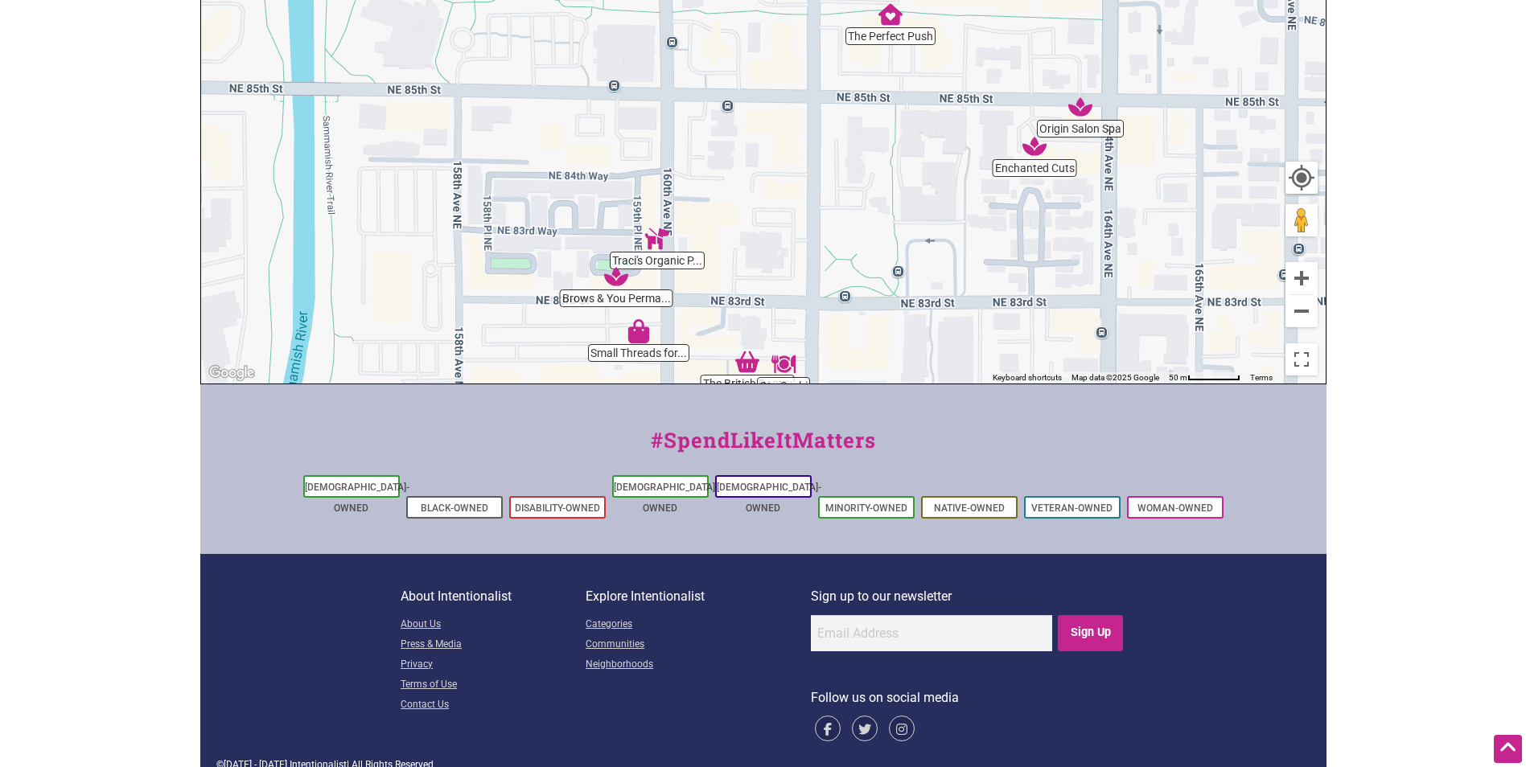
drag, startPoint x: 929, startPoint y: 204, endPoint x: 913, endPoint y: 392, distance: 188.1
click at [911, 422] on div "Intentionalist Spend like it matters 0 Add a Business Map Blog Store Offers Int…" at bounding box center [763, 165] width 1126 height 1248
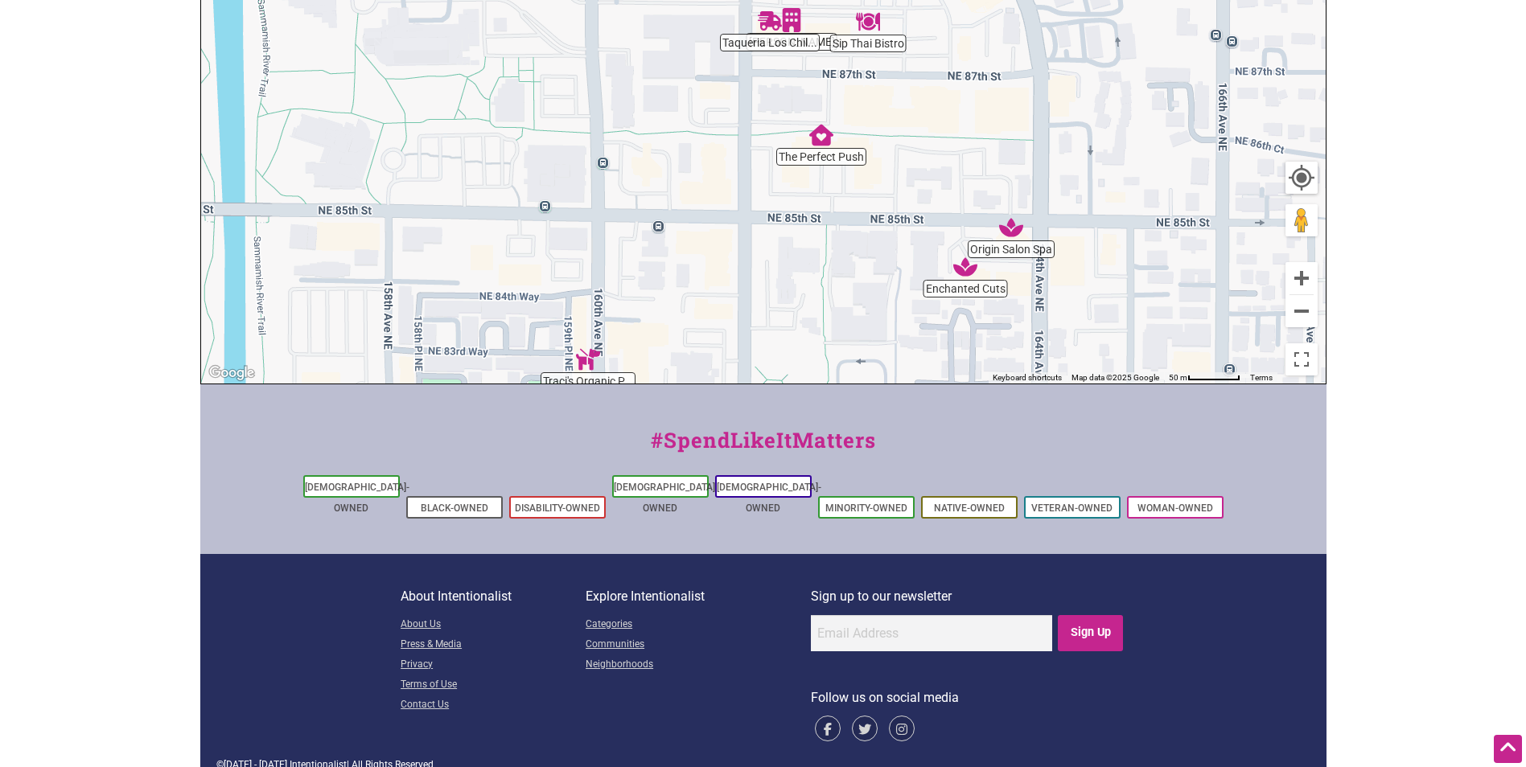
drag, startPoint x: 878, startPoint y: 201, endPoint x: 813, endPoint y: 378, distance: 188.6
click at [812, 378] on div "To navigate, press the arrow keys." at bounding box center [763, 71] width 1125 height 626
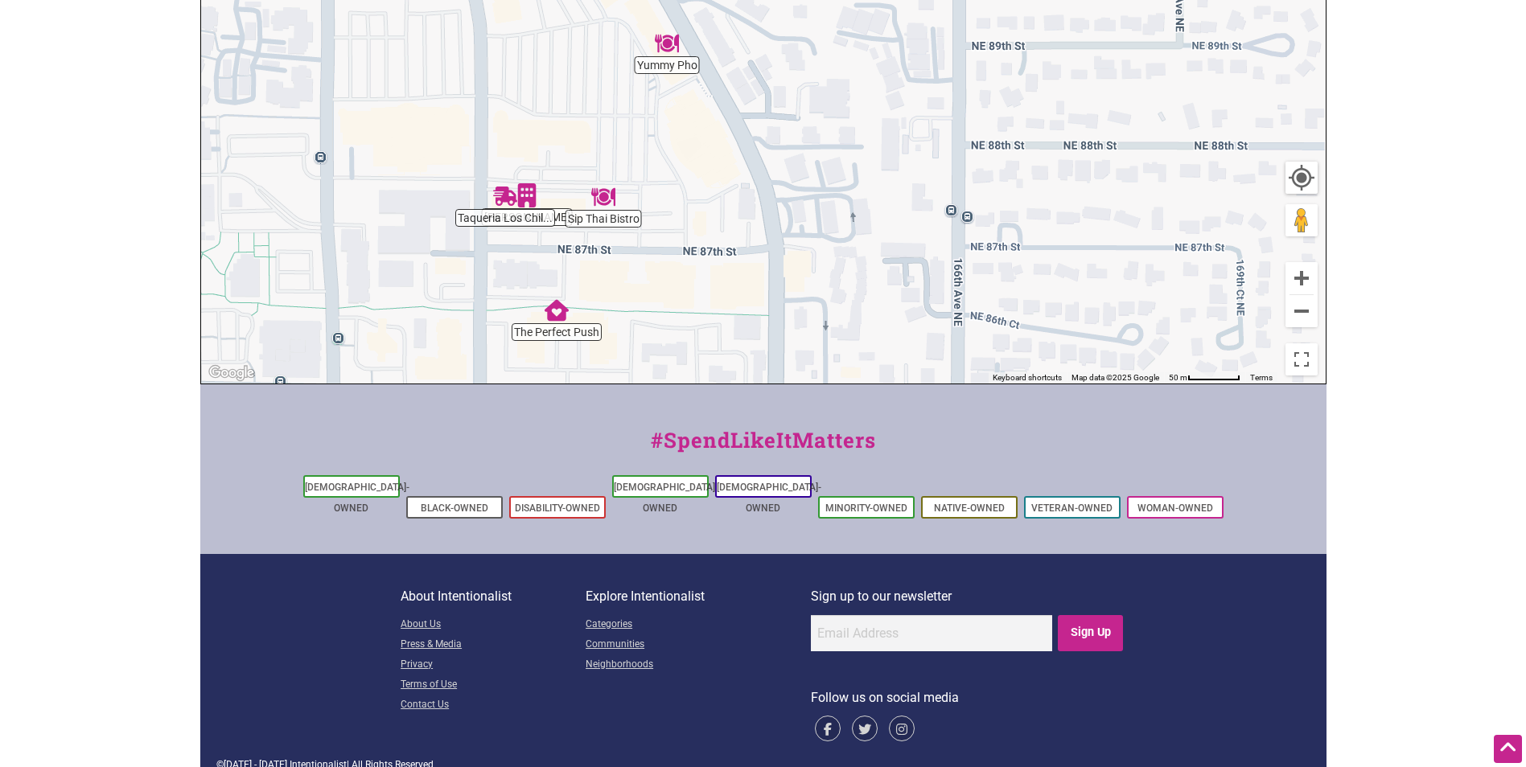
drag, startPoint x: 924, startPoint y: 183, endPoint x: 667, endPoint y: 289, distance: 277.4
click at [668, 289] on div "To navigate, press the arrow keys." at bounding box center [763, 71] width 1125 height 626
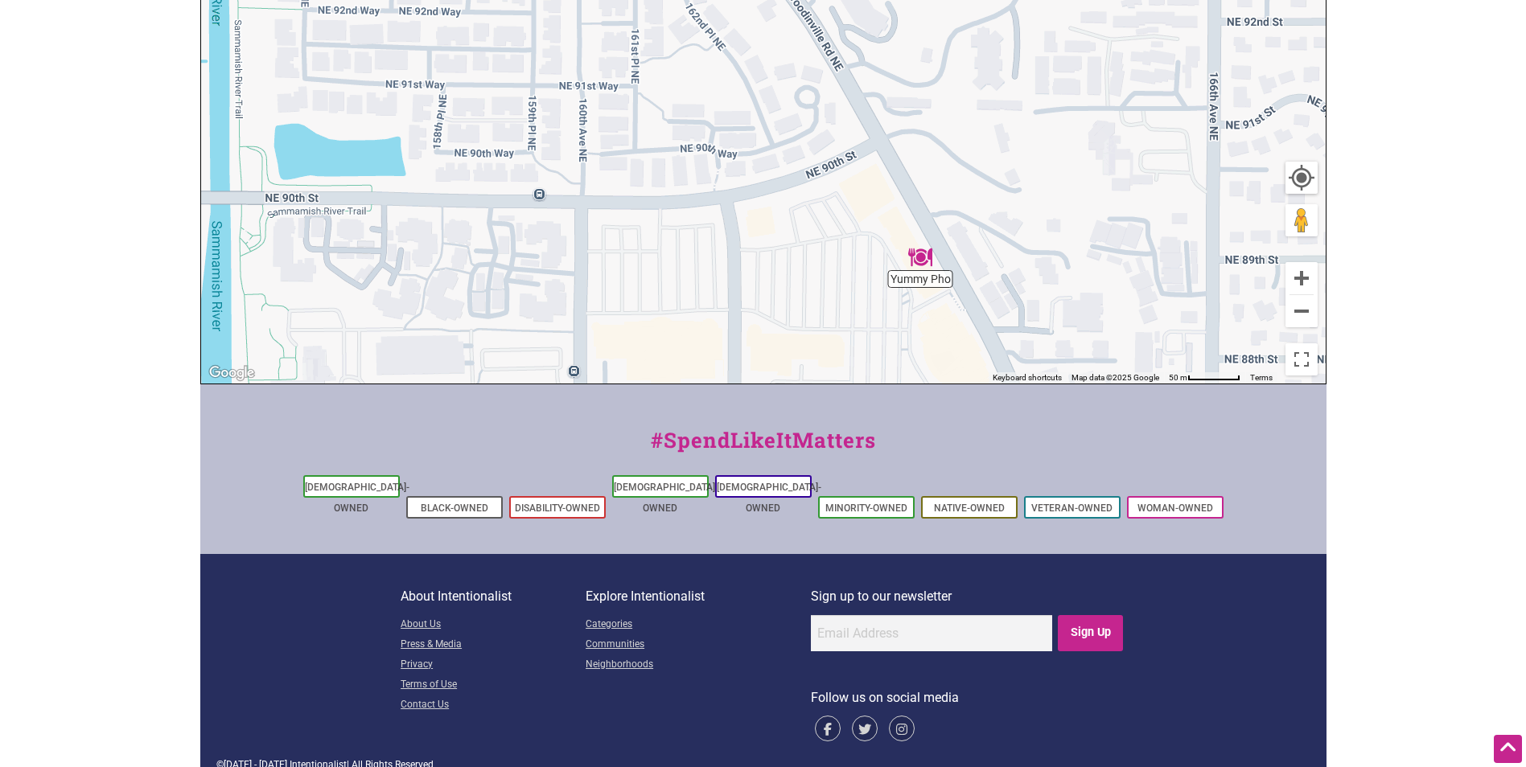
drag, startPoint x: 793, startPoint y: 125, endPoint x: 1049, endPoint y: 342, distance: 335.6
click at [1049, 342] on div "To navigate, press the arrow keys." at bounding box center [763, 71] width 1125 height 626
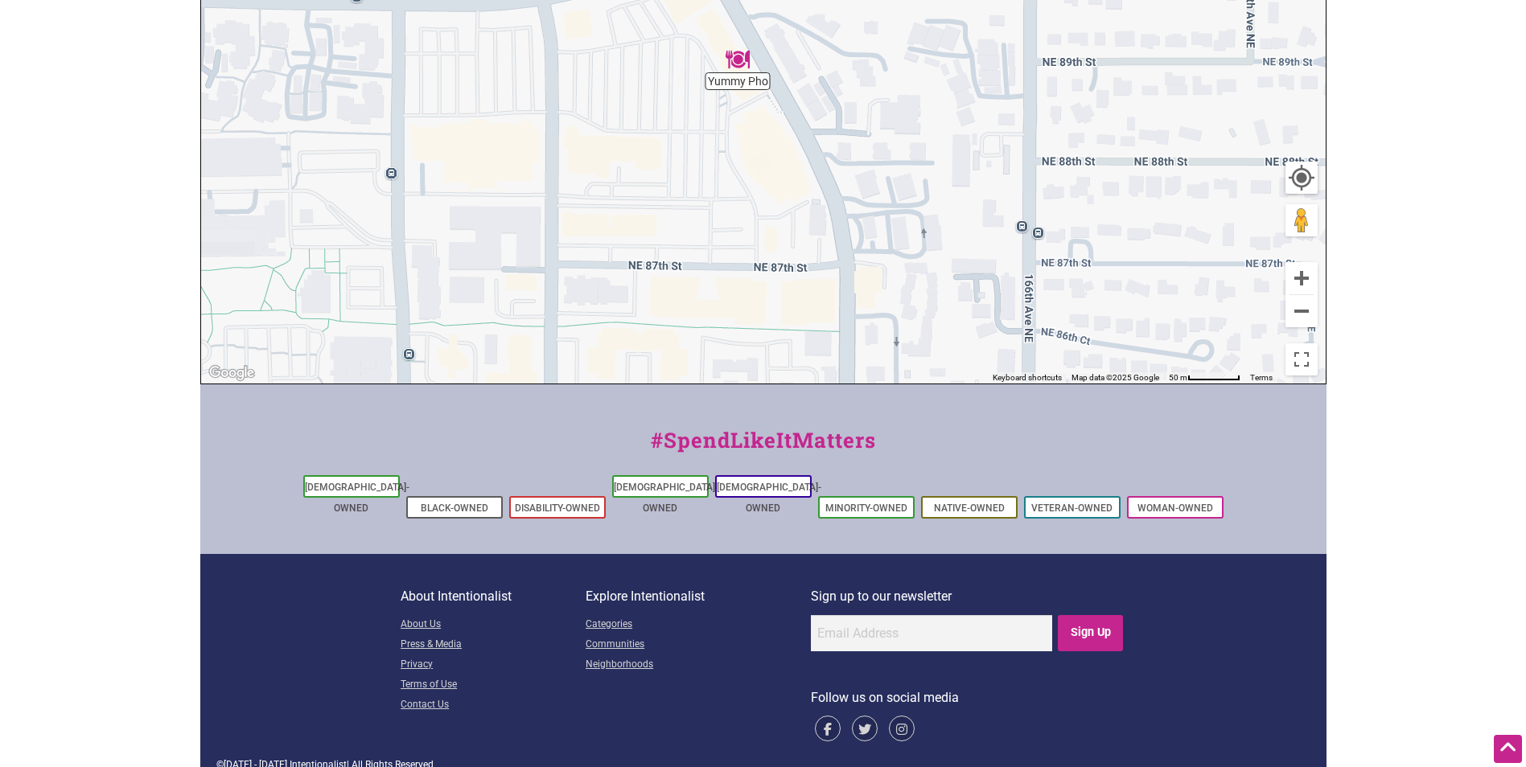
drag, startPoint x: 776, startPoint y: 220, endPoint x: 589, endPoint y: 20, distance: 273.7
click at [589, 20] on div "To navigate, press the arrow keys." at bounding box center [763, 71] width 1125 height 626
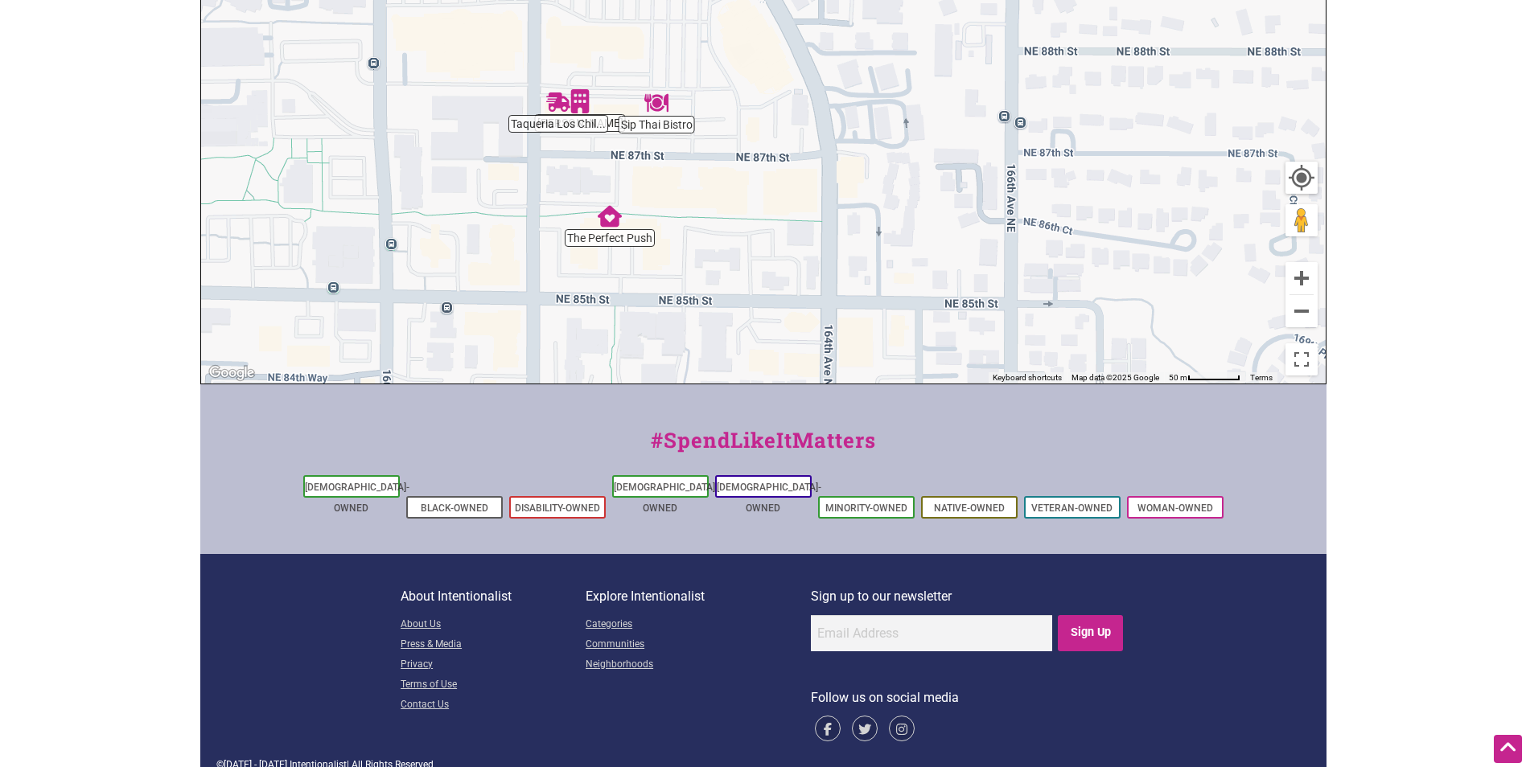
drag, startPoint x: 924, startPoint y: 297, endPoint x: 899, endPoint y: 102, distance: 196.3
click at [899, 102] on div "To navigate, press the arrow keys." at bounding box center [763, 71] width 1125 height 626
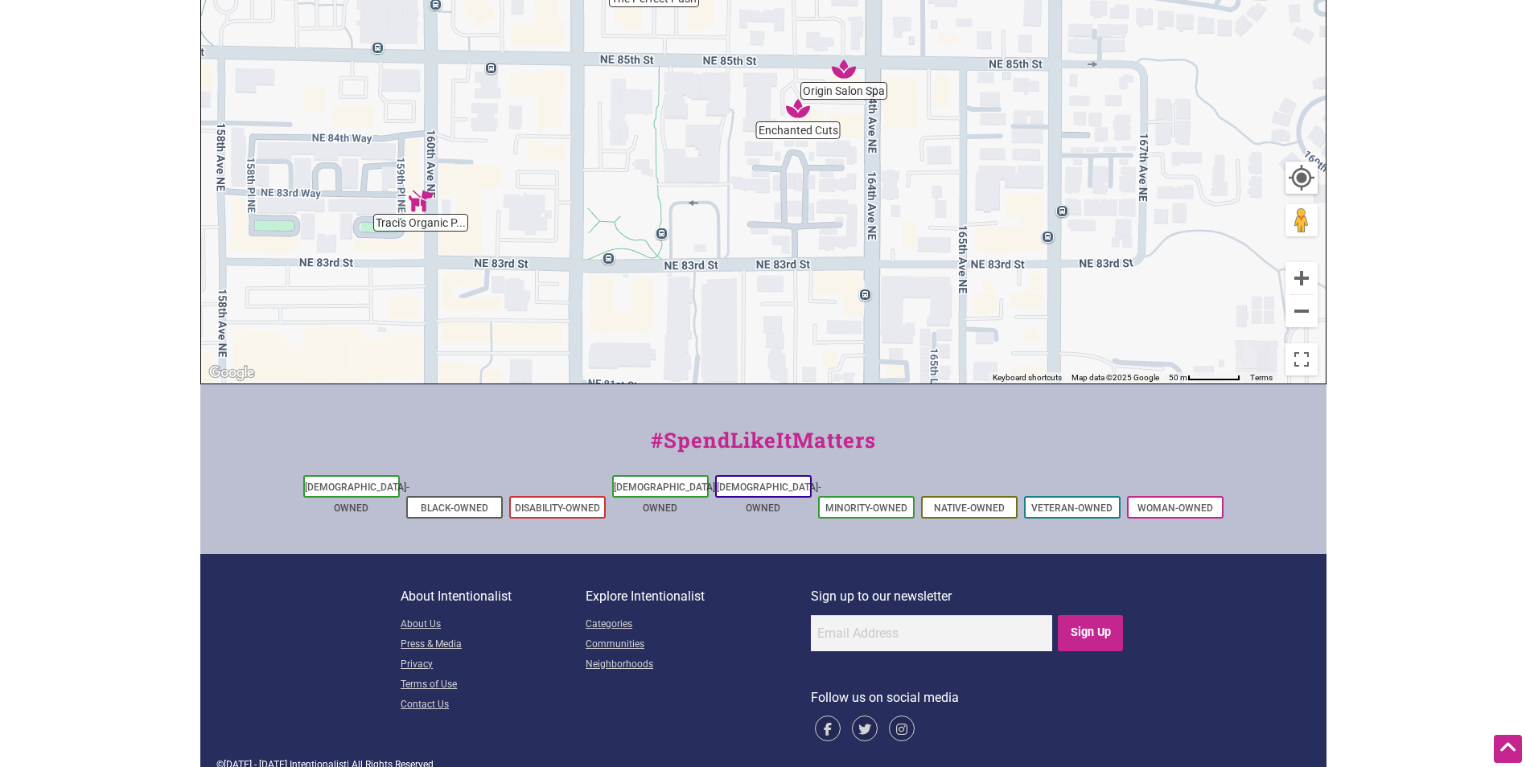
drag, startPoint x: 708, startPoint y: 269, endPoint x: 721, endPoint y: 158, distance: 112.6
click at [764, 115] on div "To navigate, press the arrow keys." at bounding box center [763, 71] width 1125 height 626
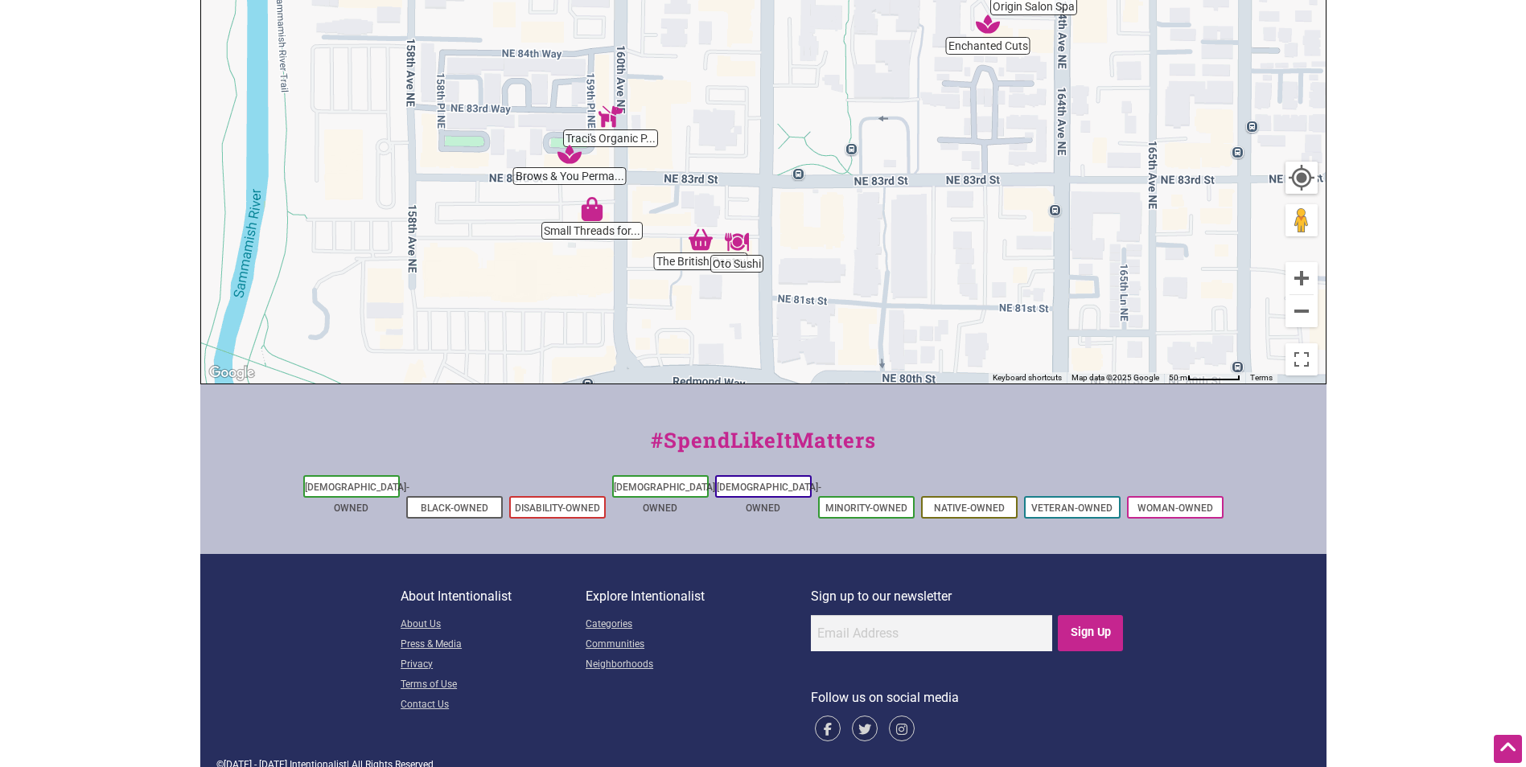
drag, startPoint x: 699, startPoint y: 316, endPoint x: 834, endPoint y: 323, distance: 135.3
click at [876, 232] on div "To navigate, press the arrow keys." at bounding box center [763, 71] width 1125 height 626
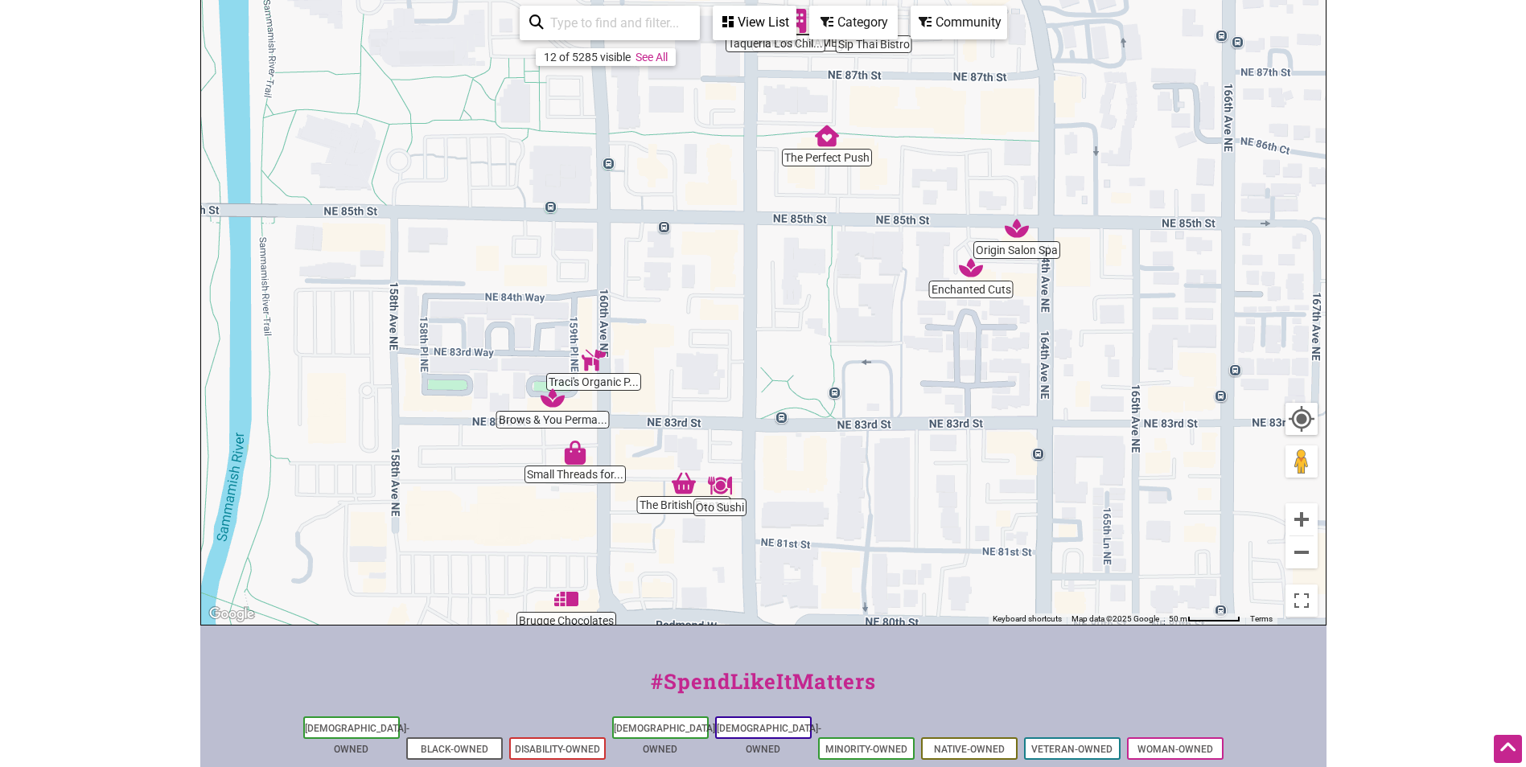
click at [577, 389] on div "To navigate, press the arrow keys." at bounding box center [763, 312] width 1125 height 626
click at [94, 169] on body "× Menu 0 Add a Business Map Blog Store Offers Intentionalist Cards Buy Black Ca…" at bounding box center [763, 165] width 1526 height 767
click at [148, 80] on body "× Menu 0 Add a Business Map Blog Store Offers Intentionalist Cards Buy Black Ca…" at bounding box center [763, 165] width 1526 height 767
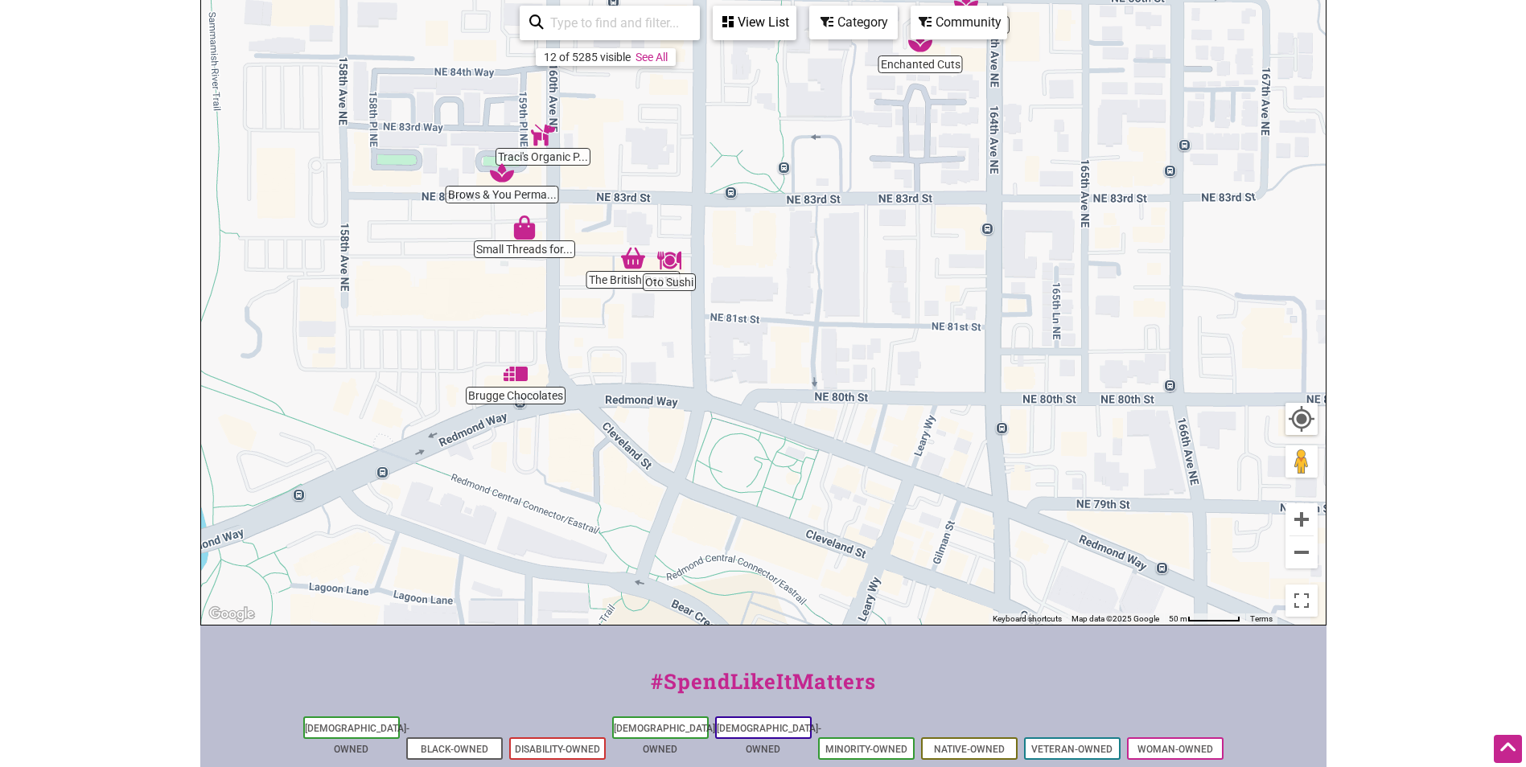
drag, startPoint x: 956, startPoint y: 392, endPoint x: 906, endPoint y: 162, distance: 234.8
click at [906, 162] on div "To navigate, press the arrow keys." at bounding box center [763, 312] width 1125 height 626
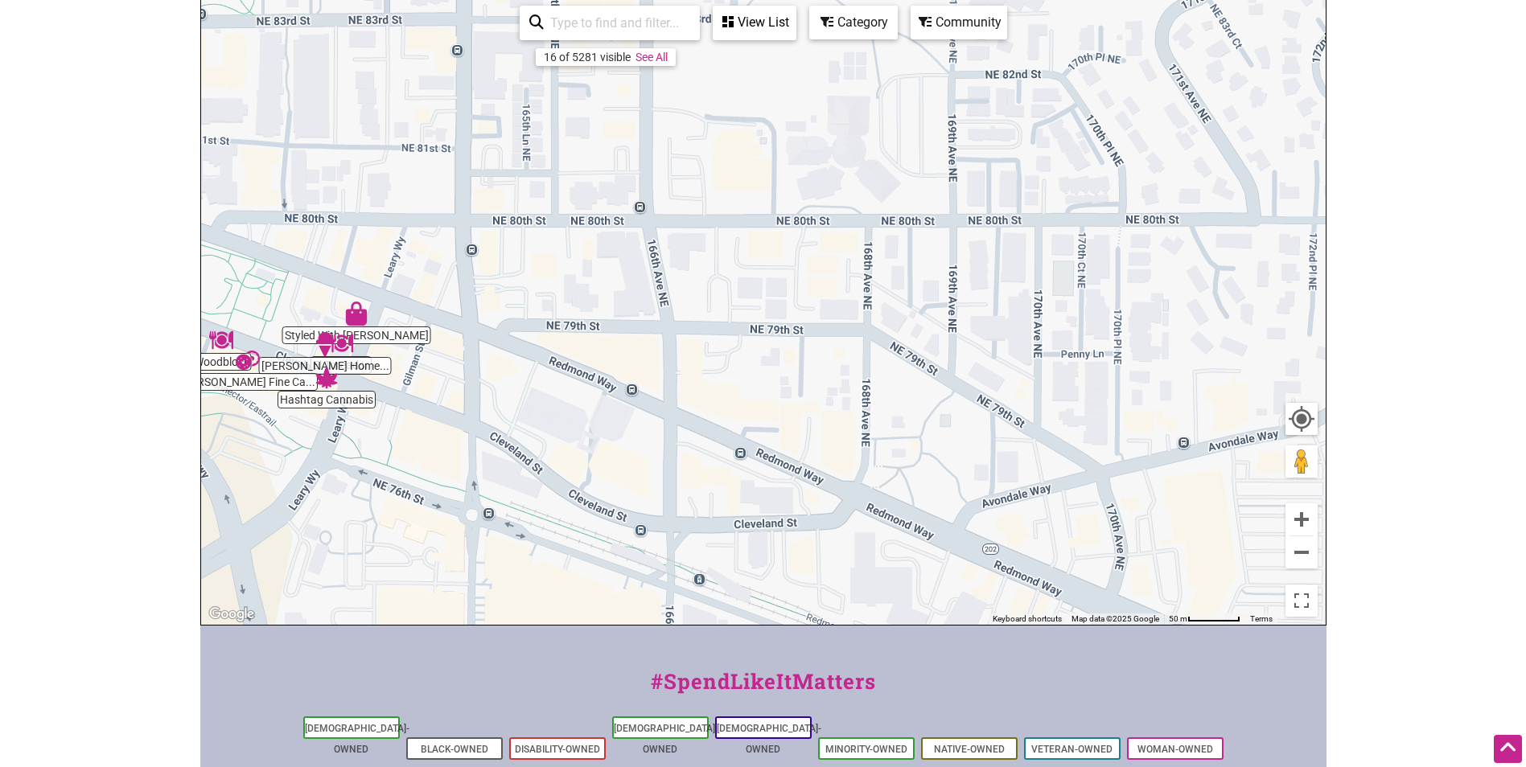
drag, startPoint x: 960, startPoint y: 472, endPoint x: 429, endPoint y: 291, distance: 560.9
click at [429, 291] on div "To navigate, press the arrow keys." at bounding box center [763, 312] width 1125 height 626
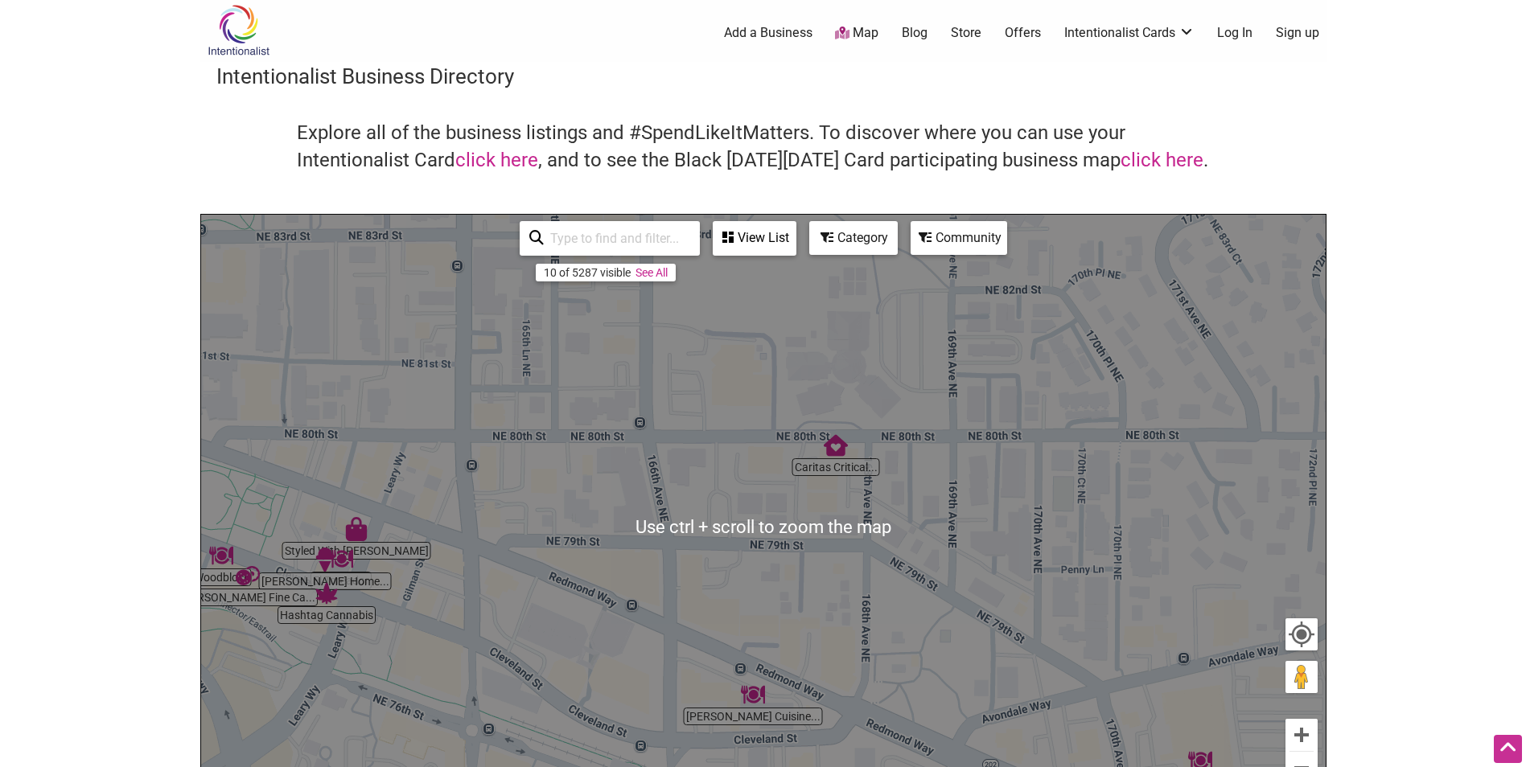
scroll to position [0, 0]
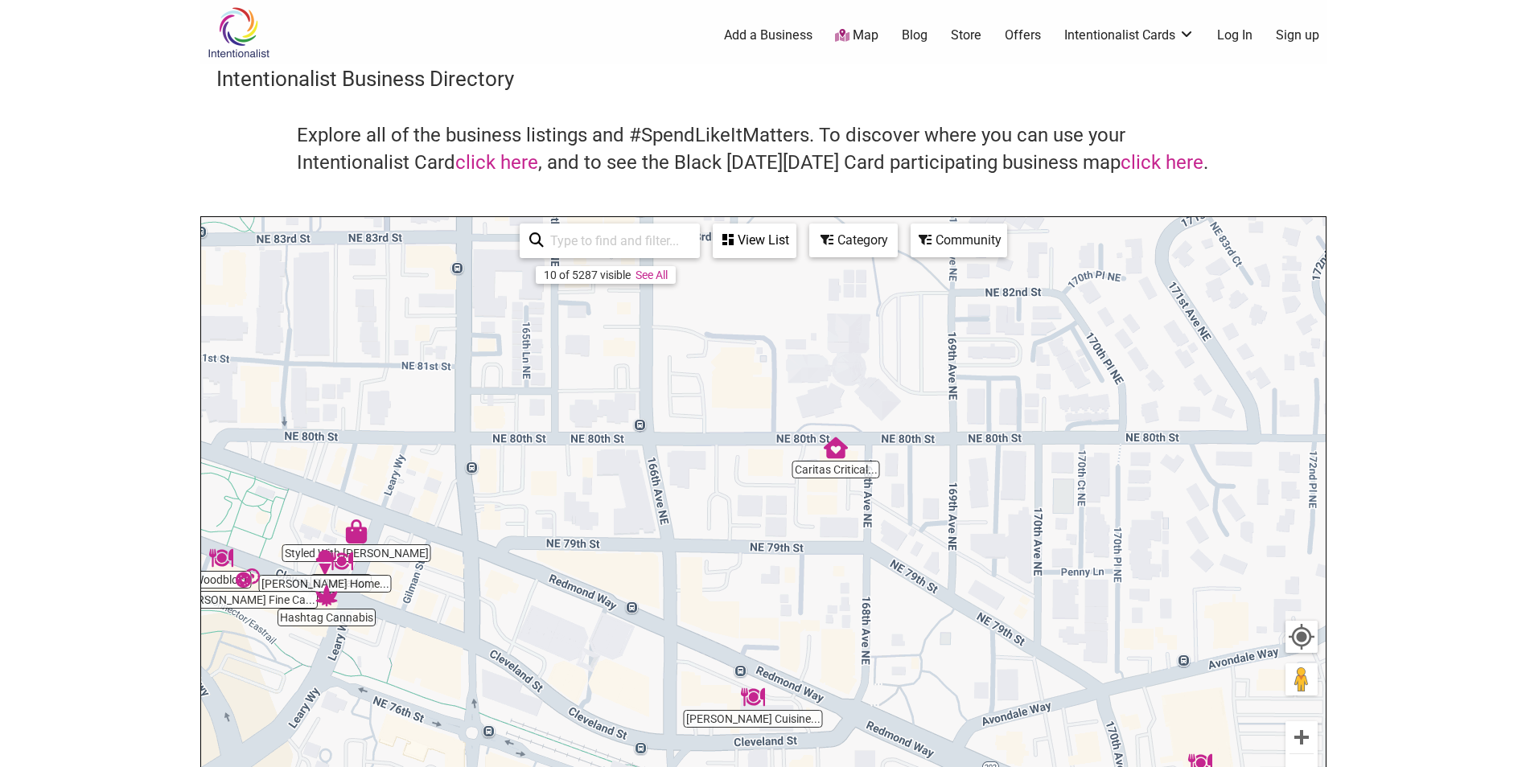
click at [79, 92] on body "× Menu 0 Add a Business Map Blog Store Offers Intentionalist Cards Buy Black Ca…" at bounding box center [763, 383] width 1526 height 767
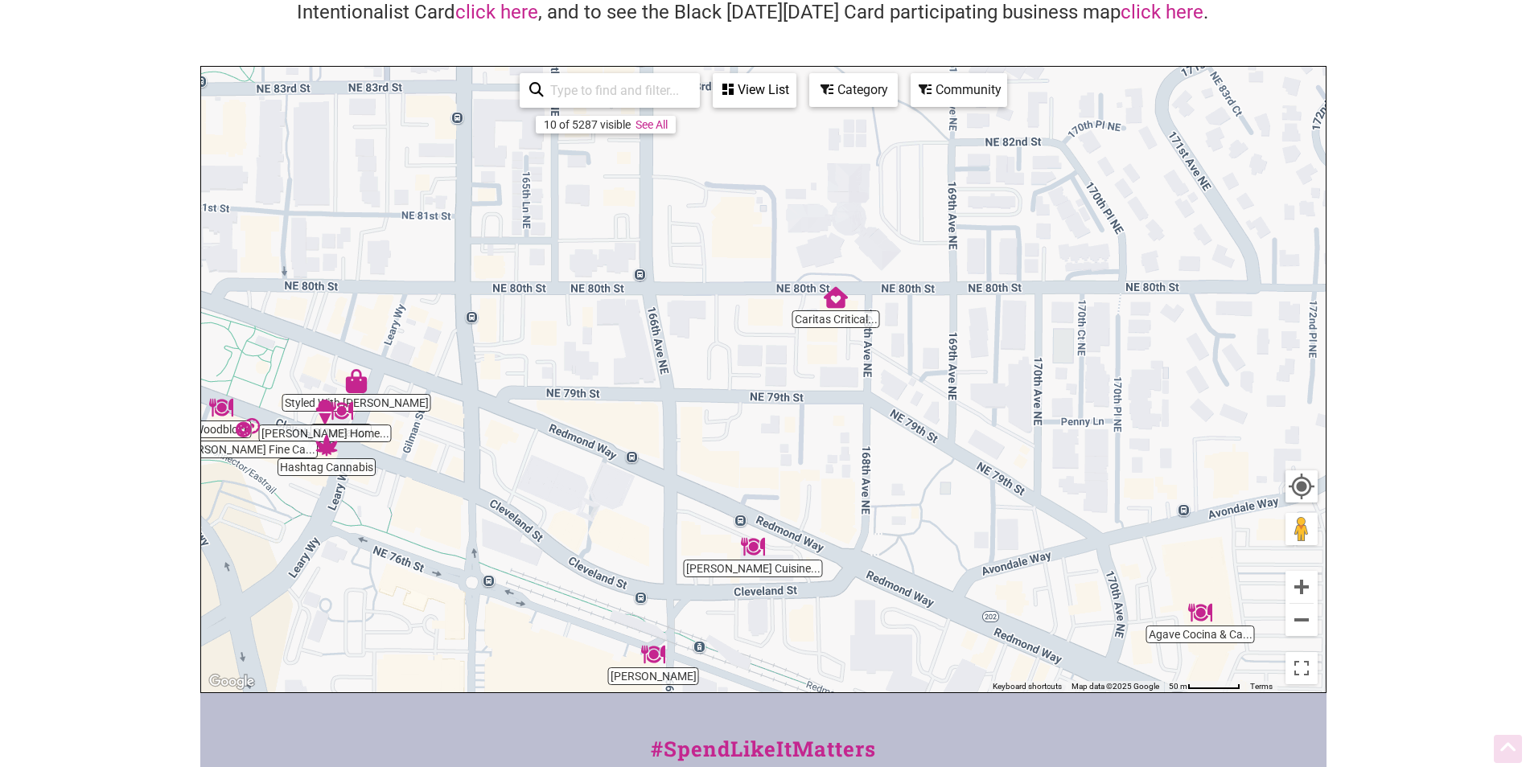
scroll to position [161, 0]
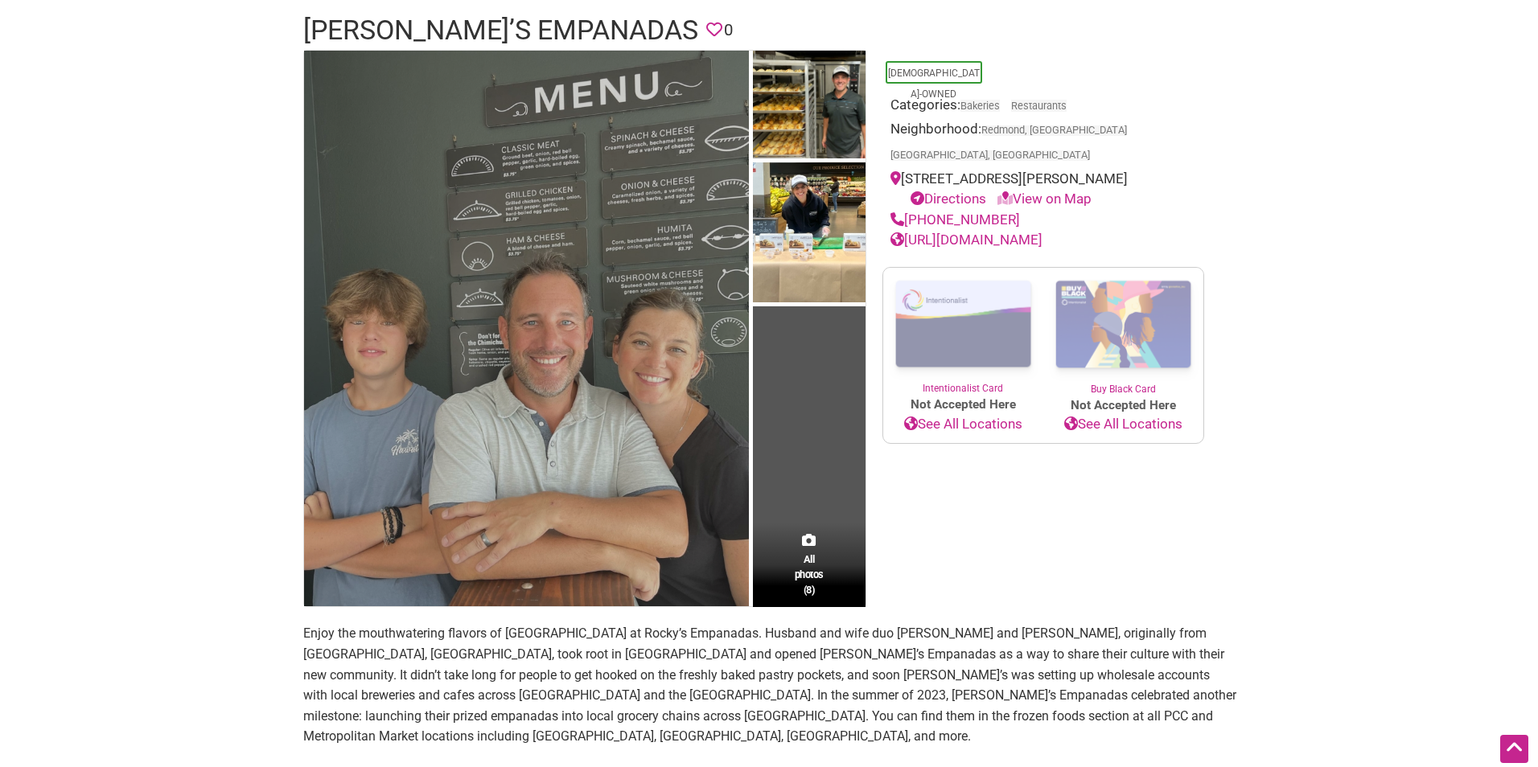
scroll to position [80, 0]
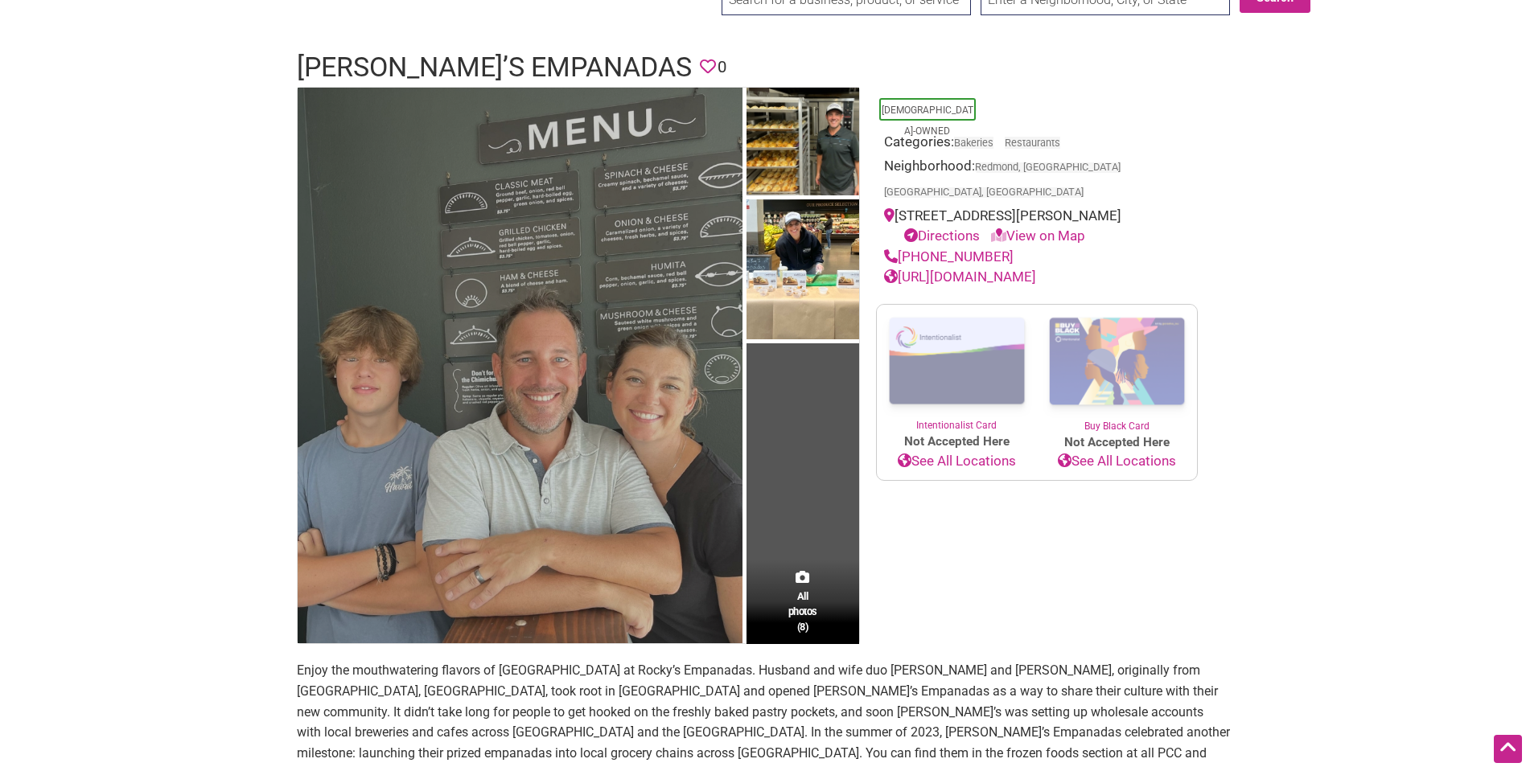
click at [556, 140] on img at bounding box center [520, 366] width 445 height 557
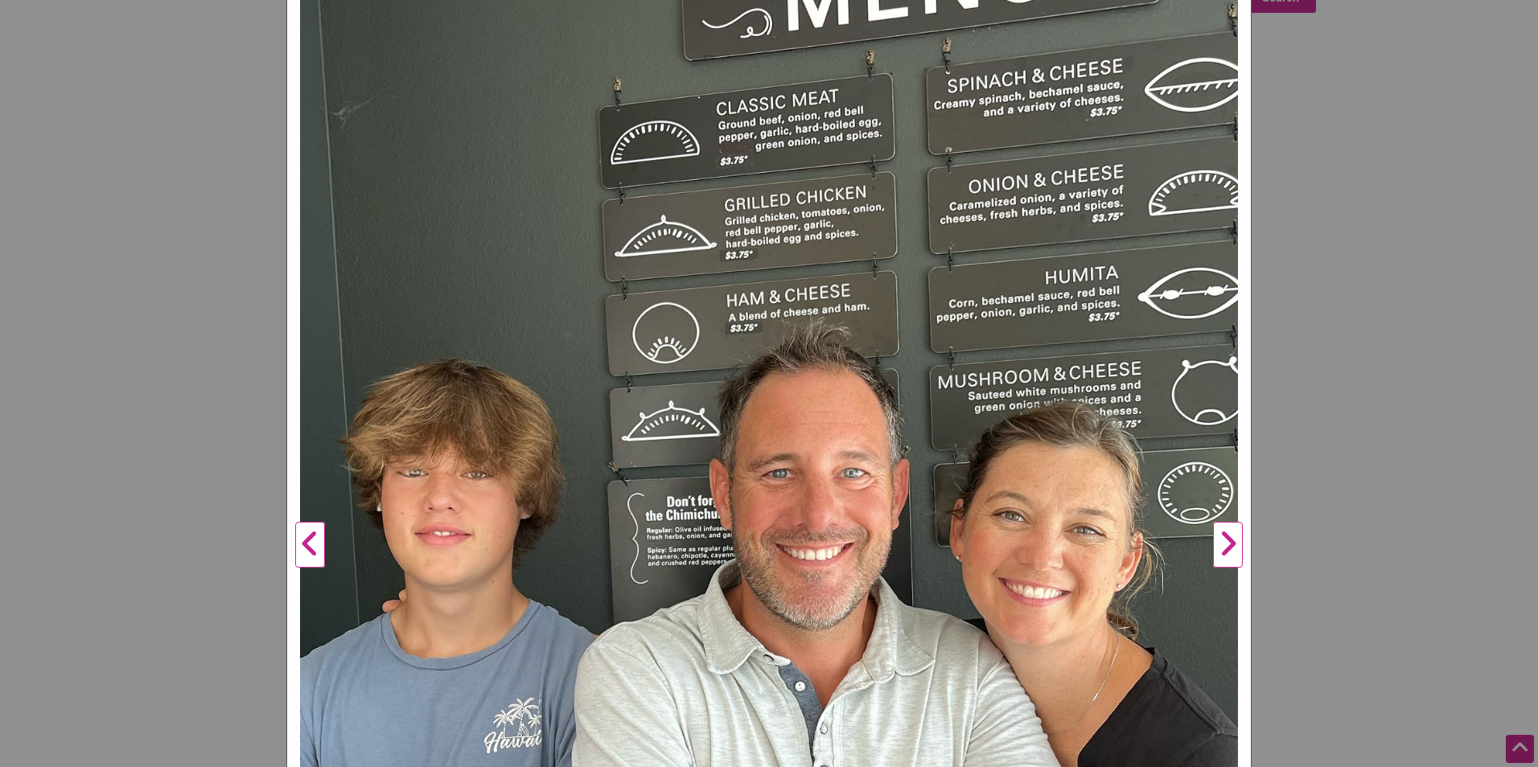
scroll to position [322, 0]
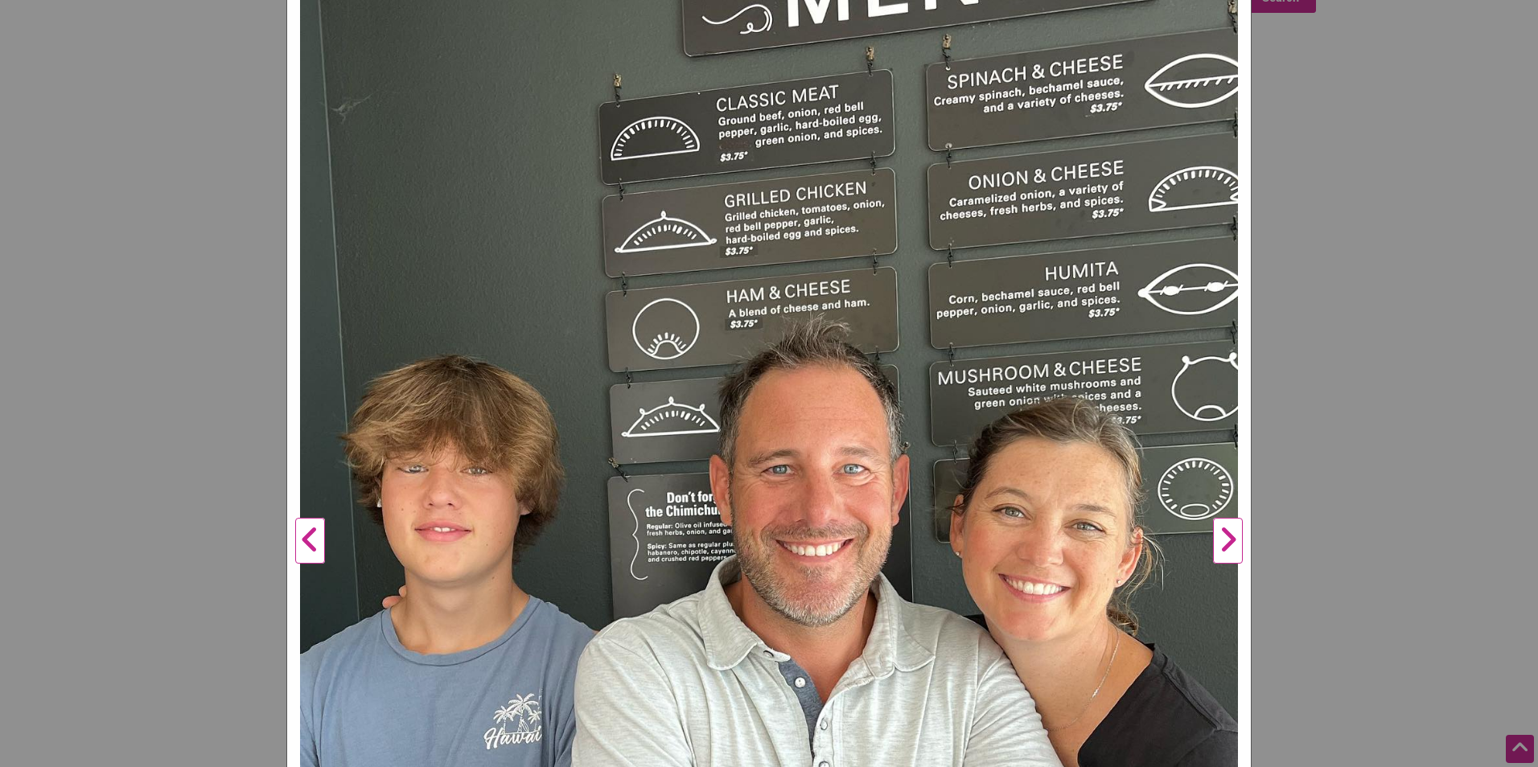
click at [1232, 539] on button "Next" at bounding box center [1228, 541] width 44 height 1292
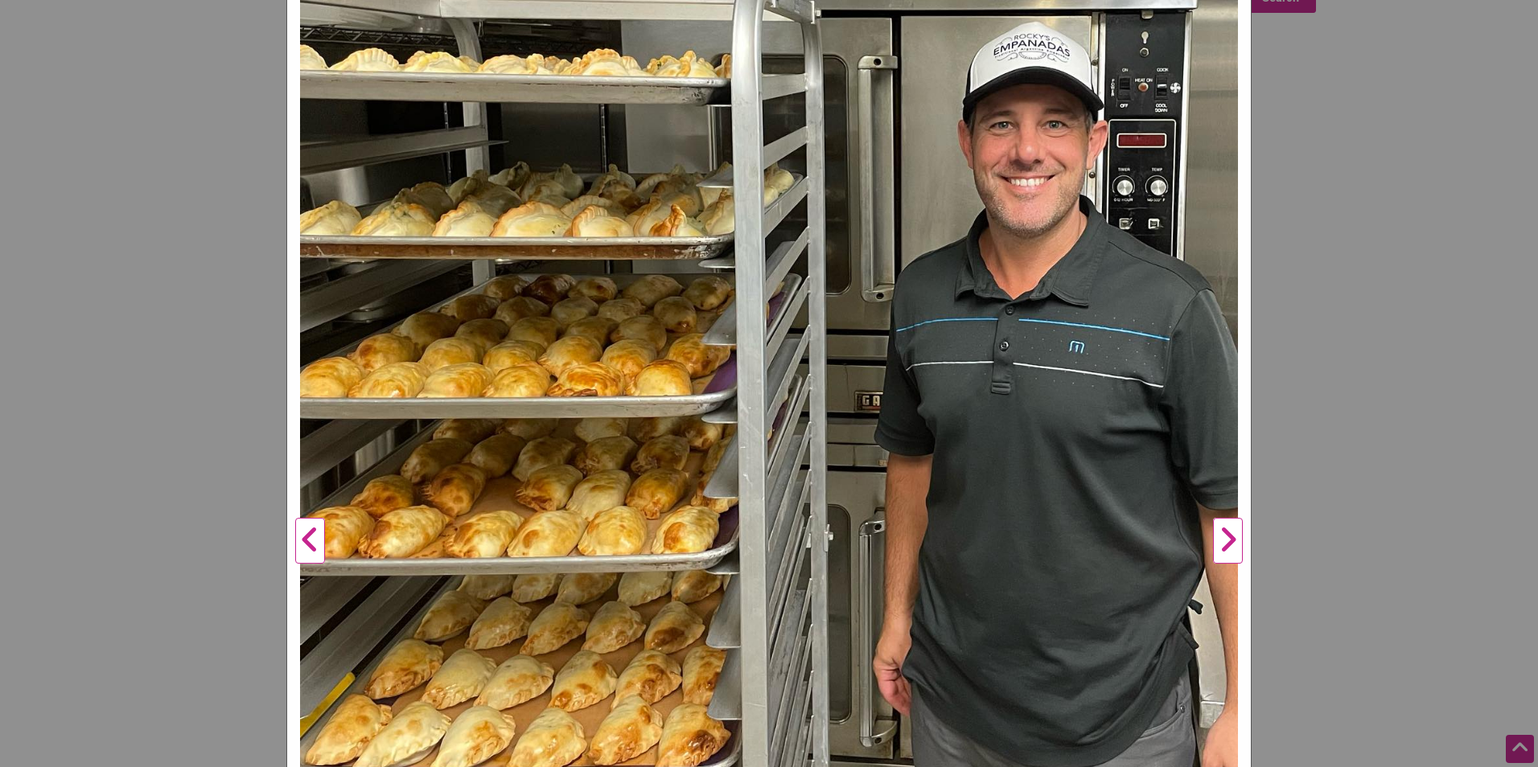
click at [1228, 546] on button "Next" at bounding box center [1228, 541] width 44 height 1292
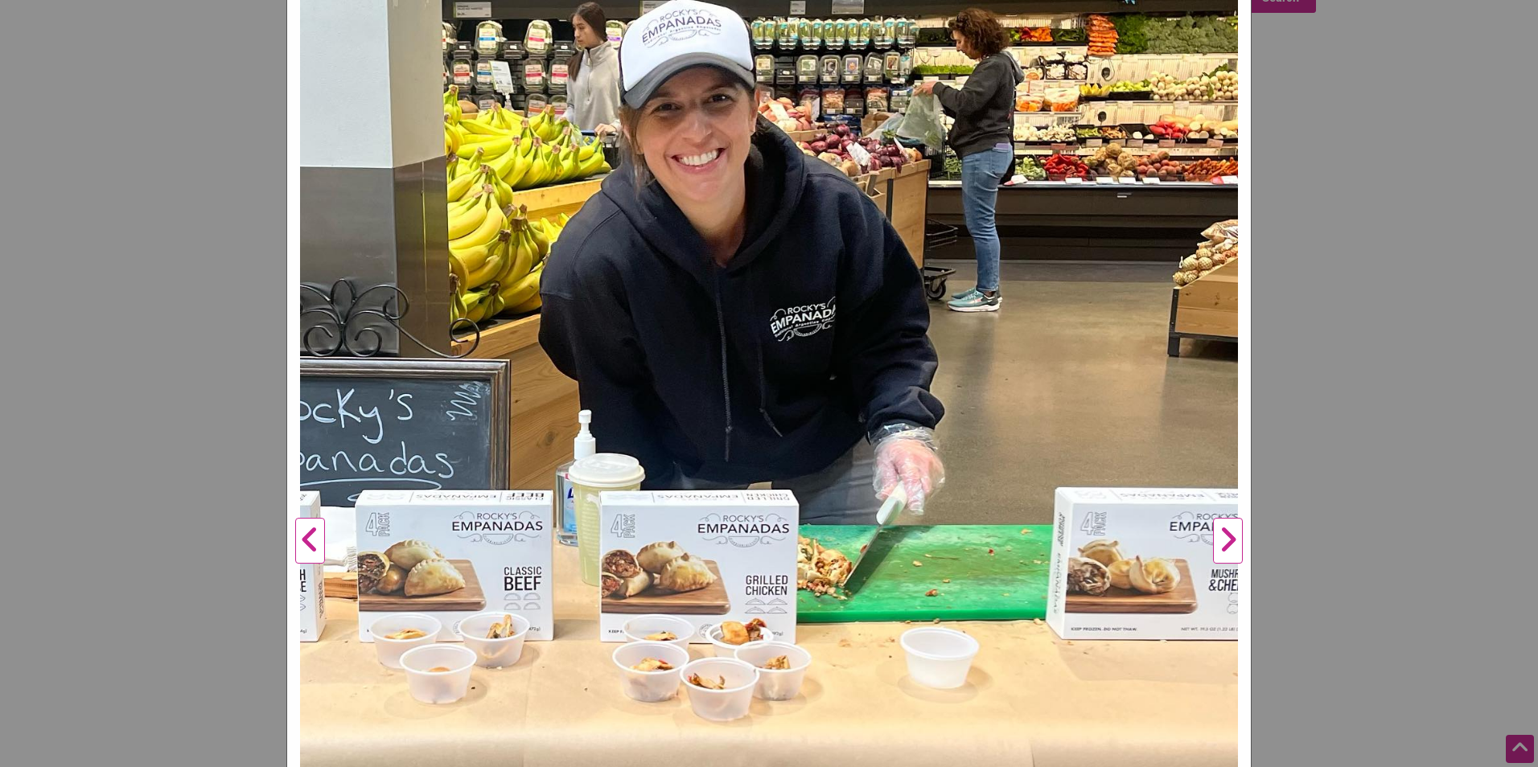
click at [1228, 545] on button "Next" at bounding box center [1228, 541] width 44 height 1292
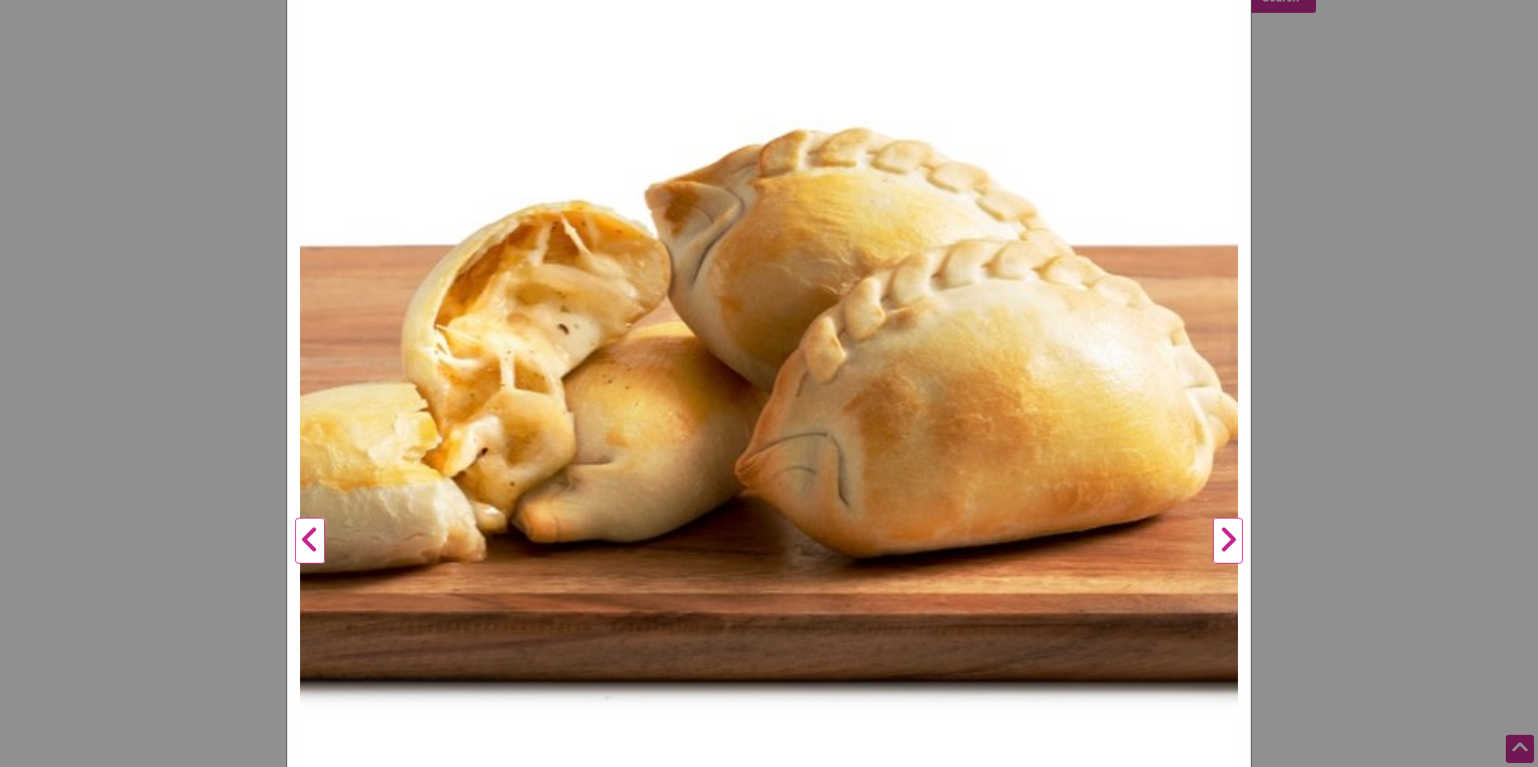
click at [1221, 545] on button "Next" at bounding box center [1228, 541] width 44 height 1292
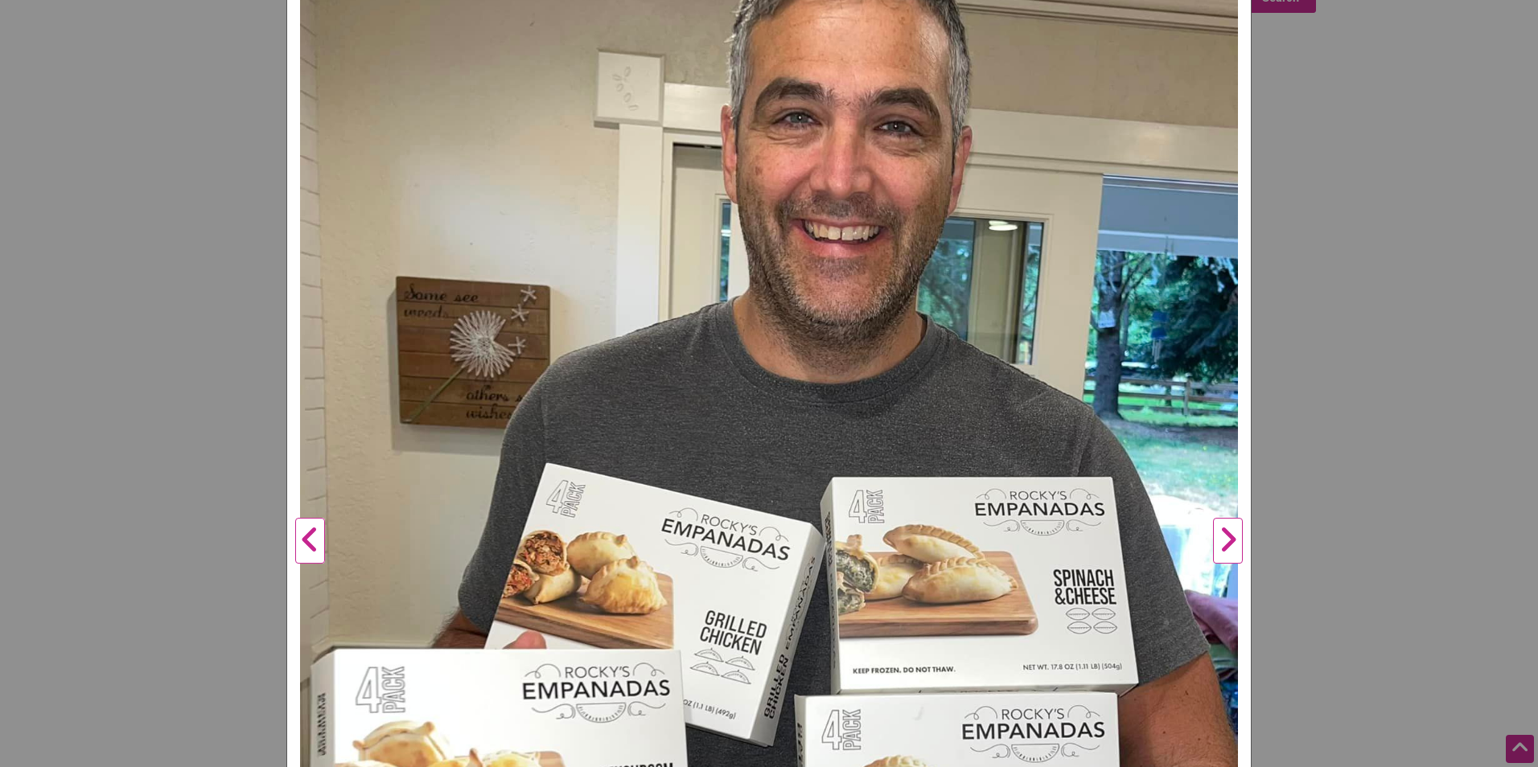
click at [1221, 545] on button "Next" at bounding box center [1228, 541] width 44 height 1292
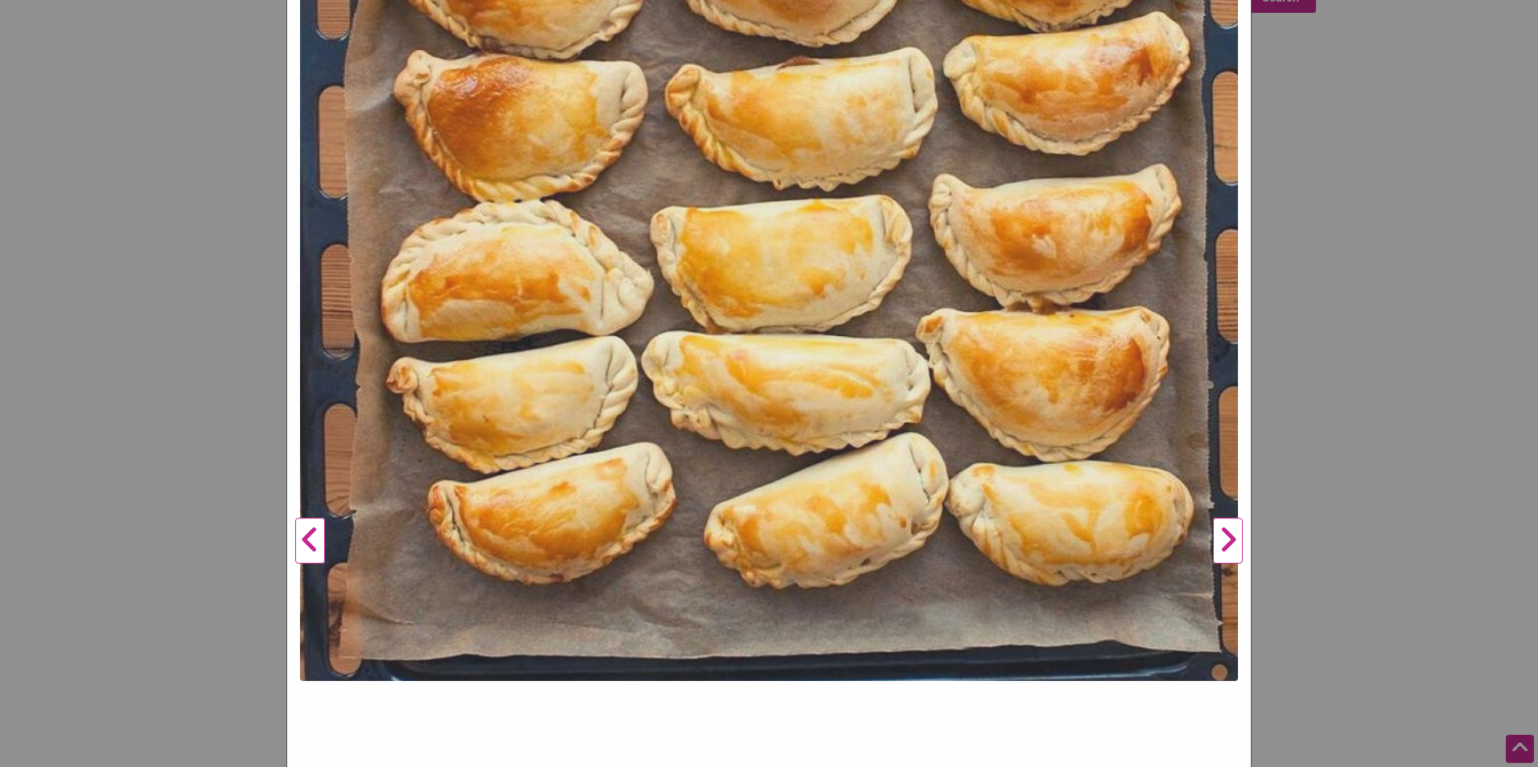
click at [1221, 545] on button "Next" at bounding box center [1228, 541] width 44 height 1292
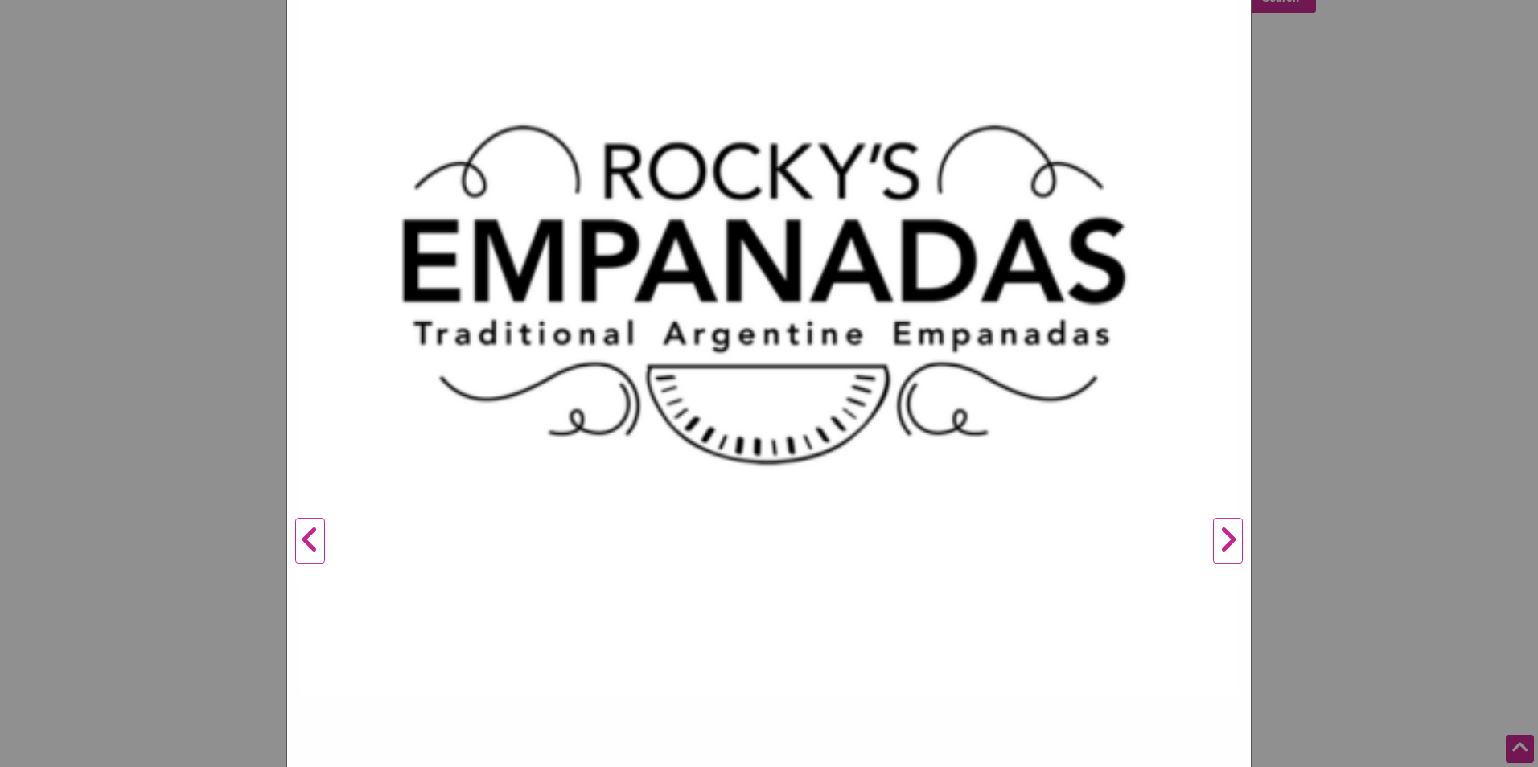
click at [1222, 540] on button "Next" at bounding box center [1228, 541] width 44 height 1292
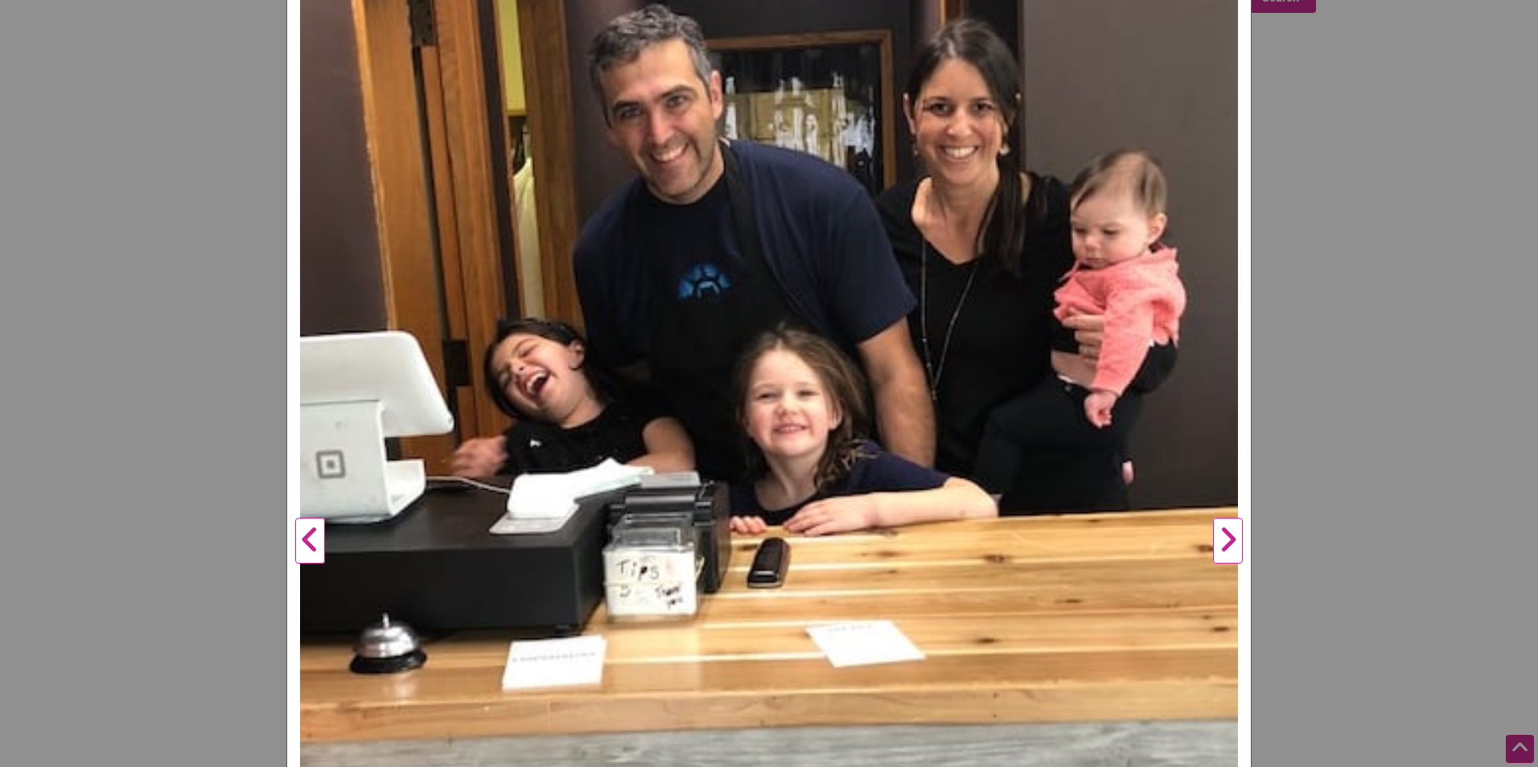
click at [1228, 545] on button "Next" at bounding box center [1228, 541] width 44 height 1292
